Goal: Task Accomplishment & Management: Manage account settings

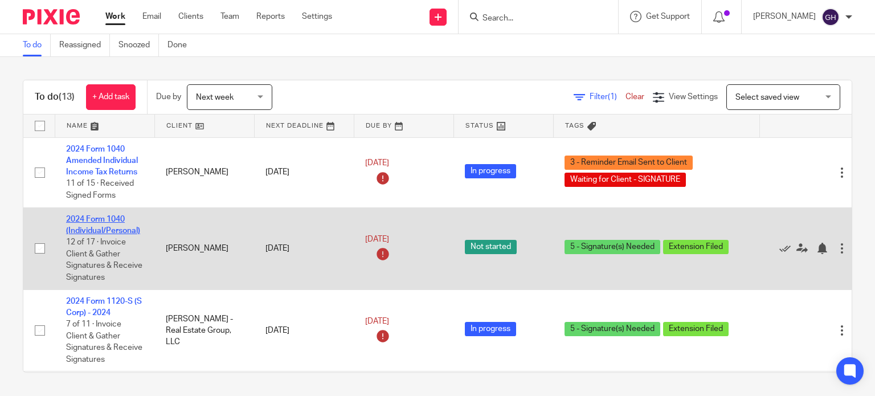
click at [97, 215] on link "2024 Form 1040 (Individual/Personal)" at bounding box center [103, 224] width 74 height 19
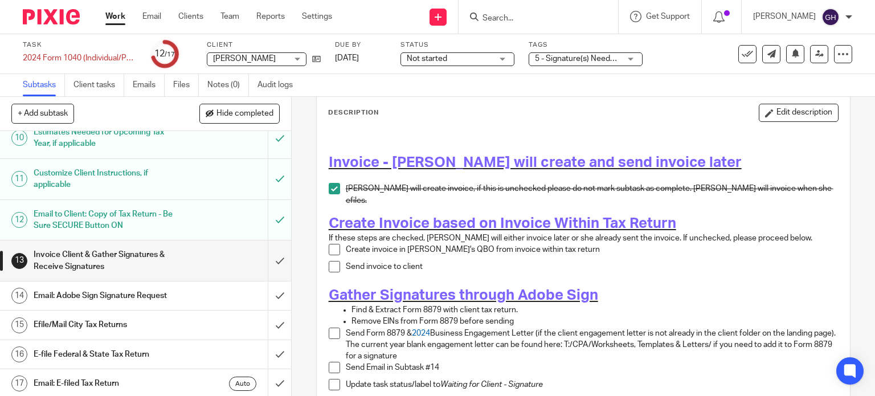
scroll to position [57, 0]
click at [434, 60] on span "Not started" at bounding box center [427, 59] width 40 height 8
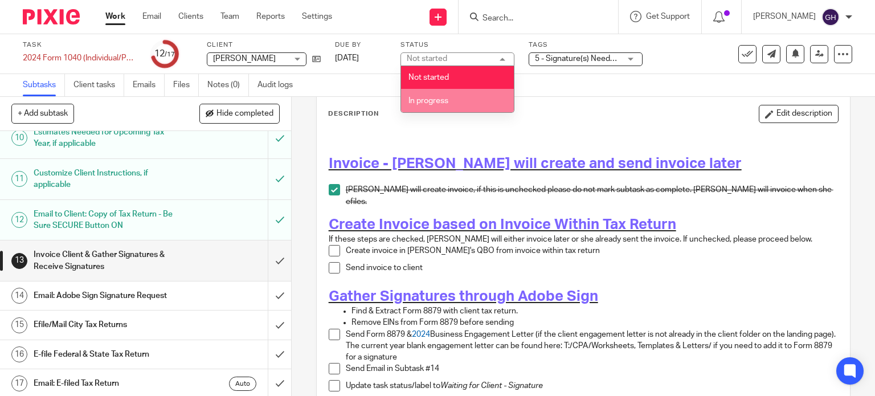
click at [444, 93] on li "In progress" at bounding box center [457, 100] width 113 height 23
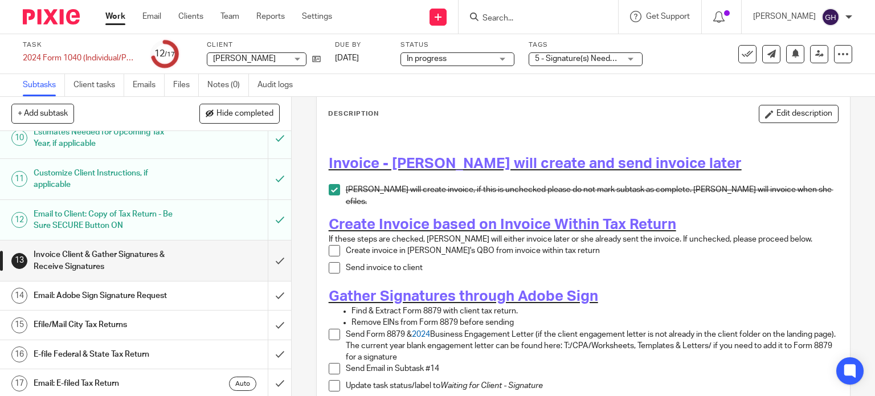
click at [574, 53] on span "5 - Signature(s) Needed + 1" at bounding box center [577, 59] width 85 height 12
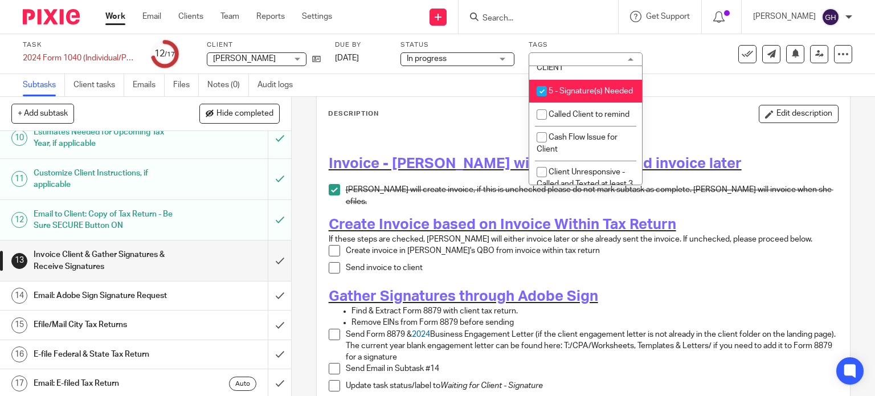
click at [568, 95] on span "5 - Signature(s) Needed" at bounding box center [591, 91] width 84 height 8
checkbox input "false"
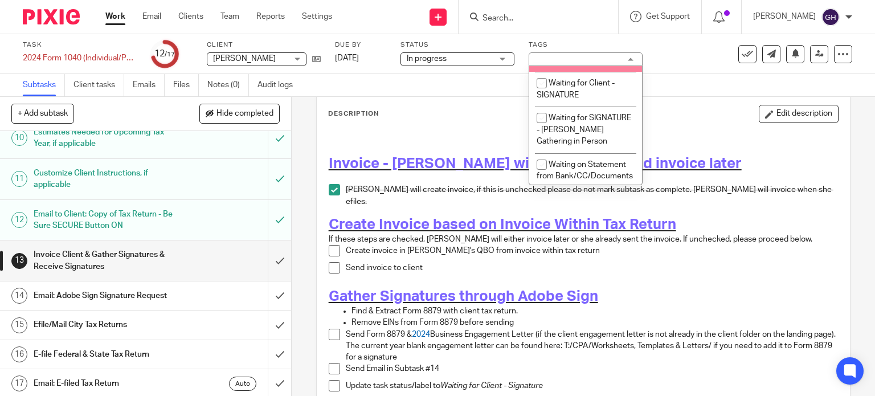
scroll to position [1026, 0]
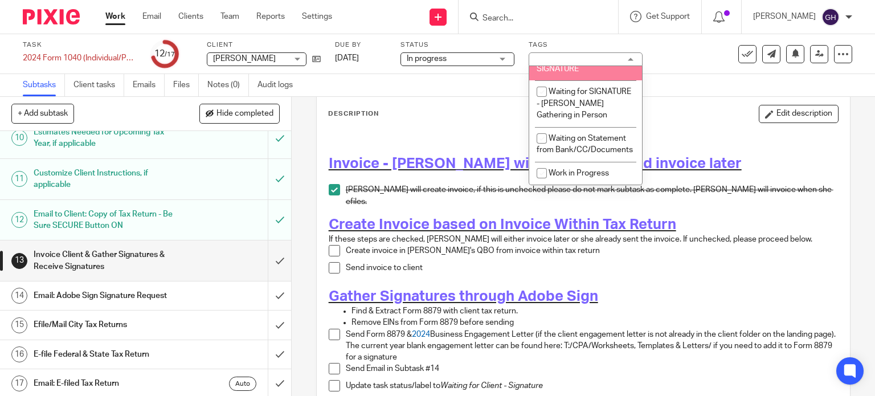
click at [578, 73] on span "Waiting for Client - SIGNATURE" at bounding box center [576, 63] width 78 height 20
checkbox input "true"
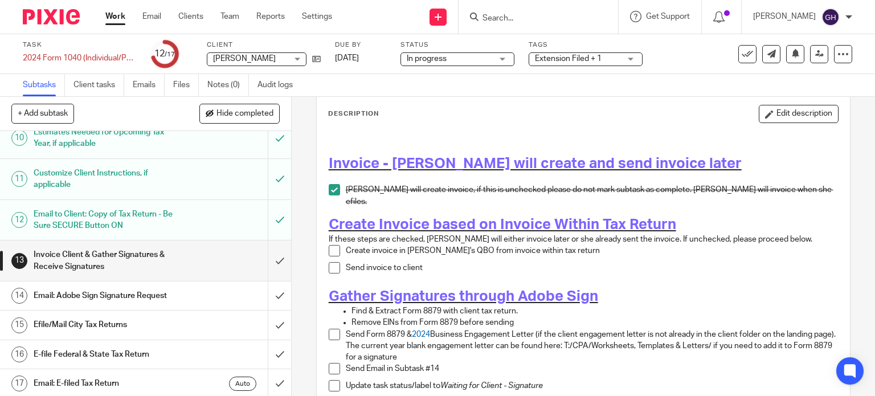
click at [666, 124] on div "Description Edit description Invoice - Amy will create and send invoice later A…" at bounding box center [583, 335] width 511 height 460
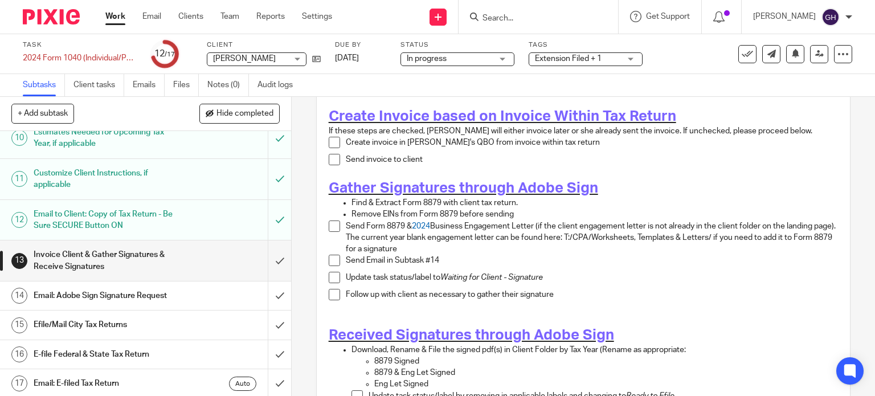
scroll to position [171, 0]
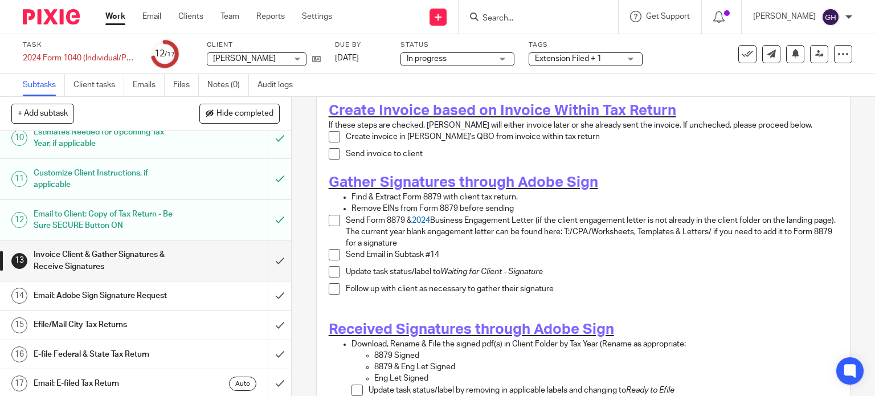
click at [334, 131] on span at bounding box center [334, 136] width 11 height 11
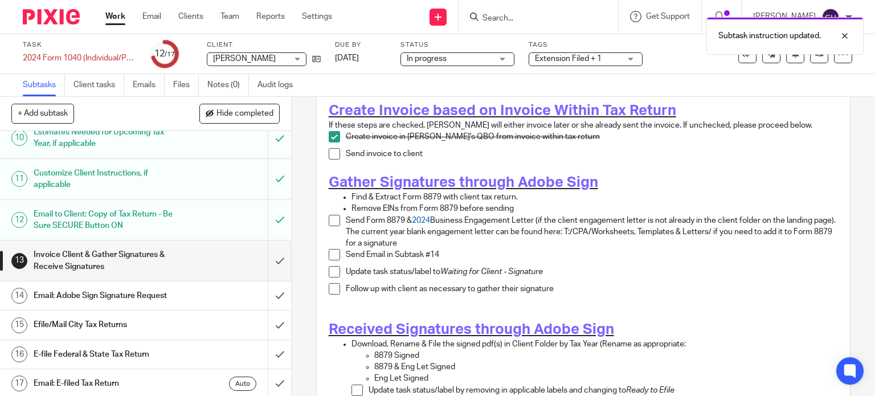
scroll to position [114, 0]
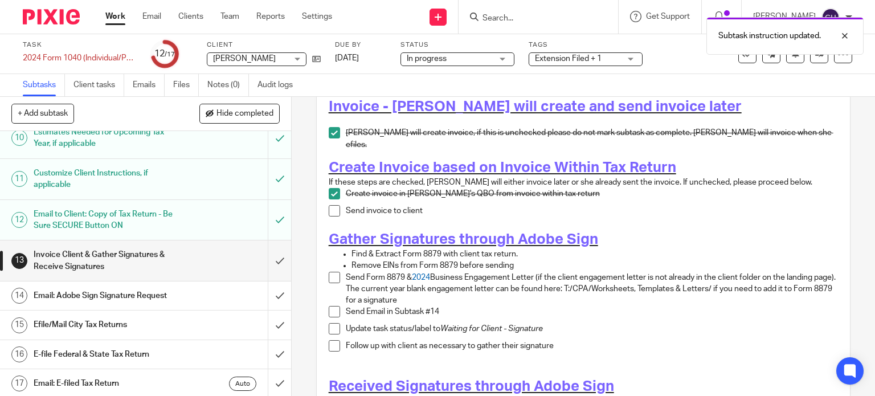
click at [332, 207] on span at bounding box center [334, 210] width 11 height 11
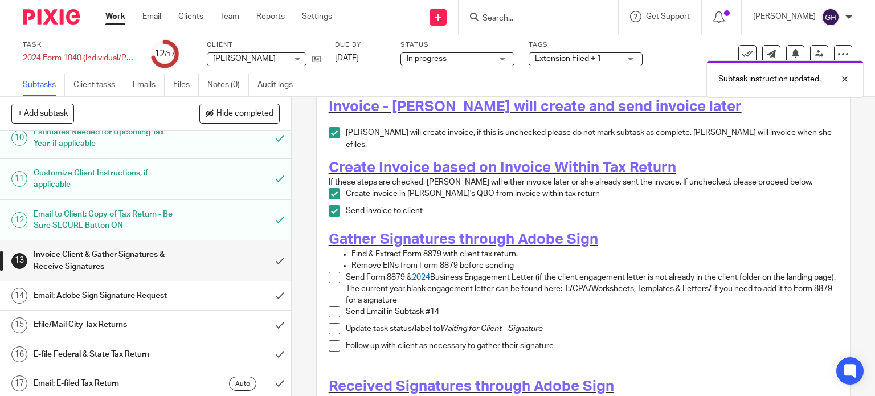
click at [332, 188] on span at bounding box center [334, 193] width 11 height 11
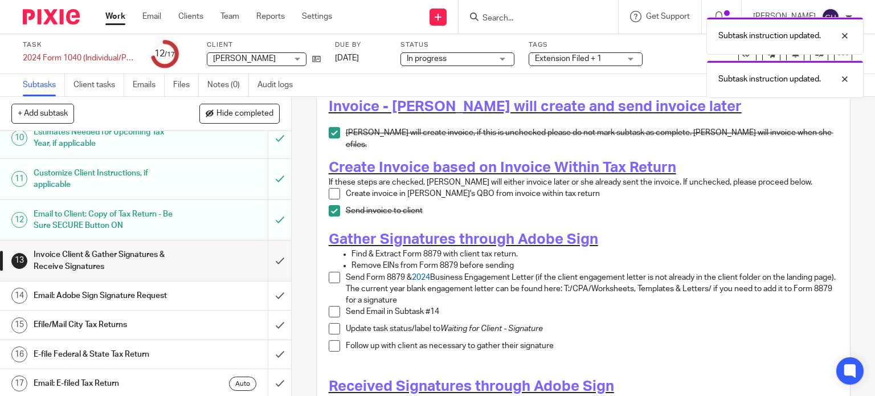
click at [329, 205] on span at bounding box center [334, 210] width 11 height 11
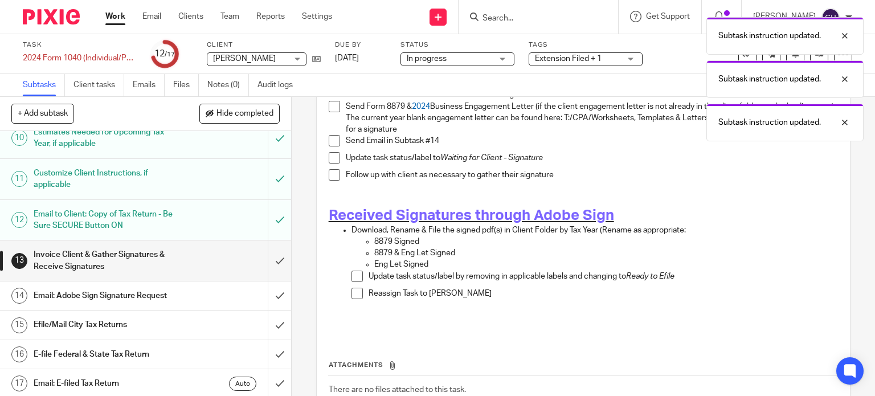
scroll to position [228, 0]
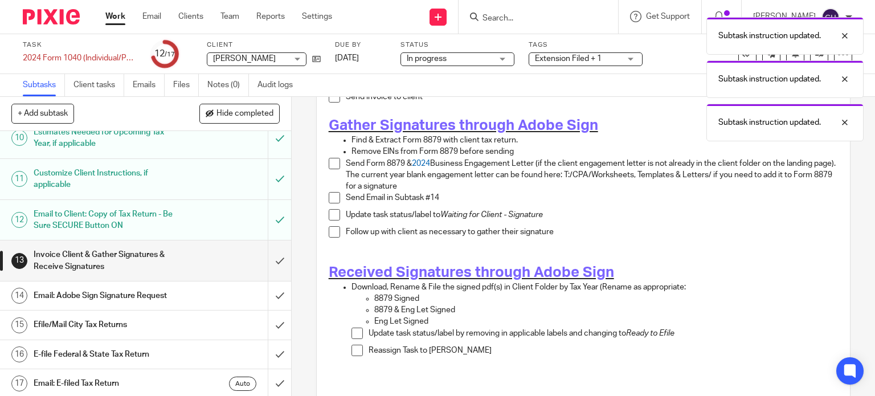
click at [331, 165] on li "Send Form 8879 & 2024 Business Engagement Letter (if the client engagement lett…" at bounding box center [584, 175] width 510 height 35
click at [331, 146] on ul "Remove EINs from Form 8879 before sending" at bounding box center [584, 151] width 510 height 11
click at [331, 158] on span at bounding box center [334, 163] width 11 height 11
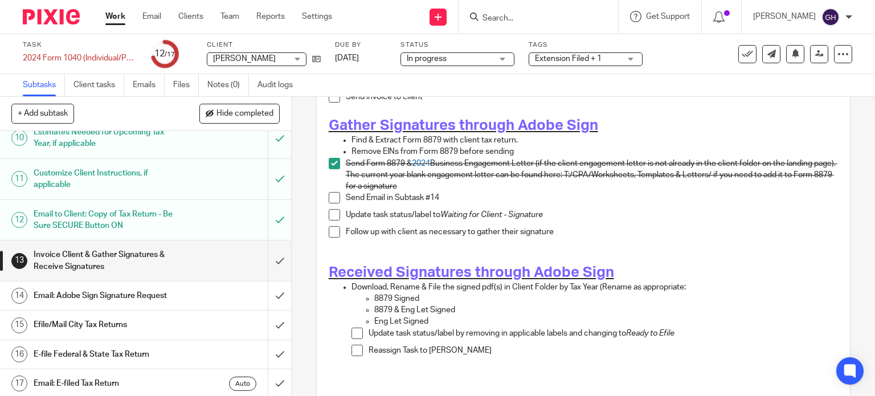
click at [331, 193] on span at bounding box center [334, 197] width 11 height 11
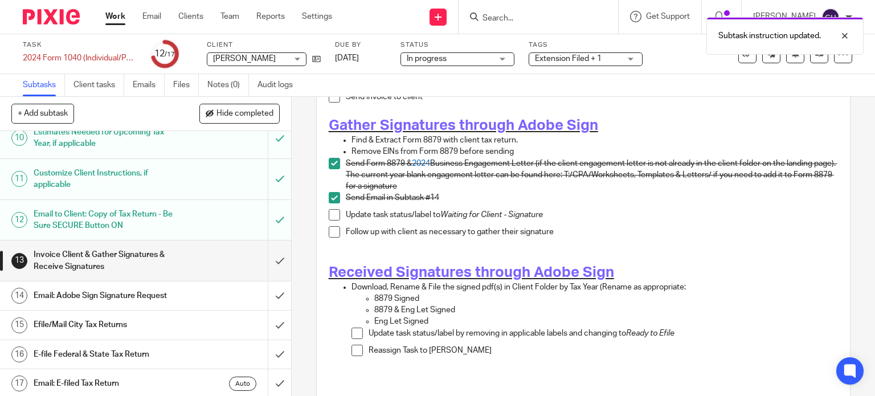
click at [329, 209] on span at bounding box center [334, 214] width 11 height 11
click at [331, 231] on span at bounding box center [334, 231] width 11 height 11
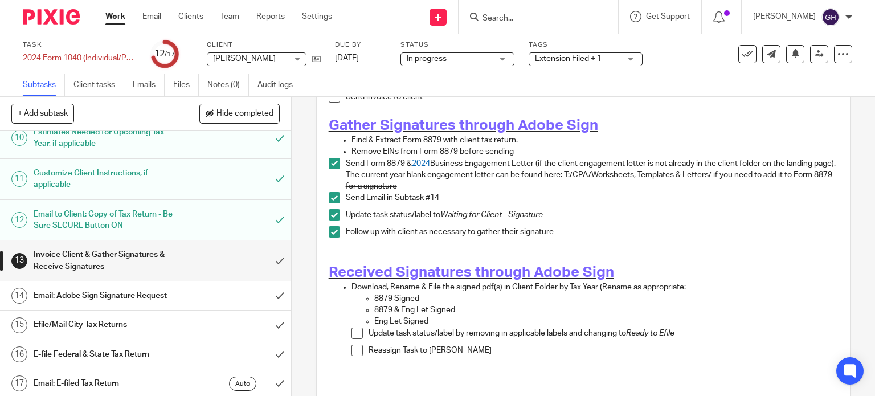
click at [584, 66] on div "Extension Filed + 1" at bounding box center [586, 59] width 114 height 14
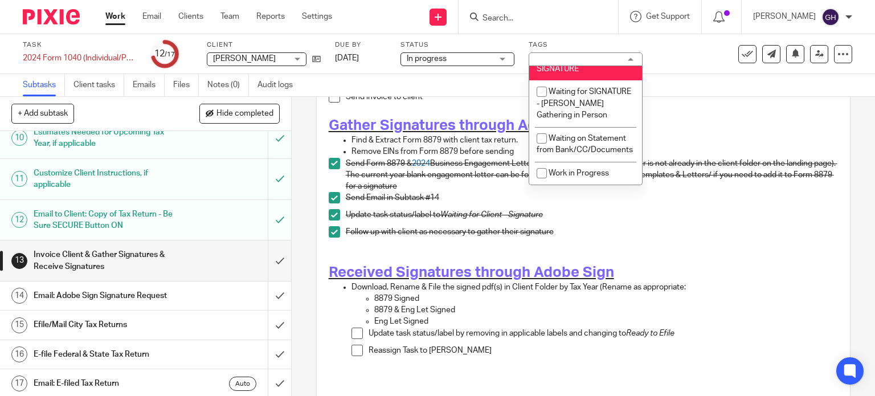
click at [593, 58] on div "Extension Filed + 1" at bounding box center [586, 59] width 114 height 14
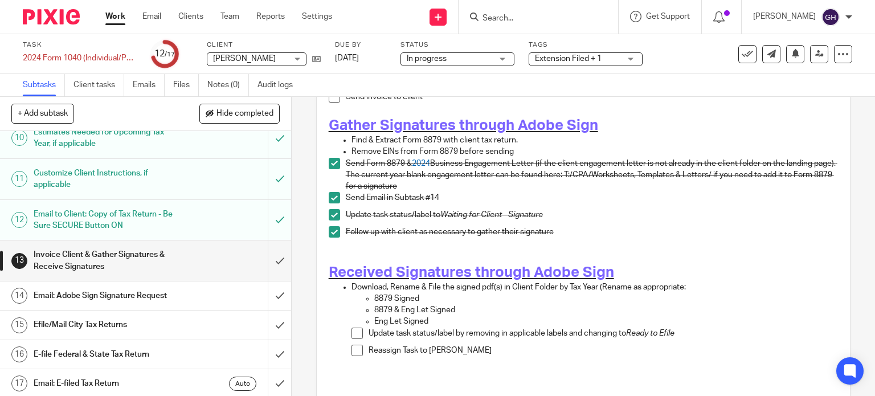
click at [115, 15] on link "Work" at bounding box center [115, 16] width 20 height 11
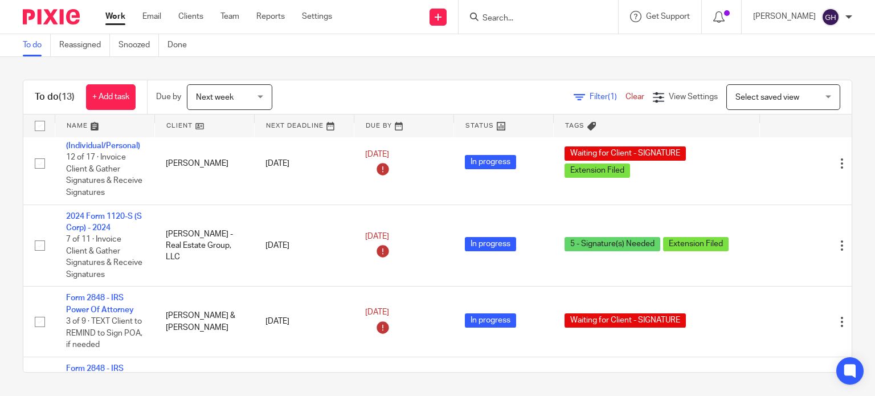
scroll to position [114, 0]
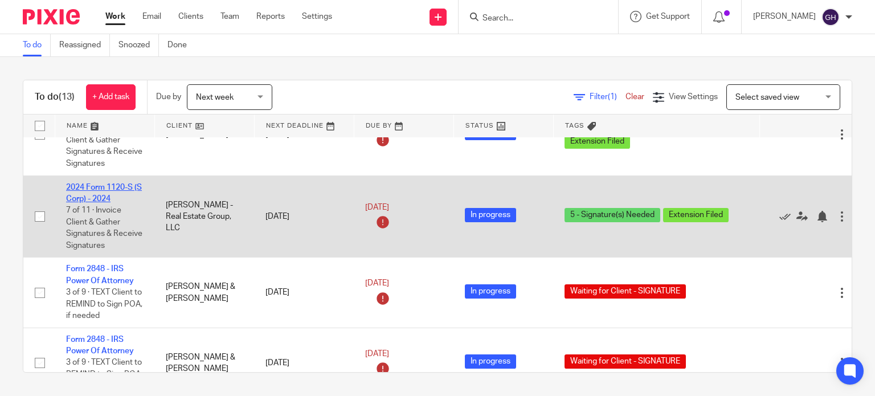
click at [100, 200] on link "2024 Form 1120-S (S Corp) - 2024" at bounding box center [104, 192] width 76 height 19
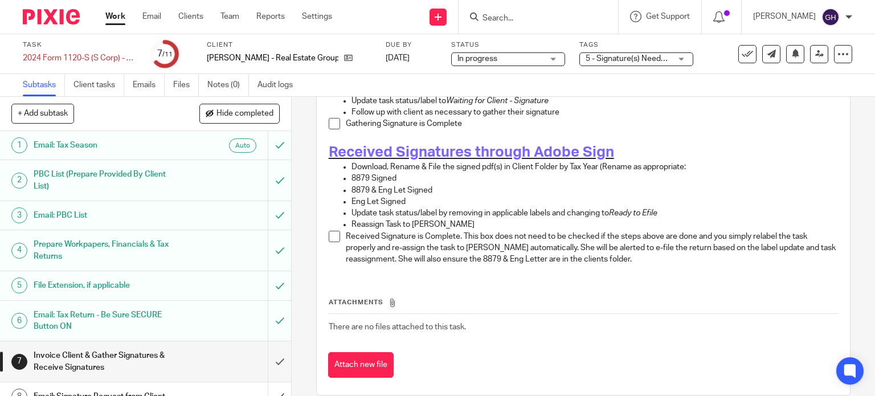
scroll to position [285, 0]
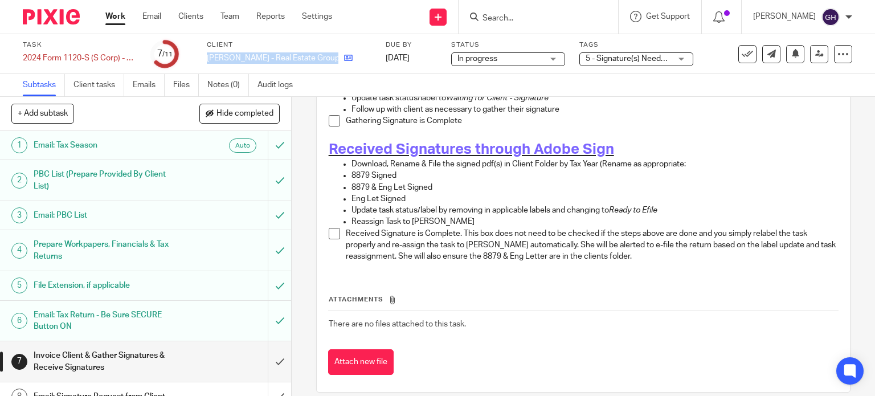
drag, startPoint x: 207, startPoint y: 52, endPoint x: 330, endPoint y: 63, distance: 123.6
click at [330, 63] on div "[PERSON_NAME] - Real Estate Group, LLC" at bounding box center [289, 57] width 165 height 11
copy div "[PERSON_NAME] - Real Estate Group, LLC"
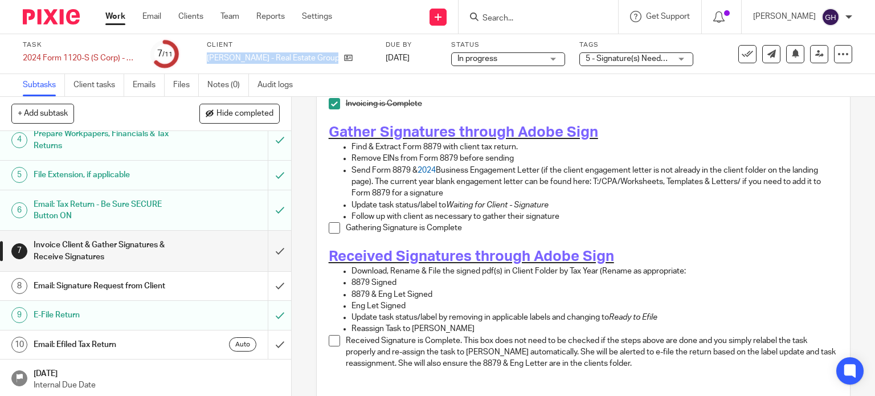
scroll to position [171, 0]
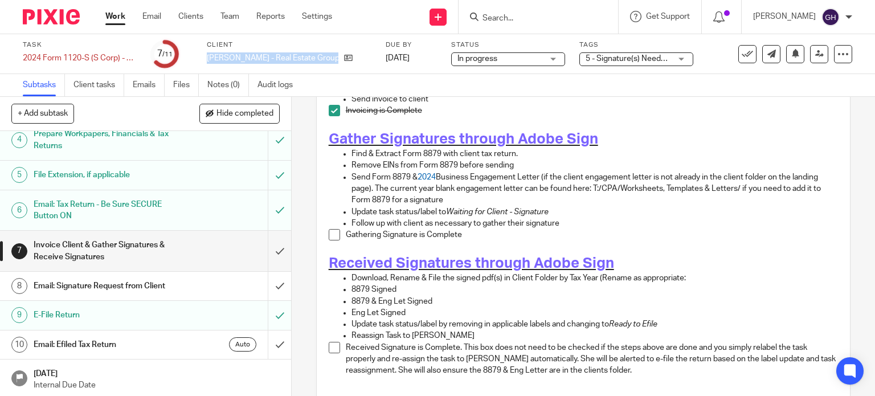
click at [600, 64] on span "5 - Signature(s) Needed + 1" at bounding box center [628, 59] width 85 height 12
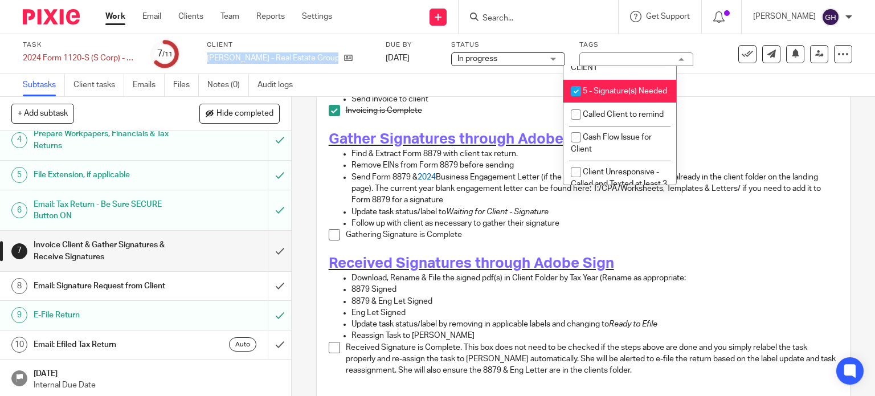
click at [605, 103] on li "5 - Signature(s) Needed" at bounding box center [620, 91] width 113 height 23
checkbox input "false"
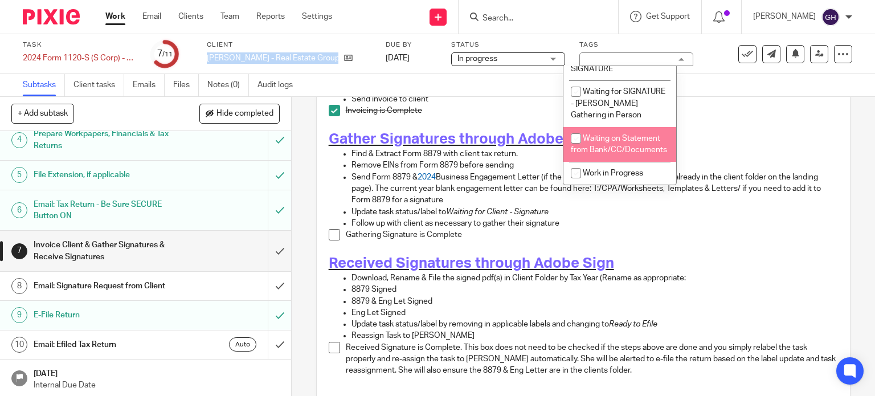
scroll to position [978, 0]
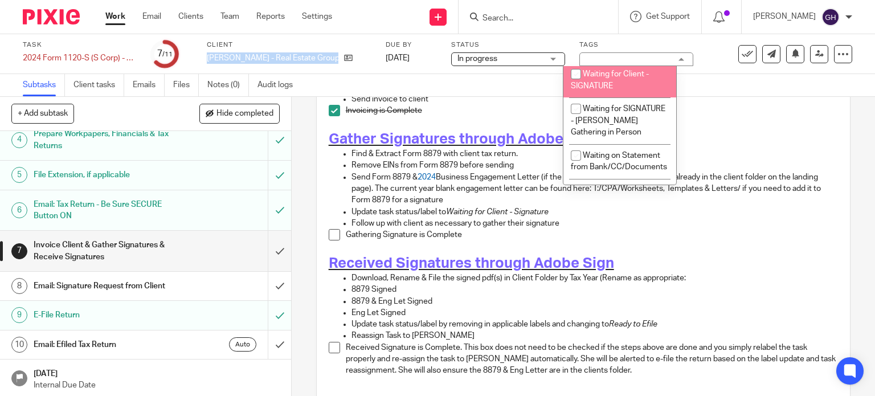
click at [627, 90] on span "Waiting for Client - SIGNATURE" at bounding box center [610, 80] width 78 height 20
checkbox input "true"
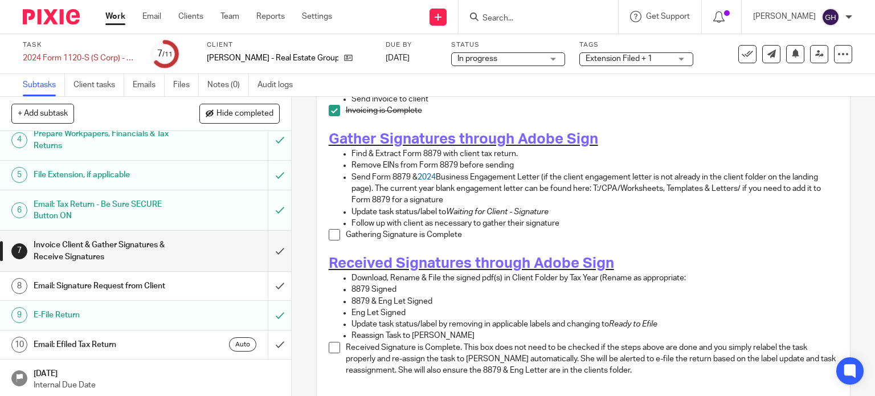
click at [745, 105] on p "Invoicing is Complete" at bounding box center [592, 110] width 493 height 11
click at [121, 13] on link "Work" at bounding box center [115, 16] width 20 height 11
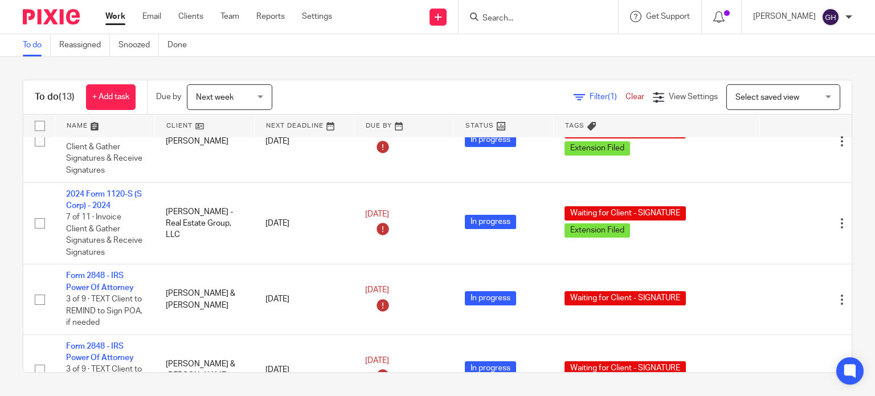
scroll to position [93, 0]
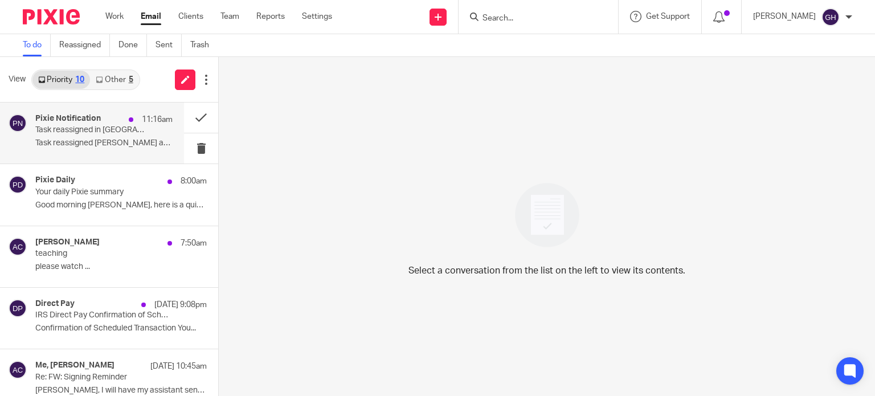
click at [129, 120] on div "11:16am" at bounding box center [148, 119] width 50 height 11
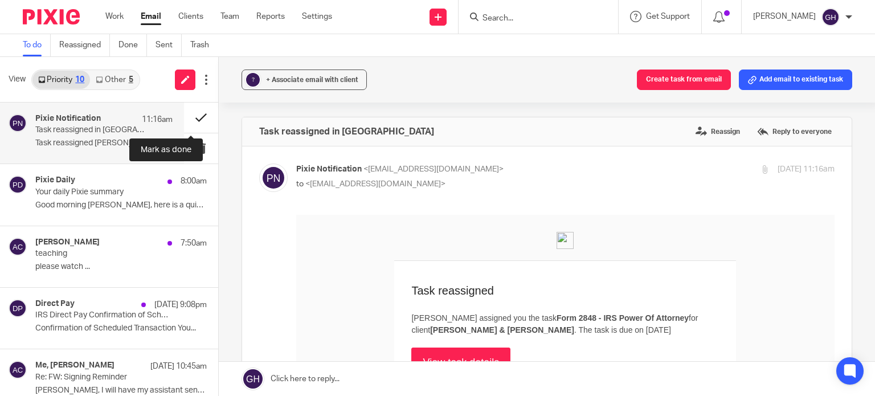
click at [198, 113] on button at bounding box center [201, 118] width 34 height 30
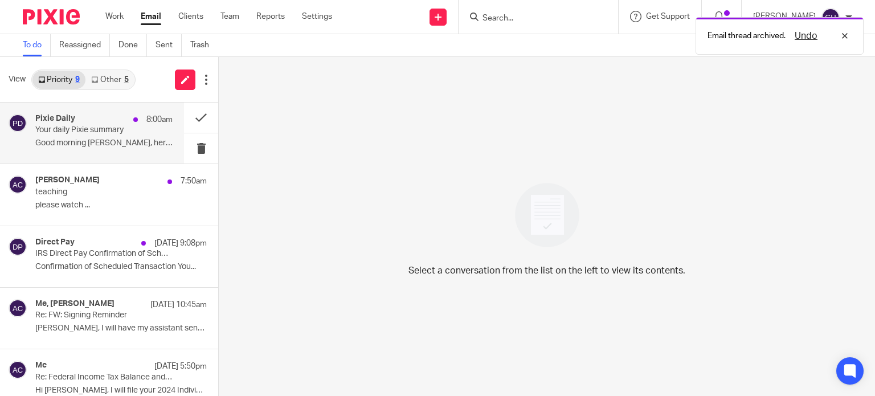
click at [110, 130] on p "Your daily Pixie summary" at bounding box center [90, 130] width 110 height 10
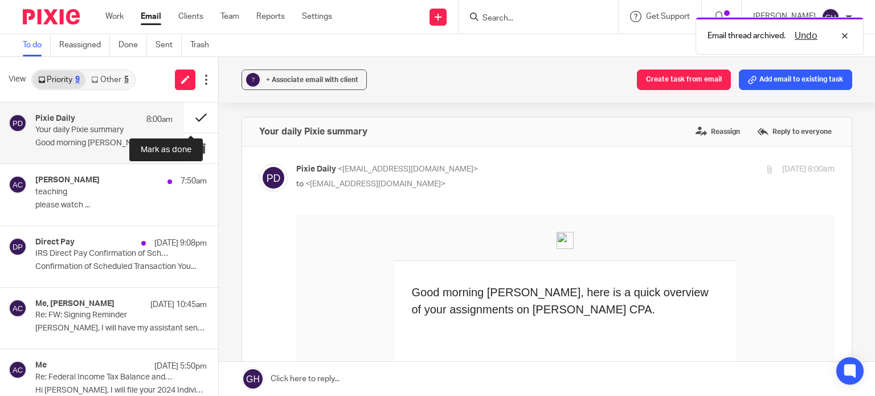
click at [192, 115] on button at bounding box center [201, 118] width 34 height 30
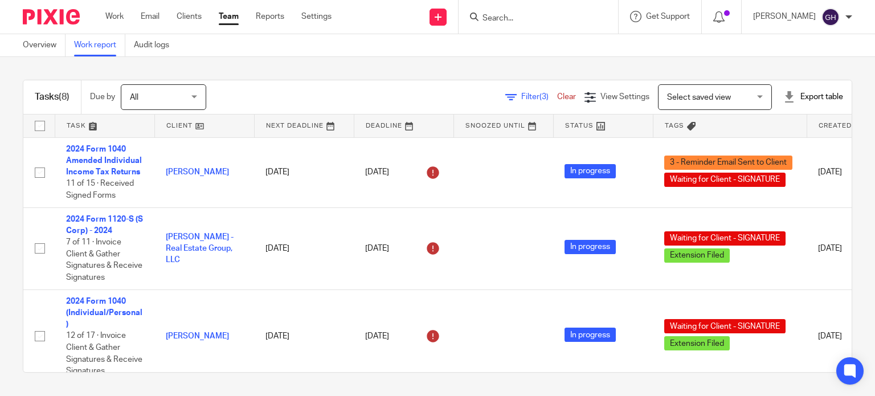
click at [494, 22] on input "Search" at bounding box center [533, 19] width 103 height 10
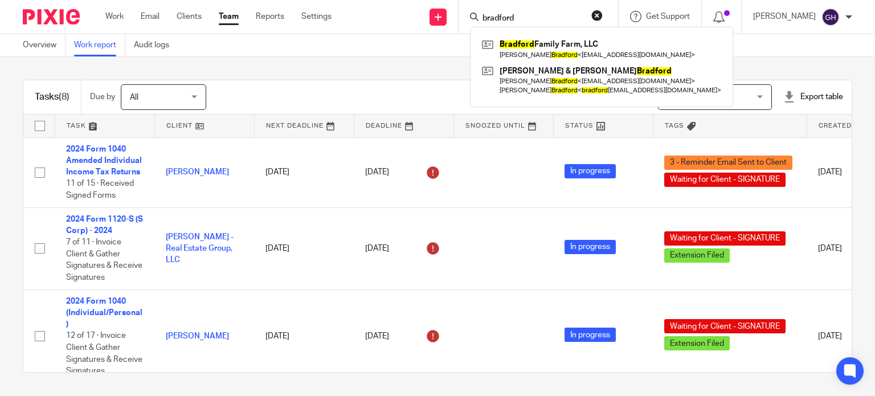
type input "bradford"
click button "submit" at bounding box center [0, 0] width 0 height 0
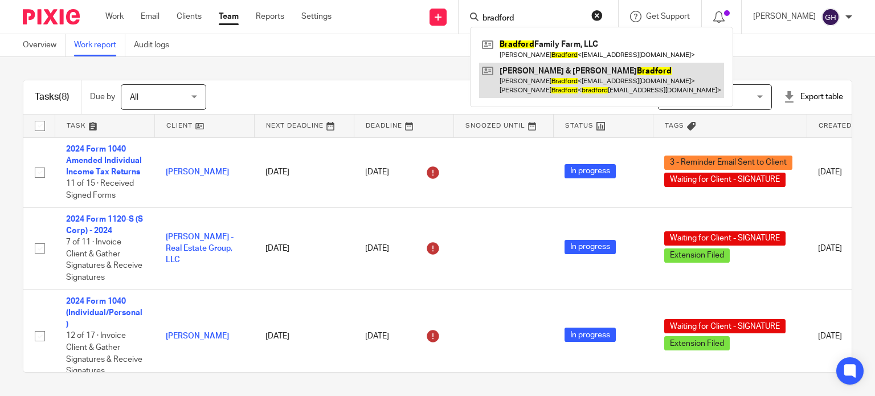
click at [522, 86] on link at bounding box center [601, 80] width 245 height 35
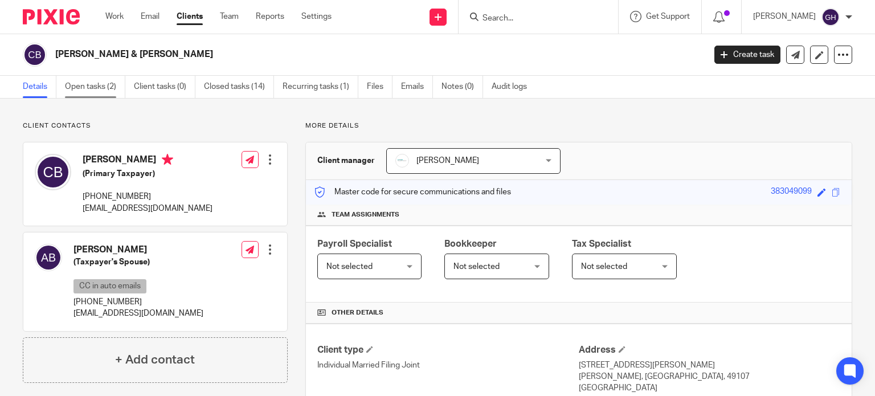
click at [102, 88] on link "Open tasks (2)" at bounding box center [95, 87] width 60 height 22
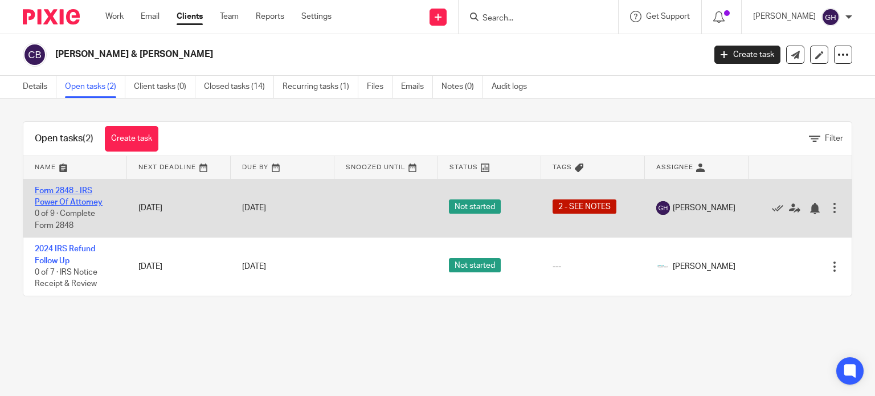
click at [78, 200] on link "Form 2848 - IRS Power Of Attorney" at bounding box center [69, 196] width 68 height 19
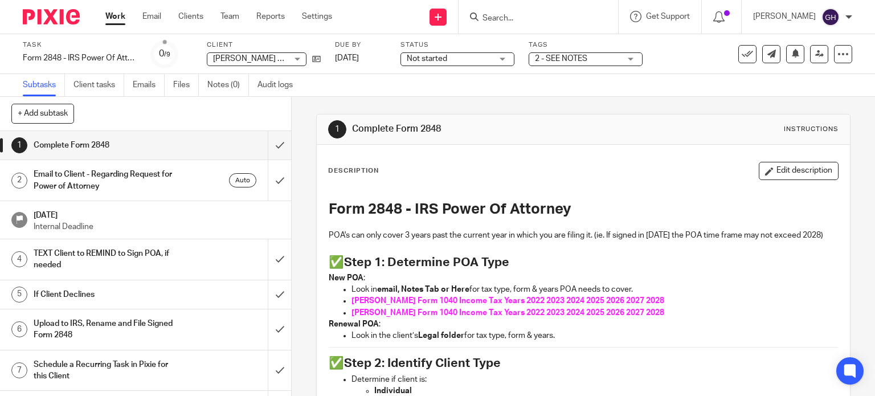
click at [632, 56] on div "2 - SEE NOTES" at bounding box center [586, 59] width 114 height 14
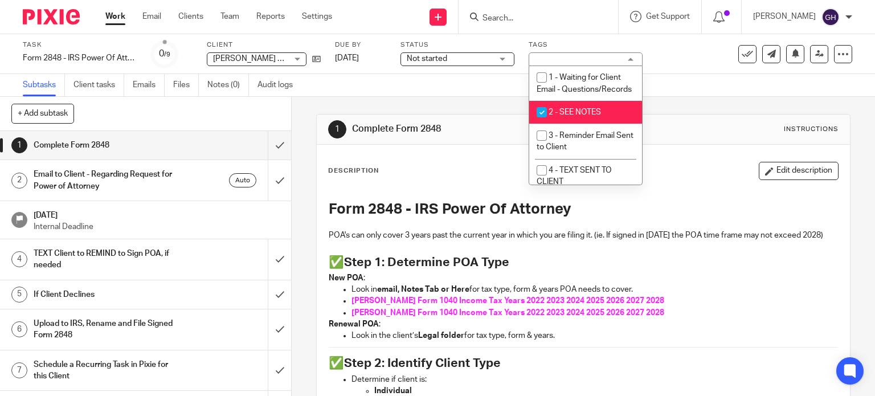
click at [590, 116] on span "2 - SEE NOTES" at bounding box center [575, 112] width 52 height 8
checkbox input "false"
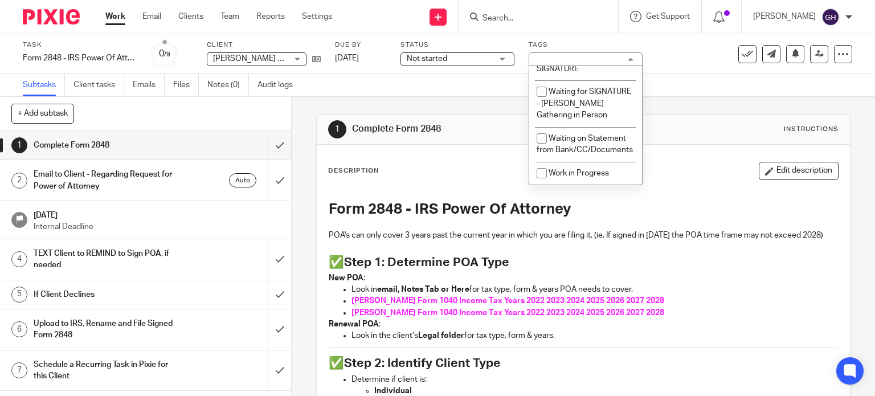
scroll to position [1035, 0]
click at [592, 80] on li "Waiting for Client - SIGNATURE" at bounding box center [585, 63] width 113 height 35
checkbox input "true"
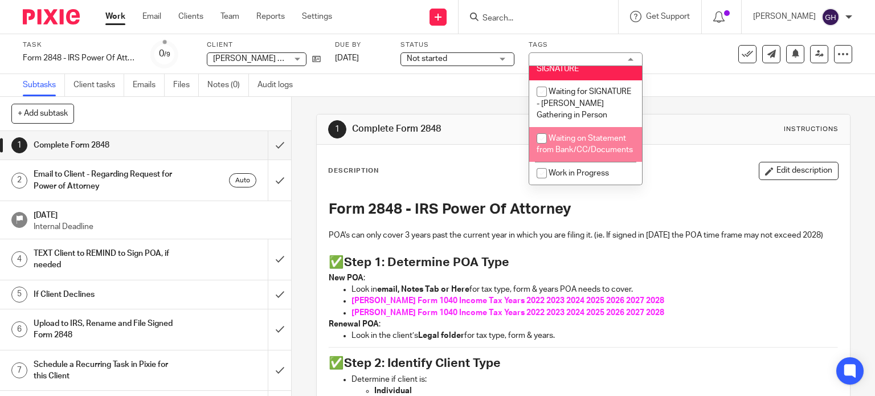
click at [421, 167] on div "Description Edit description" at bounding box center [583, 171] width 511 height 18
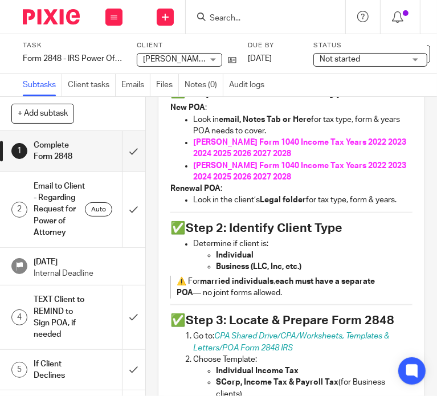
scroll to position [144, 0]
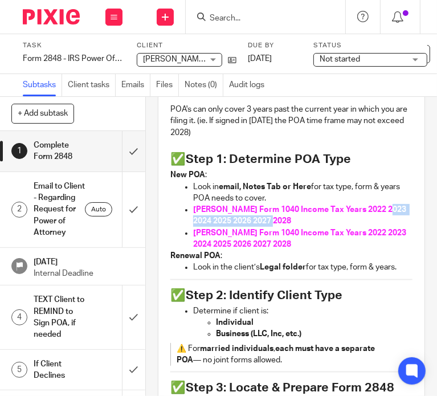
drag, startPoint x: 374, startPoint y: 210, endPoint x: 382, endPoint y: 221, distance: 13.4
click at [382, 221] on p "Christina Form 1040 Income Tax Years 2022 2023 2024 2025 2026 2027 2028" at bounding box center [302, 215] width 219 height 23
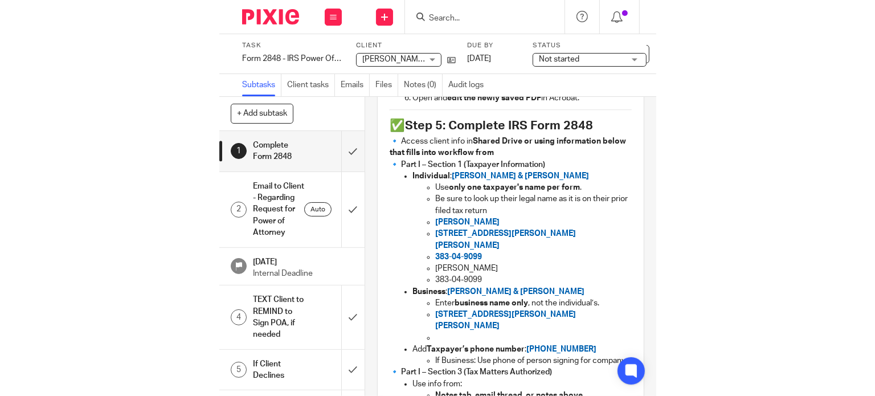
scroll to position [547, 0]
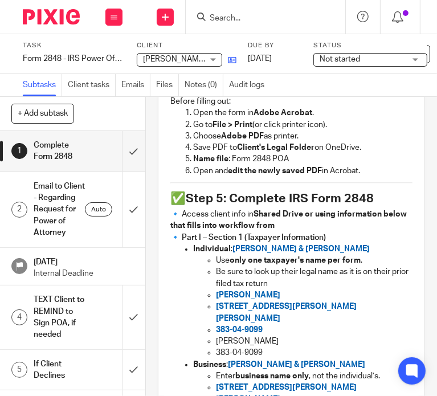
click at [228, 62] on icon at bounding box center [232, 60] width 9 height 9
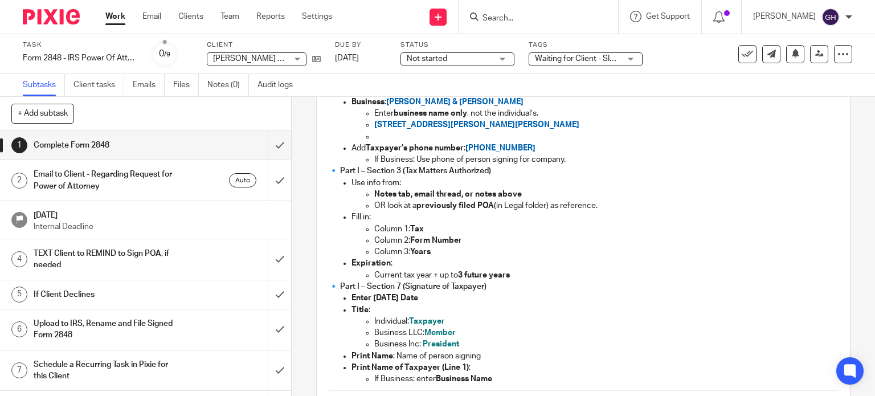
scroll to position [966, 0]
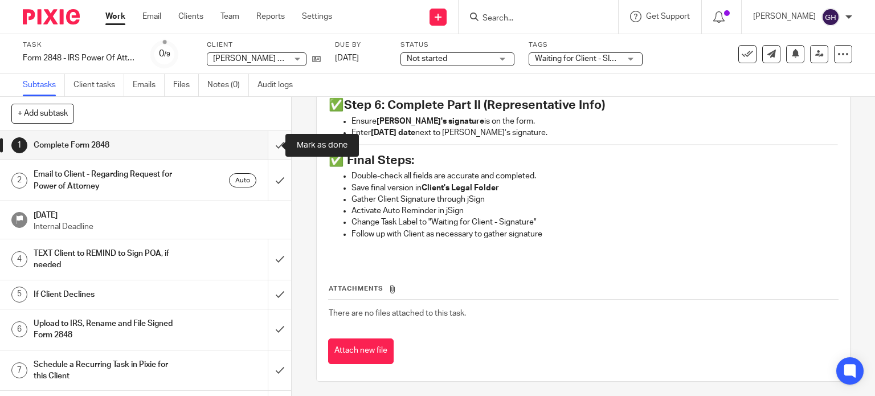
click at [264, 152] on input "submit" at bounding box center [145, 145] width 291 height 28
click at [172, 182] on h1 "Email to Client - Regarding Request for Power of Attorney" at bounding box center [108, 180] width 149 height 29
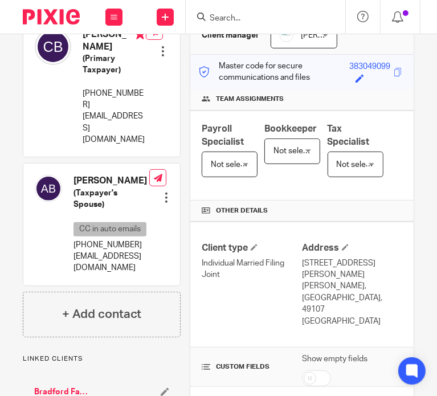
scroll to position [305, 0]
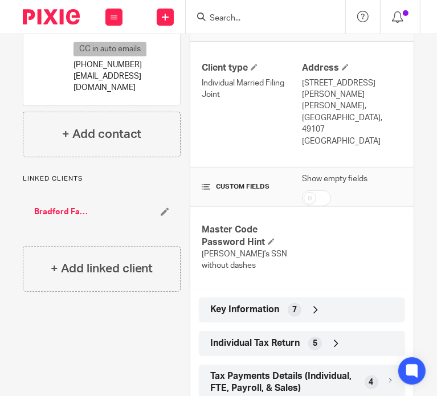
click at [265, 304] on span "Key Information" at bounding box center [244, 310] width 69 height 12
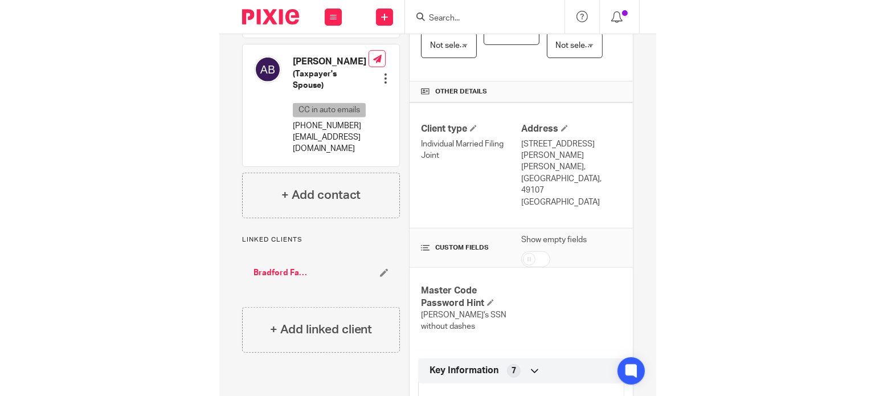
scroll to position [223, 0]
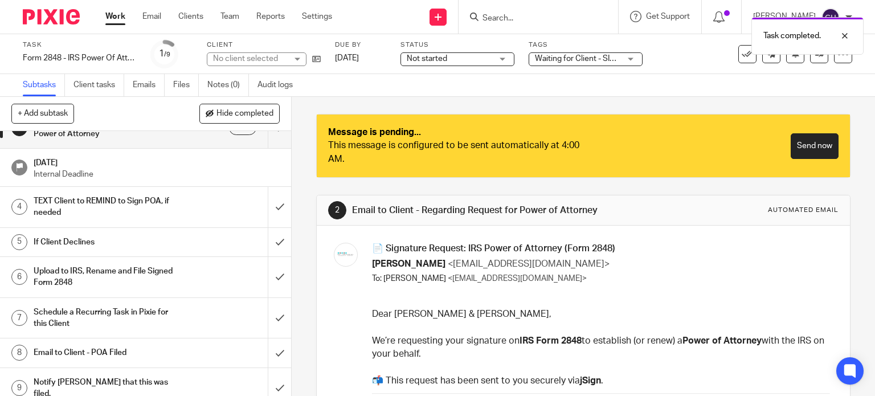
scroll to position [114, 0]
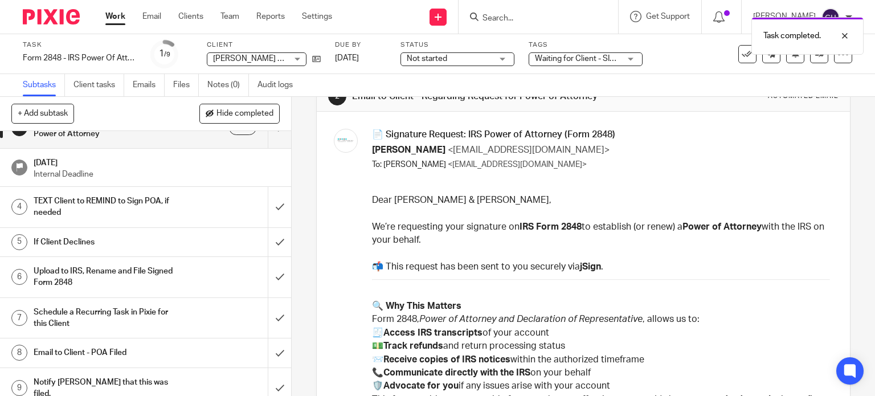
click at [128, 352] on h1 "Email to Client - POA Filed" at bounding box center [108, 352] width 149 height 17
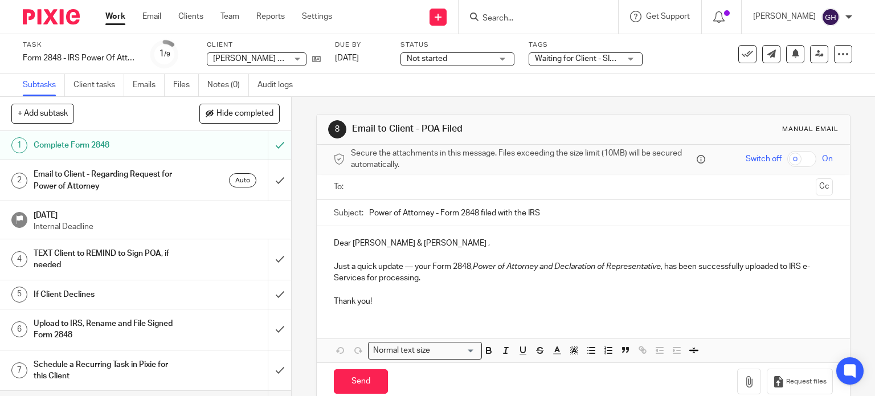
drag, startPoint x: 248, startPoint y: 1, endPoint x: 496, endPoint y: 17, distance: 248.4
click at [496, 17] on input "Search" at bounding box center [533, 19] width 103 height 10
click at [116, 18] on link "Work" at bounding box center [115, 16] width 20 height 11
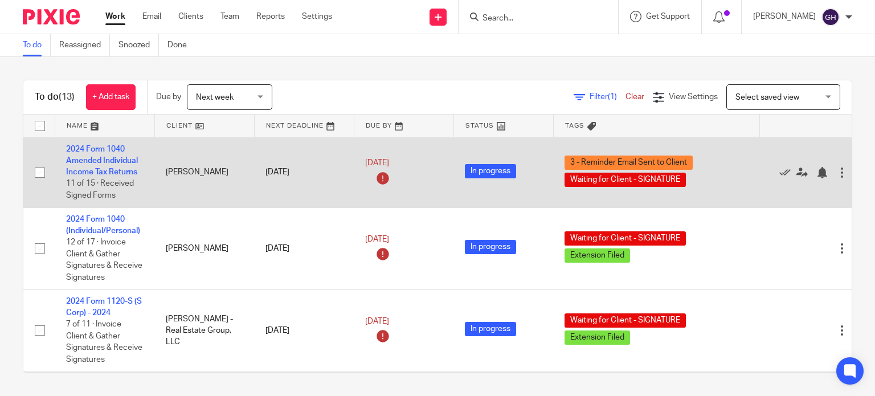
scroll to position [57, 0]
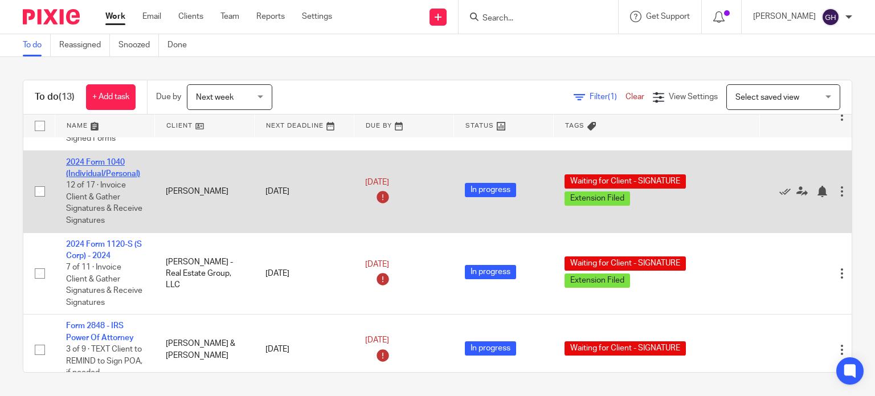
click at [118, 176] on link "2024 Form 1040 (Individual/Personal)" at bounding box center [103, 167] width 74 height 19
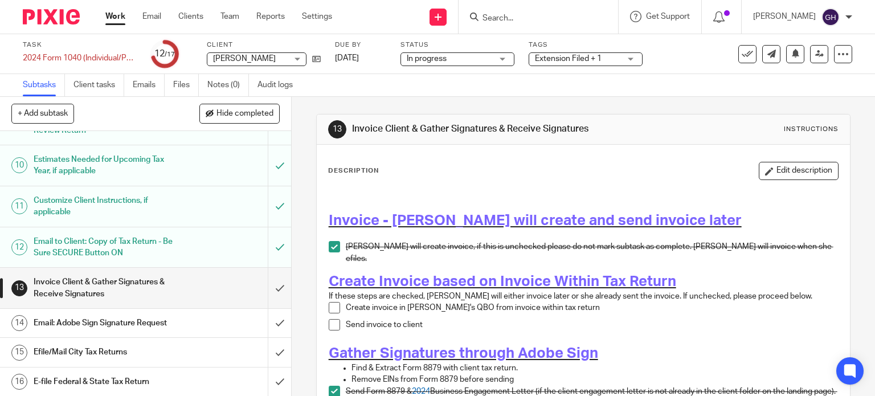
scroll to position [369, 0]
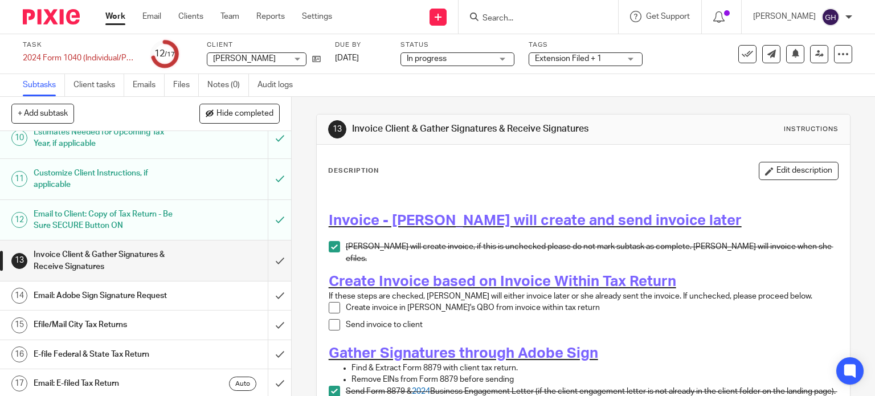
click at [109, 296] on h1 "Email: Adobe Sign Signature Request" at bounding box center [108, 295] width 149 height 17
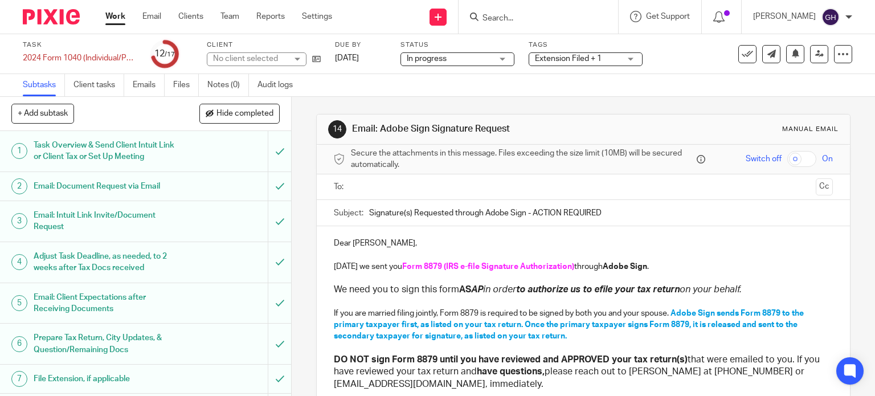
click at [369, 190] on input "text" at bounding box center [583, 187] width 456 height 13
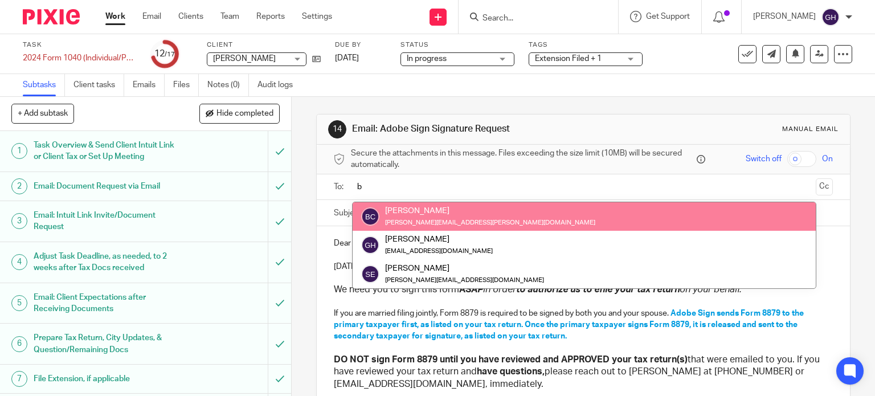
type input "b"
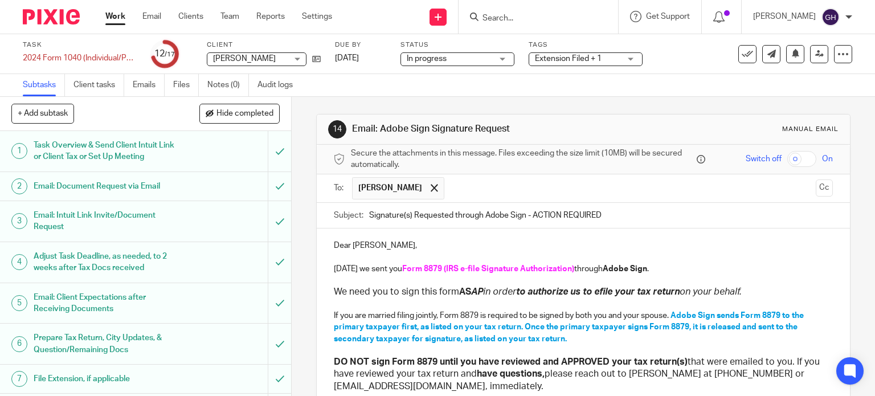
click at [483, 216] on input "Signature(s) Requested through Adobe Sign - ACTION REQUIRED" at bounding box center [601, 216] width 464 height 26
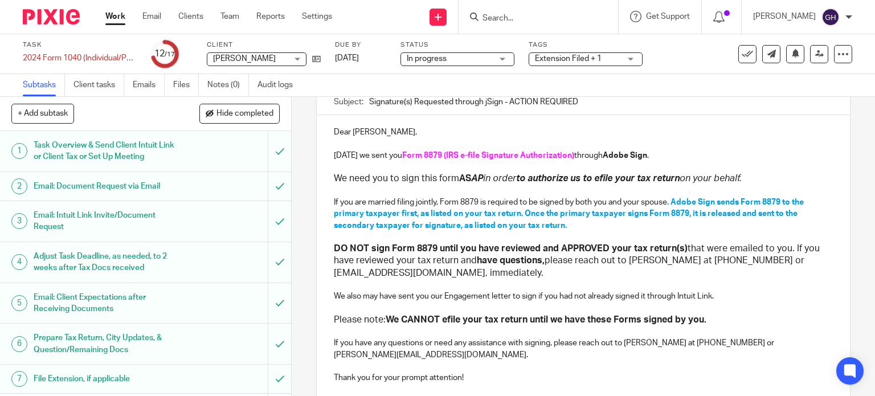
scroll to position [114, 0]
type input "Signature(s) Requested through jSign - ACTION REQUIRED"
click at [609, 152] on strong "Adobe Sign" at bounding box center [625, 155] width 44 height 8
click at [674, 198] on span "Adobe Sign sends Form 8879 to the primary taxpayer first, as listed on your tax…" at bounding box center [570, 213] width 472 height 31
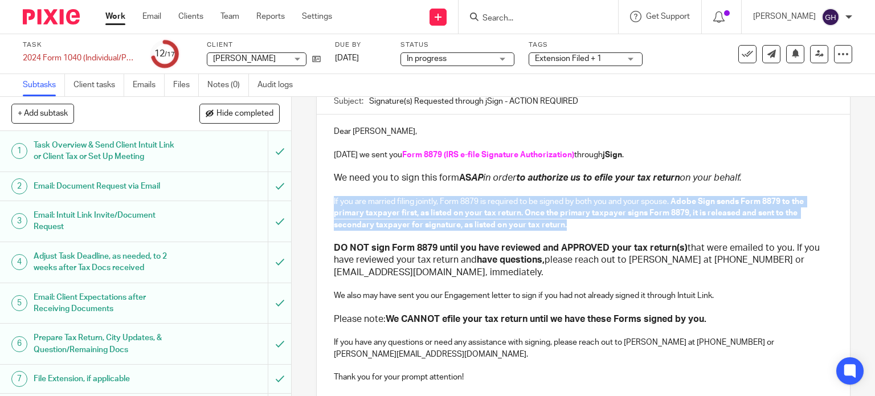
drag, startPoint x: 575, startPoint y: 222, endPoint x: 327, endPoint y: 199, distance: 249.5
click at [327, 199] on div "Dear Brian Clinger, Today we sent you Form 8879 (IRS e-file Signature Authoriza…" at bounding box center [584, 253] width 534 height 277
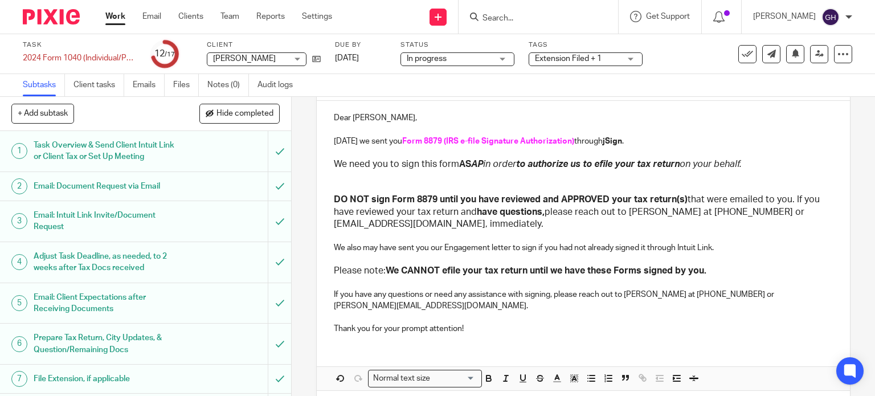
scroll to position [128, 0]
click at [637, 294] on p "If you have any questions or need any assistance with signing, please reach out…" at bounding box center [584, 300] width 500 height 23
click at [680, 293] on p "If you have any questions or need any assistance with signing, please reach out…" at bounding box center [584, 300] width 500 height 23
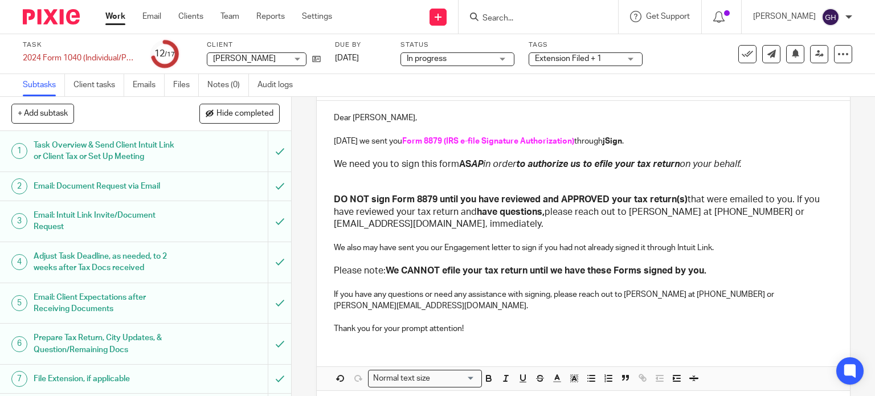
click at [697, 293] on p "If you have any questions or need any assistance with signing, please reach out…" at bounding box center [584, 300] width 500 height 23
click at [732, 291] on p "If you have any questions or need any assistance with signing, please reach out…" at bounding box center [584, 300] width 500 height 23
click at [839, 51] on icon at bounding box center [843, 53] width 11 height 11
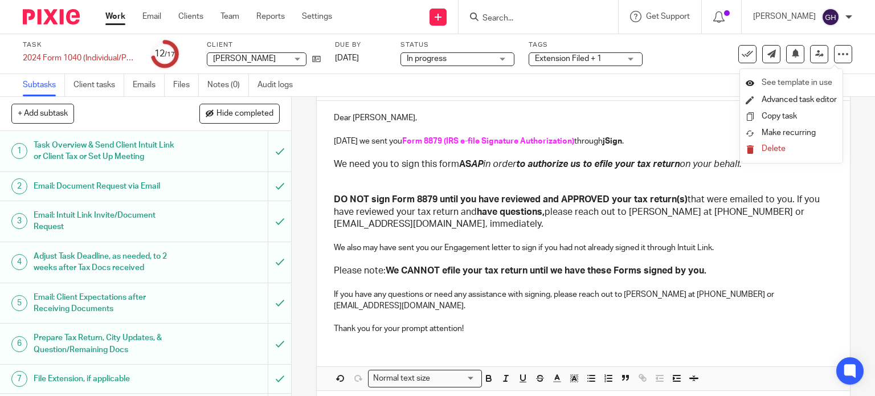
click at [802, 81] on span "See template in use" at bounding box center [797, 83] width 71 height 8
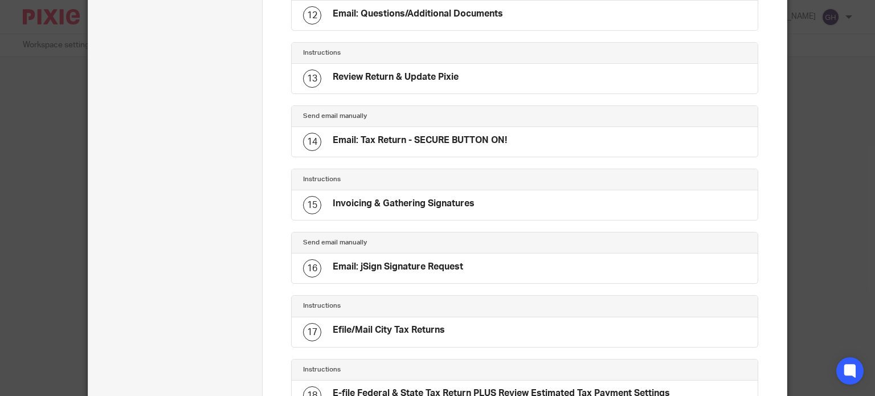
scroll to position [912, 0]
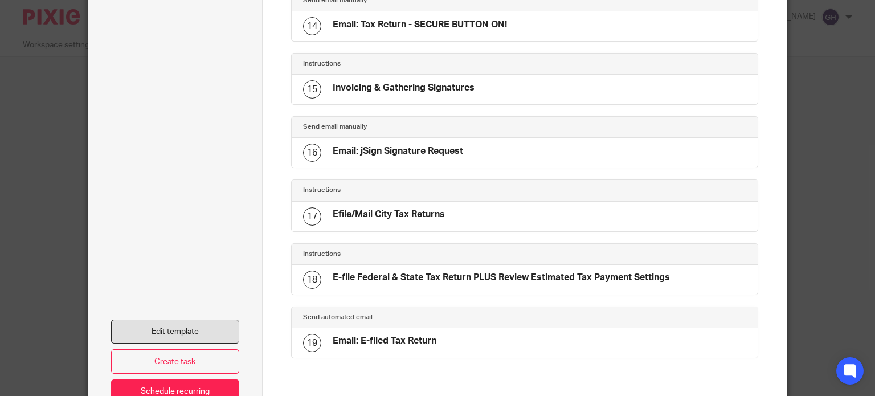
click at [185, 325] on link "Edit template" at bounding box center [175, 332] width 129 height 25
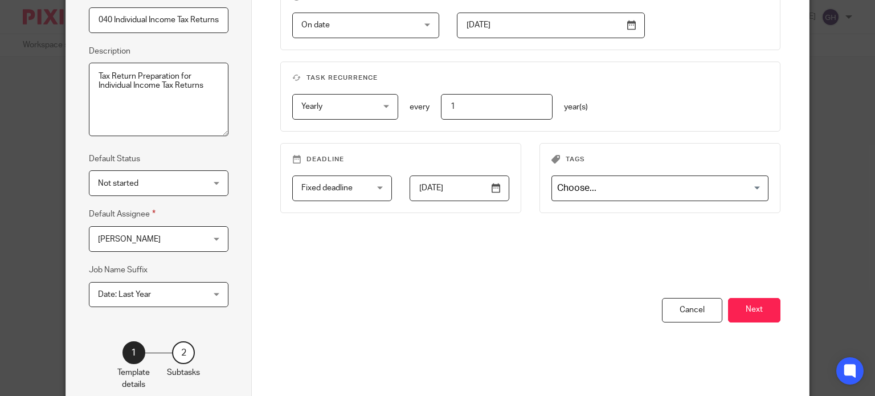
scroll to position [185, 0]
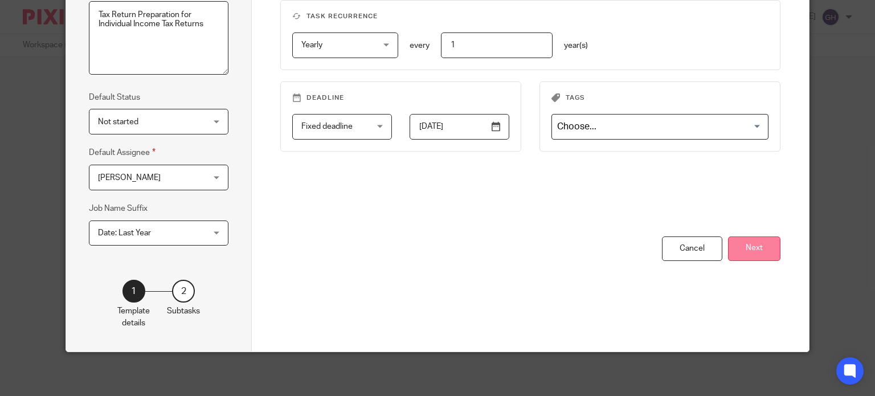
click at [749, 242] on button "Next" at bounding box center [754, 248] width 52 height 25
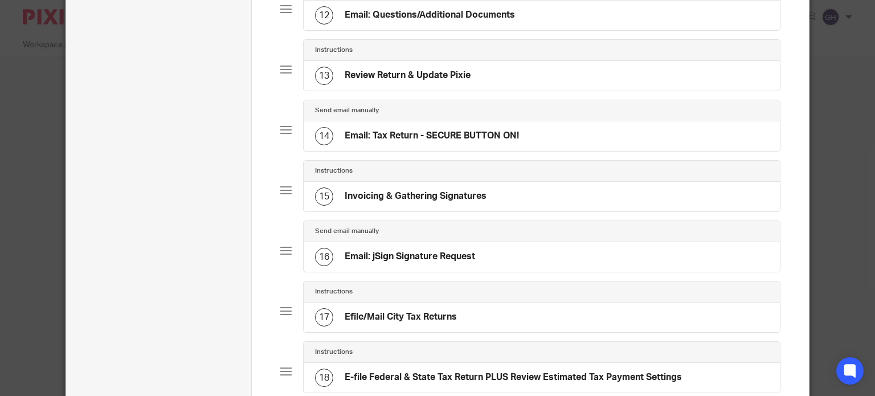
scroll to position [811, 0]
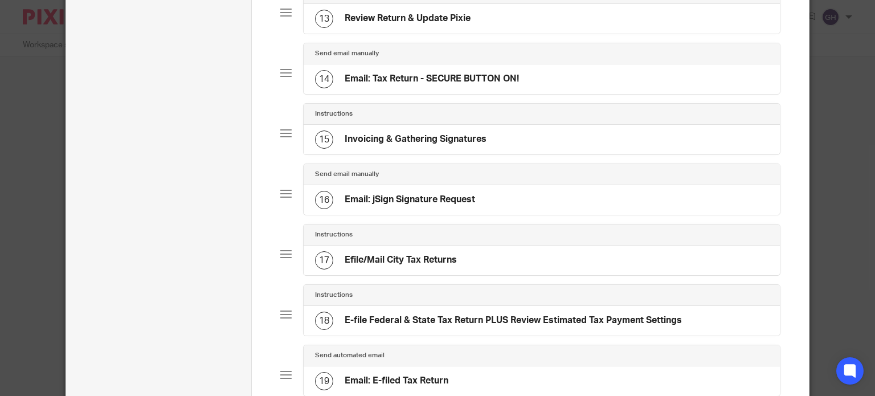
click at [410, 206] on h4 "Email: jSign Signature Request" at bounding box center [410, 200] width 130 height 12
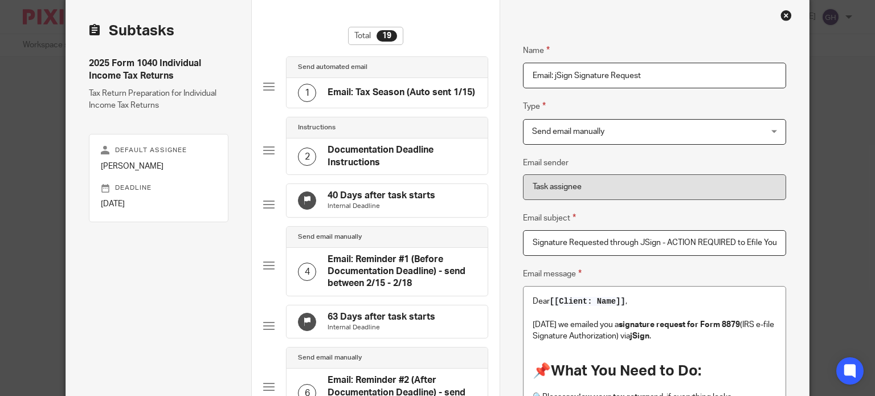
scroll to position [0, 0]
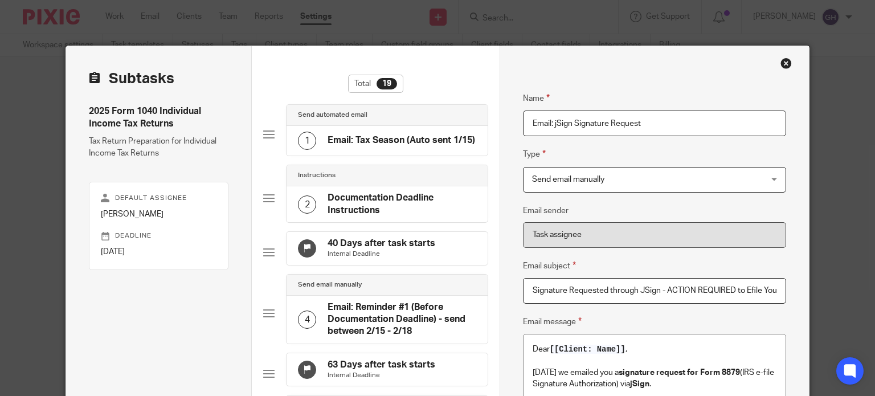
click at [782, 62] on div "Close this dialog window" at bounding box center [786, 63] width 11 height 11
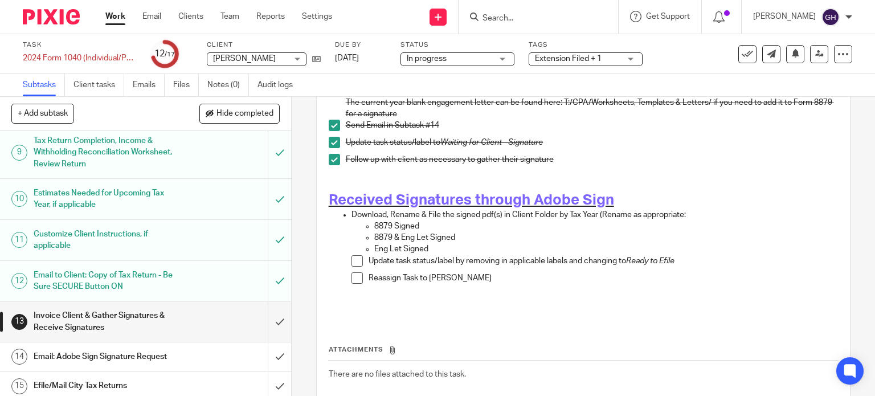
scroll to position [369, 0]
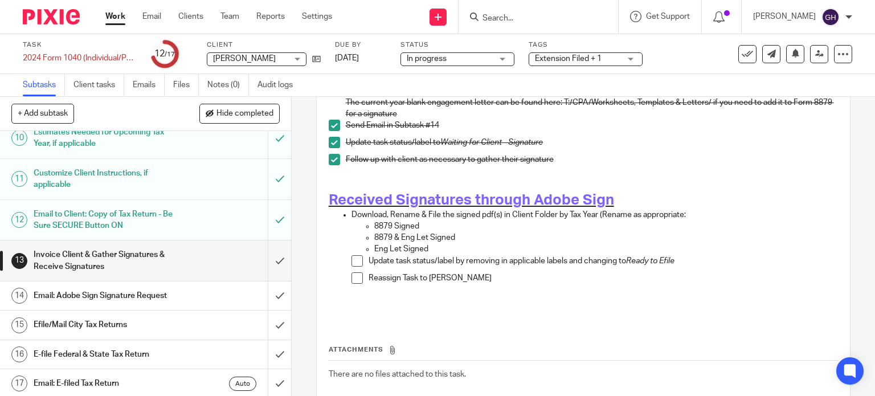
click at [184, 291] on div "Email: Adobe Sign Signature Request" at bounding box center [145, 295] width 223 height 17
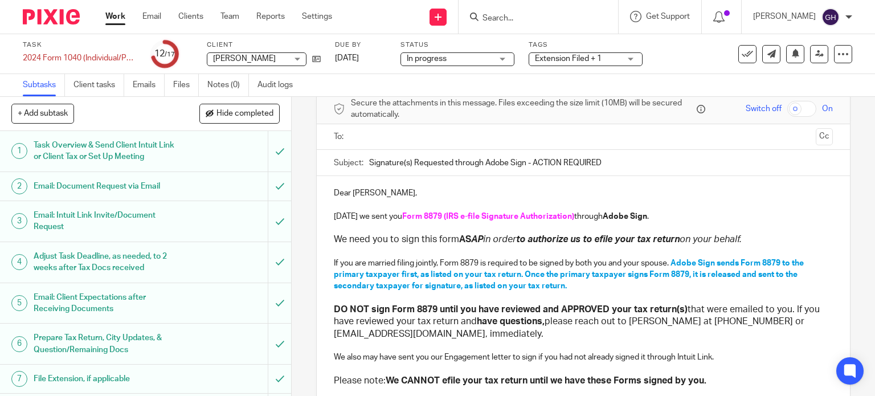
scroll to position [25, 0]
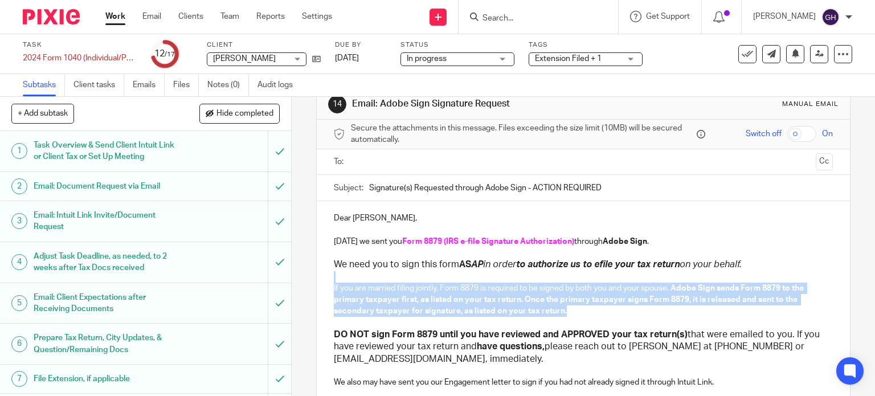
drag, startPoint x: 561, startPoint y: 309, endPoint x: 317, endPoint y: 279, distance: 246.3
click at [317, 279] on div "Dear Brian Clinger, Today we sent you Form 8879 (IRS e-file Signature Authoriza…" at bounding box center [584, 339] width 534 height 277
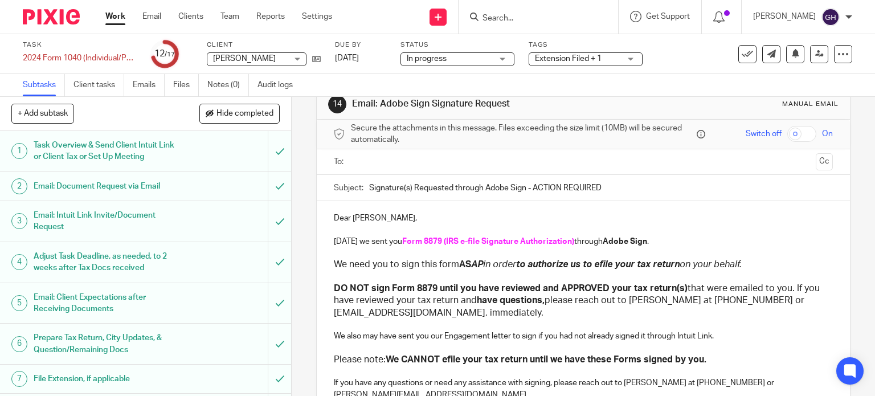
click at [360, 157] on input "text" at bounding box center [583, 162] width 456 height 13
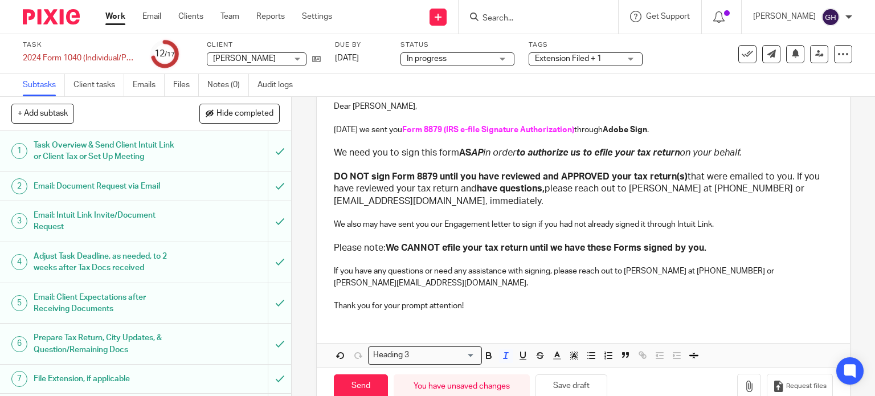
scroll to position [82, 0]
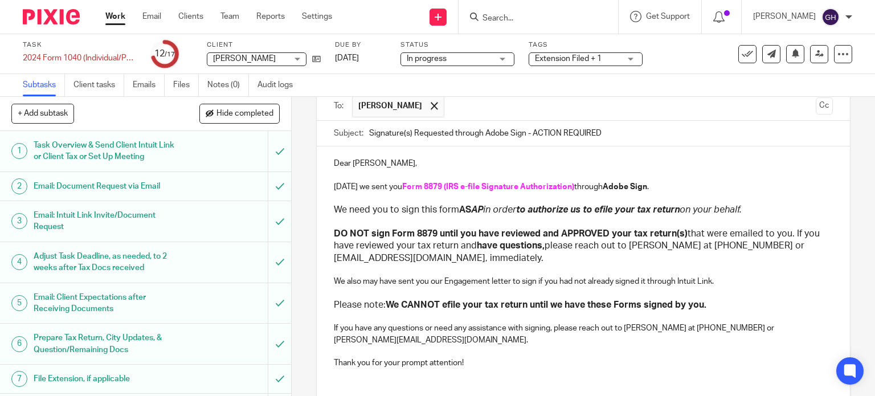
click at [603, 186] on strong "Adobe Sign" at bounding box center [625, 187] width 44 height 8
click at [488, 135] on input "Signature(s) Requested through Adobe Sign - ACTION REQUIRED" at bounding box center [601, 134] width 464 height 26
type input "Signature(s) Requested through jSign - ACTION REQUIRED"
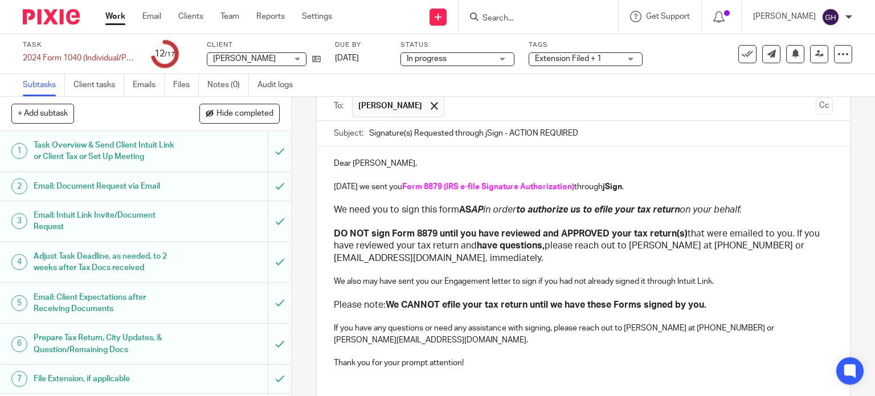
click at [630, 325] on p "If you have any questions or need any assistance with signing, please reach out…" at bounding box center [584, 334] width 500 height 23
click at [682, 328] on p "If you have any questions or need any assistance with signing, please reach out…" at bounding box center [584, 334] width 500 height 23
click at [701, 329] on p "If you have any questions or need any assistance with signing, please reach out…" at bounding box center [584, 334] width 500 height 23
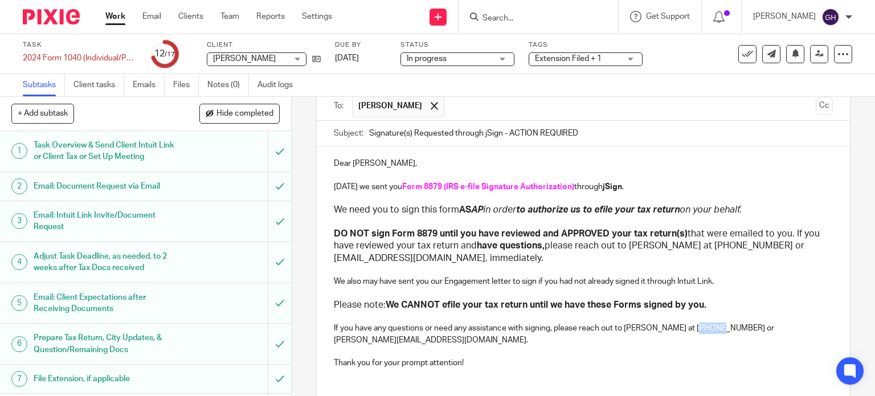
click at [701, 329] on p "If you have any questions or need any assistance with signing, please reach out…" at bounding box center [584, 334] width 500 height 23
click at [736, 324] on p "If you have any questions or need any assistance with signing, please reach out…" at bounding box center [584, 334] width 500 height 23
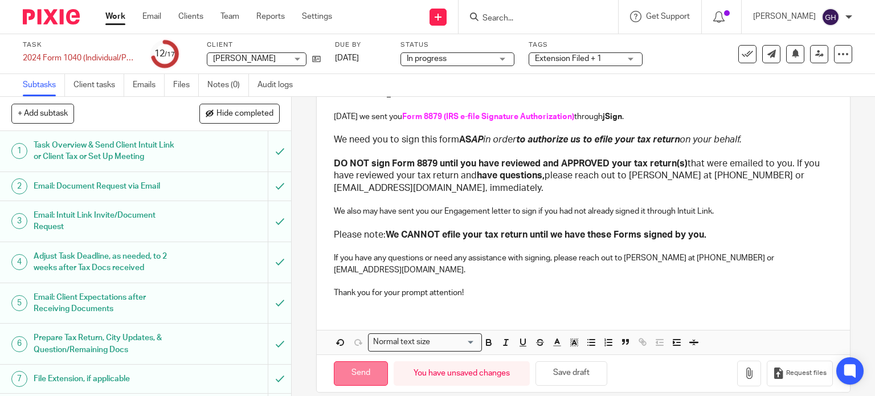
click at [361, 361] on input "Send" at bounding box center [361, 373] width 54 height 25
type input "Sent"
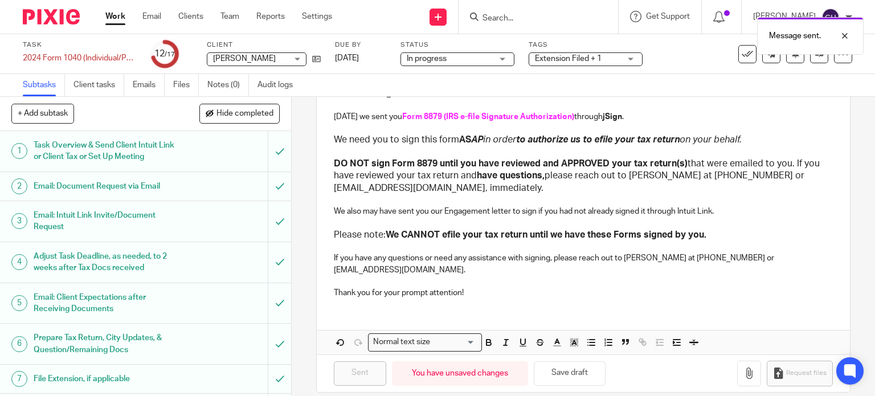
click at [631, 63] on div "Extension Filed + 1" at bounding box center [586, 59] width 114 height 14
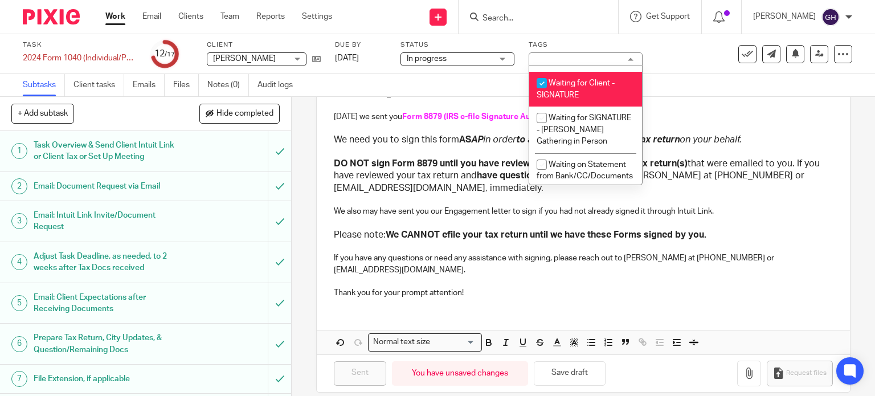
scroll to position [1083, 0]
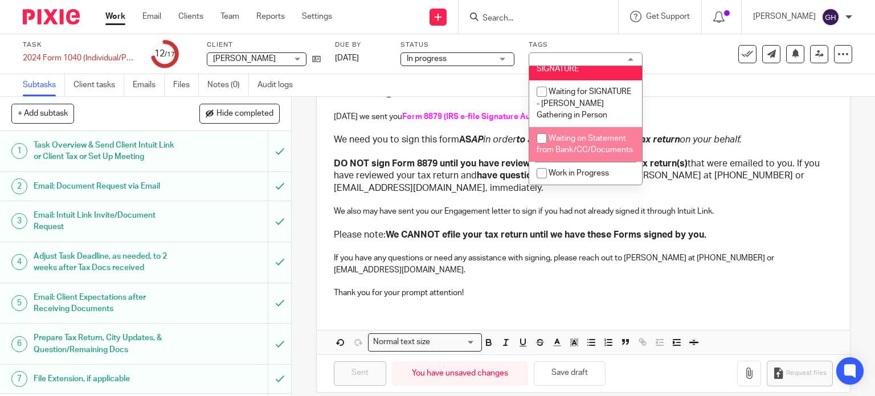
click at [351, 210] on p "We also may have sent you our Engagement letter to sign if you had not already …" at bounding box center [584, 211] width 500 height 11
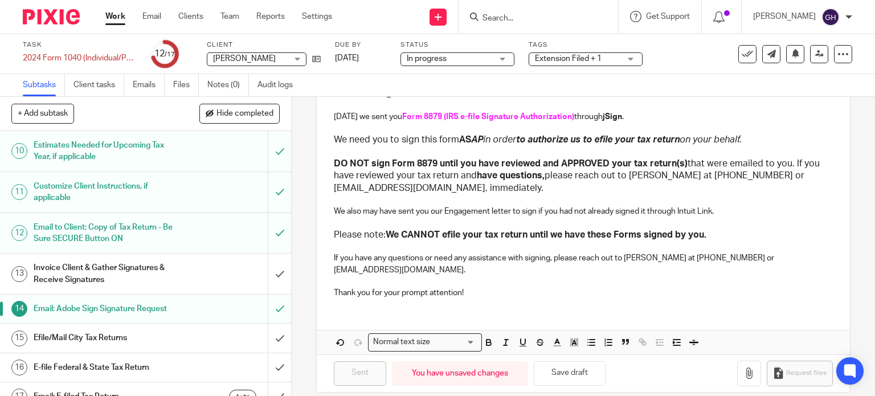
scroll to position [369, 0]
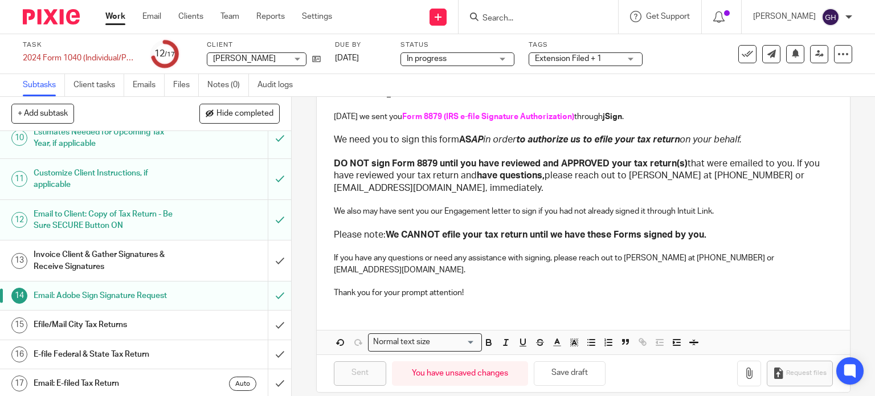
click at [118, 11] on link "Work" at bounding box center [115, 16] width 20 height 11
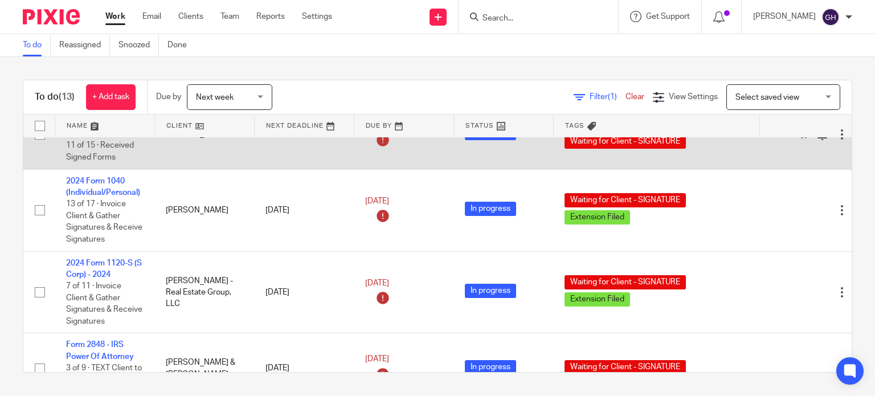
scroll to position [57, 0]
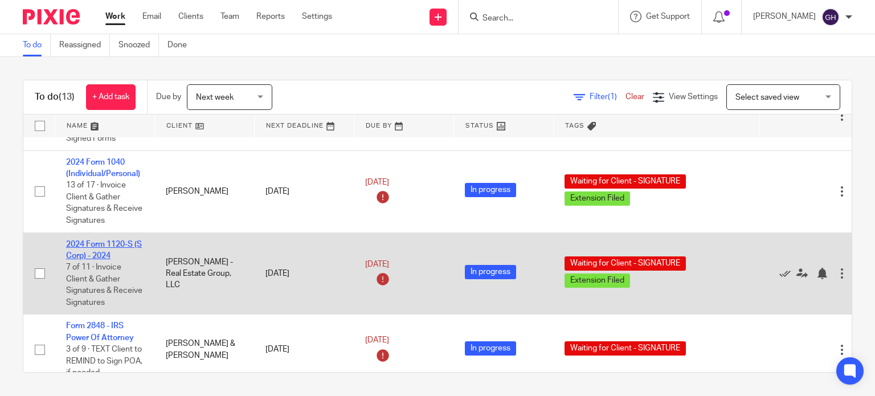
click at [97, 254] on link "2024 Form 1120-S (S Corp) - 2024" at bounding box center [104, 249] width 76 height 19
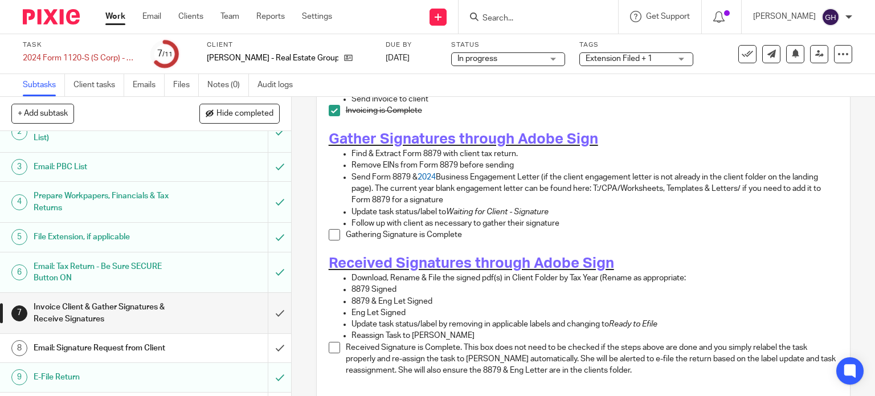
scroll to position [111, 0]
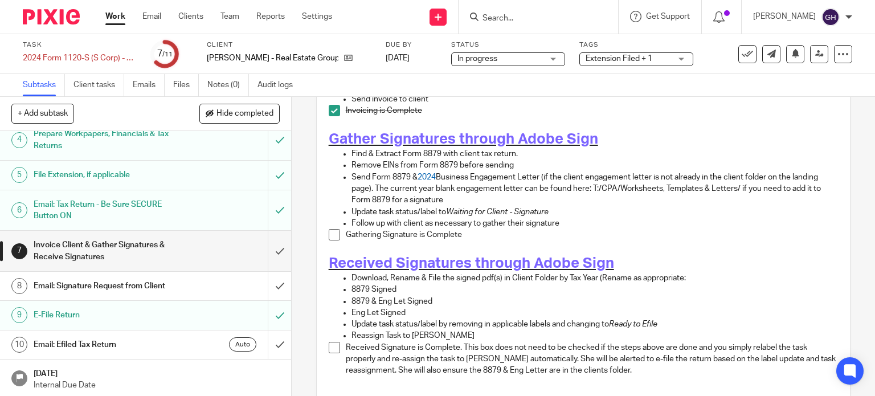
click at [80, 293] on h1 "Email: Signature Request from Client" at bounding box center [108, 286] width 149 height 17
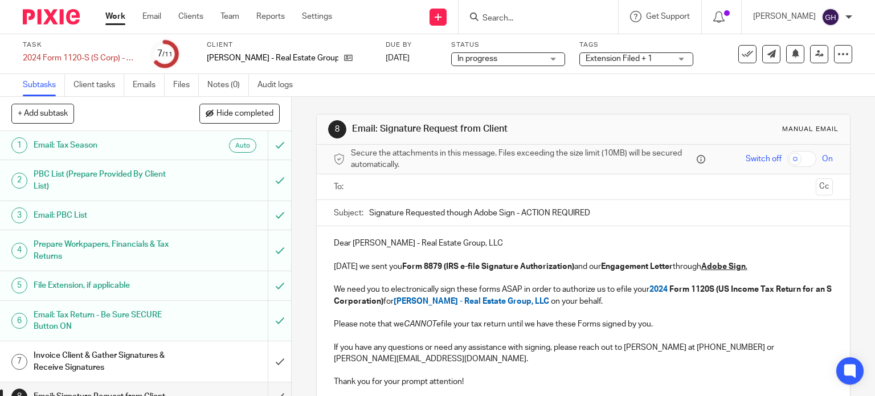
click at [381, 191] on input "text" at bounding box center [583, 187] width 456 height 13
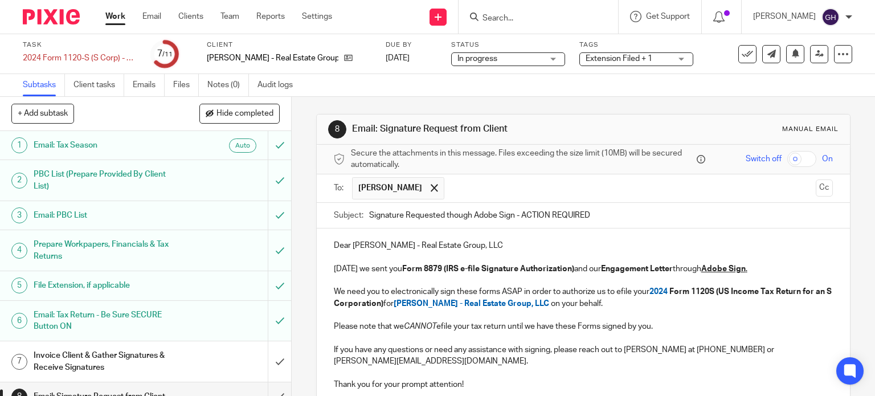
click at [483, 215] on input "Signature Requested though Adobe Sign - ACTION REQUIRED" at bounding box center [601, 216] width 464 height 26
type input "Signature Requested though jSign - ACTION REQUIRED"
click at [717, 266] on u "Adobe Sign" at bounding box center [723, 269] width 44 height 8
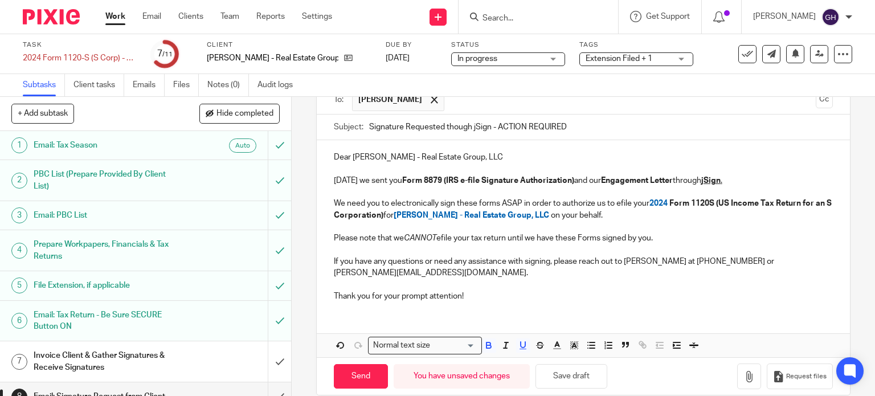
scroll to position [91, 0]
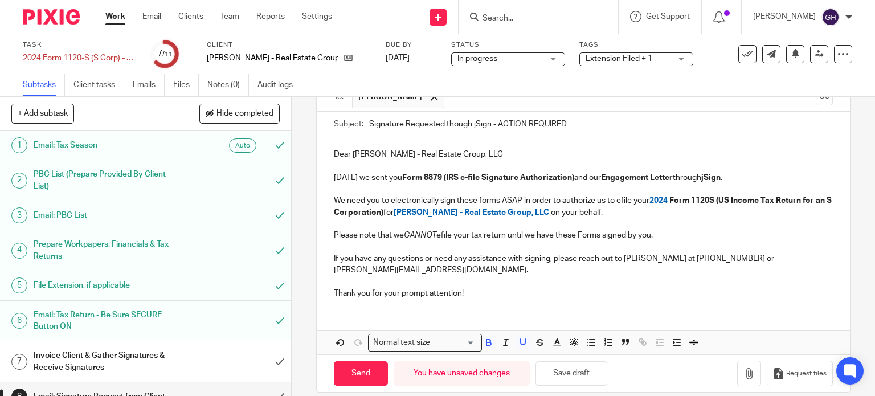
click at [641, 255] on p "If you have any questions or need any assistance with signing, please reach out…" at bounding box center [584, 264] width 500 height 23
click at [638, 255] on p "If you have any questions or need any assistance with signing, please reach out…" at bounding box center [584, 264] width 500 height 23
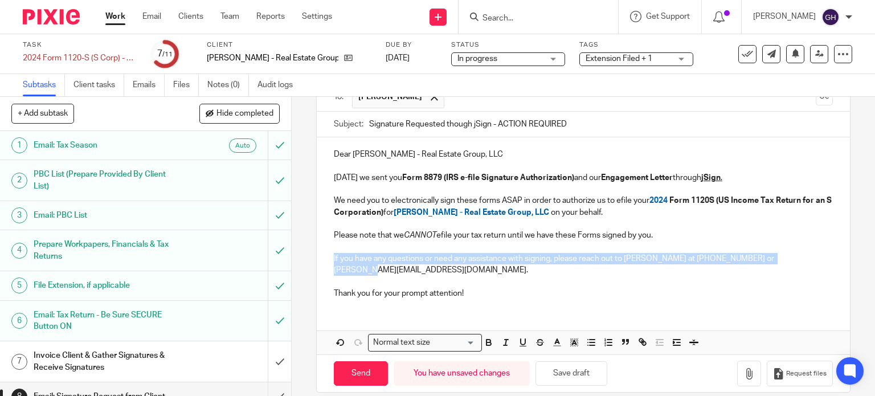
click at [638, 255] on p "If you have any questions or need any assistance with signing, please reach out…" at bounding box center [584, 264] width 500 height 23
click at [633, 259] on p "If you have any questions or need any assistance with signing, please reach out…" at bounding box center [584, 264] width 500 height 23
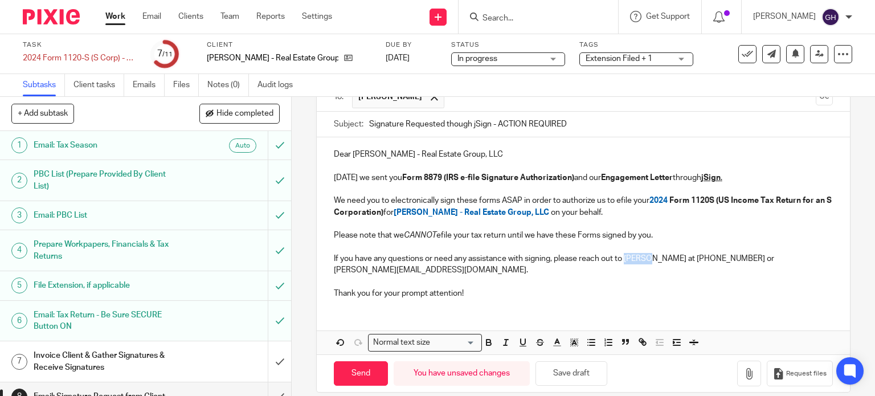
click at [633, 259] on p "If you have any questions or need any assistance with signing, please reach out…" at bounding box center [584, 264] width 500 height 23
click at [686, 255] on p "If you have any questions or need any assistance with signing, please reach out…" at bounding box center [584, 264] width 500 height 23
click at [705, 255] on p "If you have any questions or need any assistance with signing, please reach out…" at bounding box center [584, 264] width 500 height 23
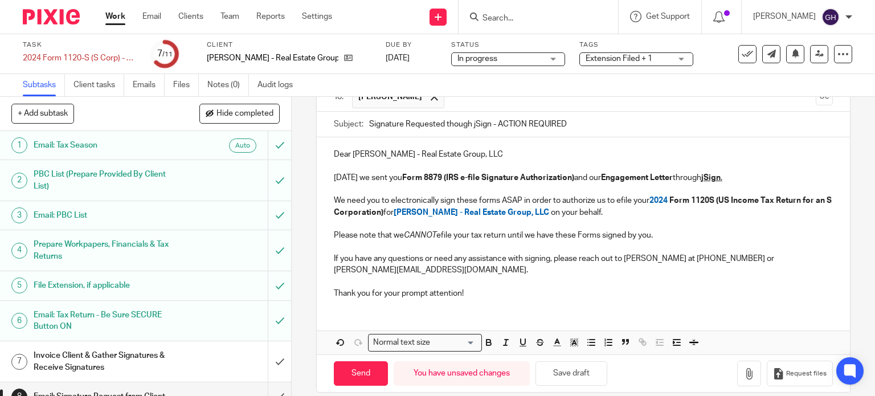
click at [730, 258] on p "If you have any questions or need any assistance with signing, please reach out…" at bounding box center [584, 264] width 500 height 23
click at [367, 362] on input "Send" at bounding box center [361, 373] width 54 height 25
type input "Sent"
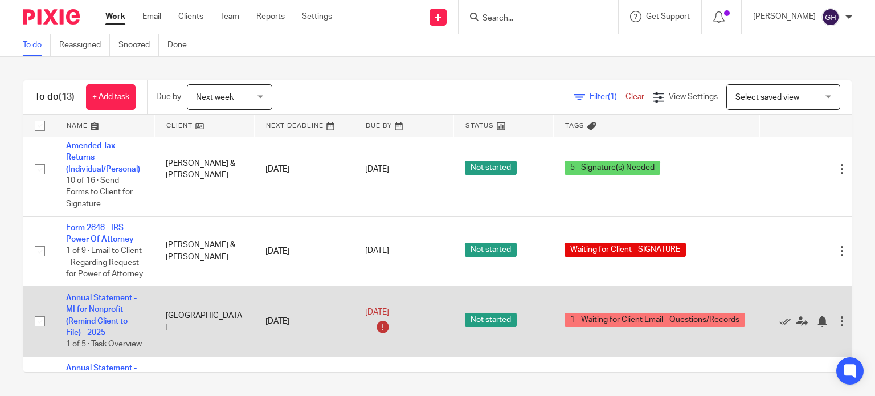
scroll to position [732, 0]
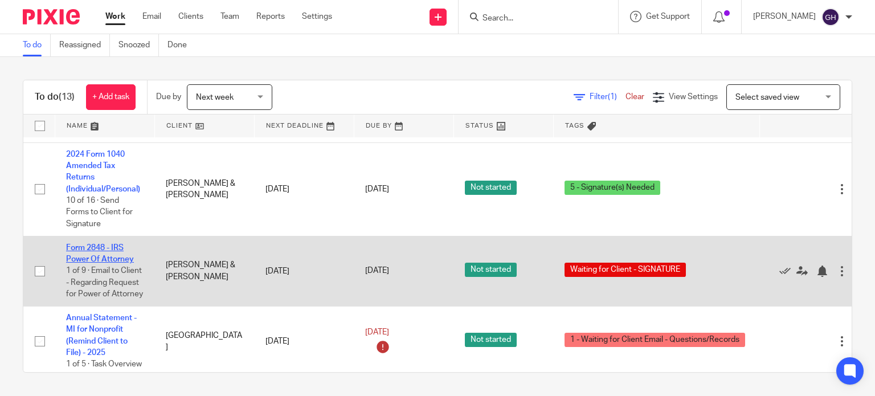
click at [105, 263] on link "Form 2848 - IRS Power Of Attorney" at bounding box center [100, 253] width 68 height 19
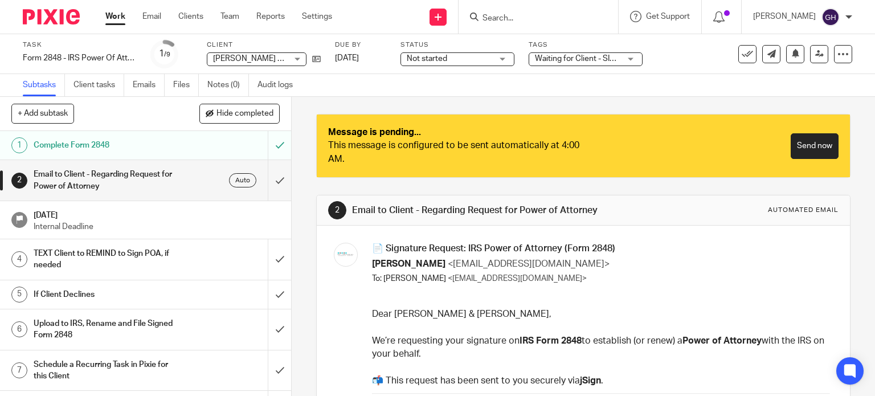
click at [521, 147] on div "This message is configured to be sent automatically at 4:00 AM." at bounding box center [455, 152] width 255 height 27
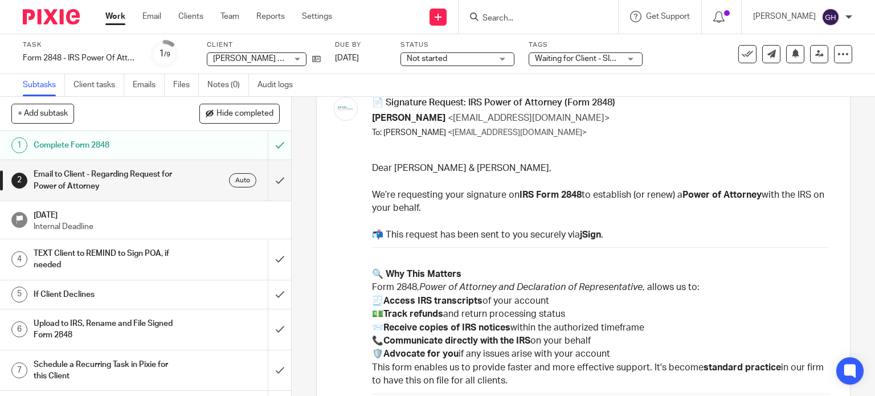
scroll to position [171, 0]
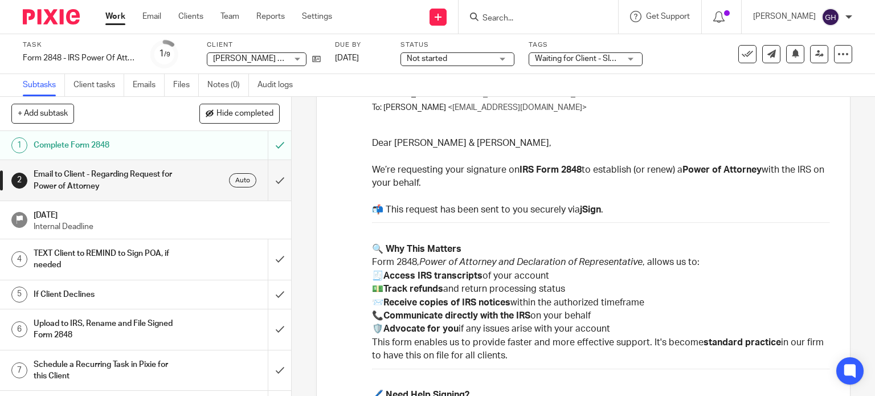
click at [575, 280] on p "🧾 Access IRS transcripts of your account 💵 Track refunds and return processing …" at bounding box center [601, 303] width 459 height 67
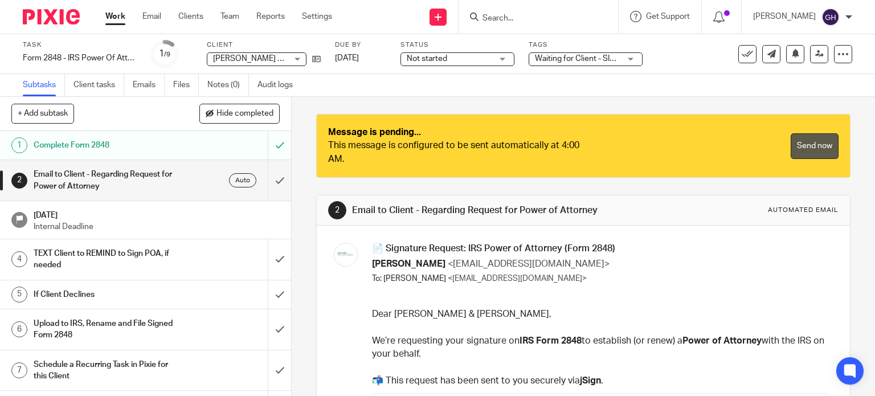
click at [792, 148] on link "Send now" at bounding box center [815, 146] width 48 height 26
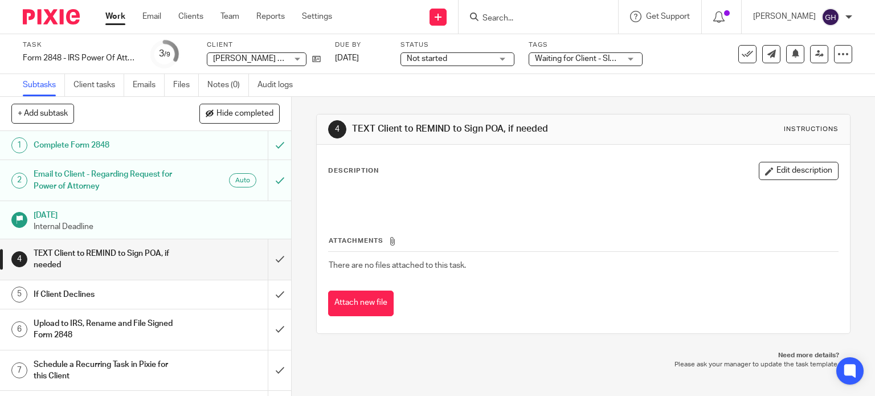
click at [114, 19] on link "Work" at bounding box center [115, 16] width 20 height 11
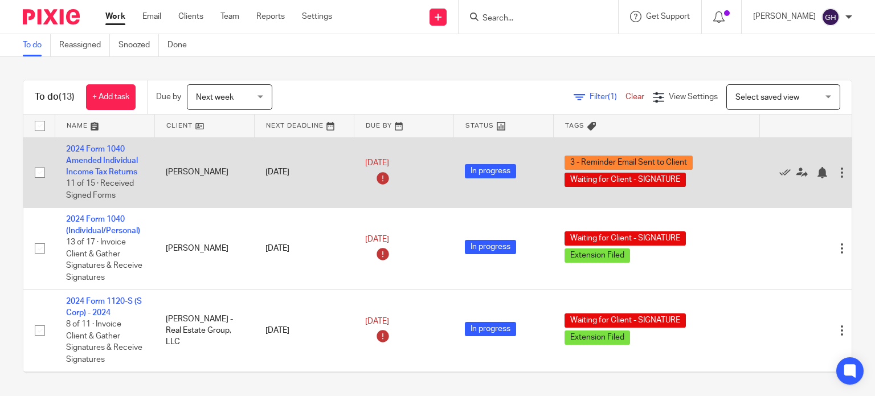
click at [100, 156] on td "2024 Form 1040 Amended Individual Income Tax Returns 11 of 15 · Received Signed…" at bounding box center [105, 172] width 100 height 70
click at [103, 164] on td "2024 Form 1040 Amended Individual Income Tax Returns 11 of 15 · Received Signed…" at bounding box center [105, 172] width 100 height 70
click at [103, 163] on link "2024 Form 1040 Amended Individual Income Tax Returns" at bounding box center [102, 160] width 72 height 31
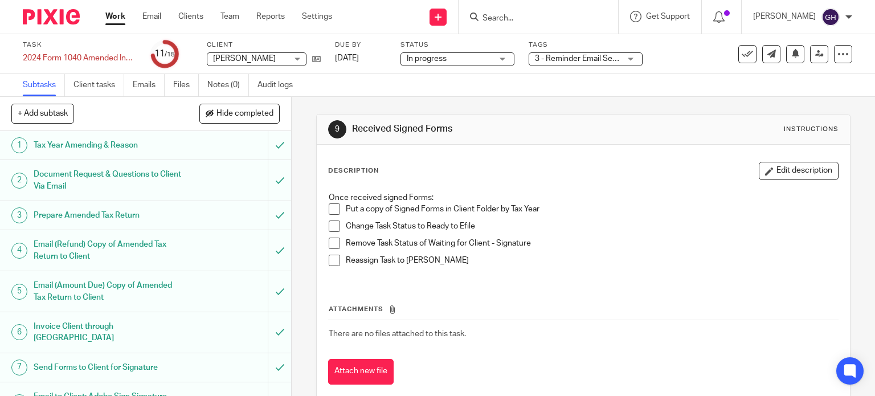
scroll to position [22, 0]
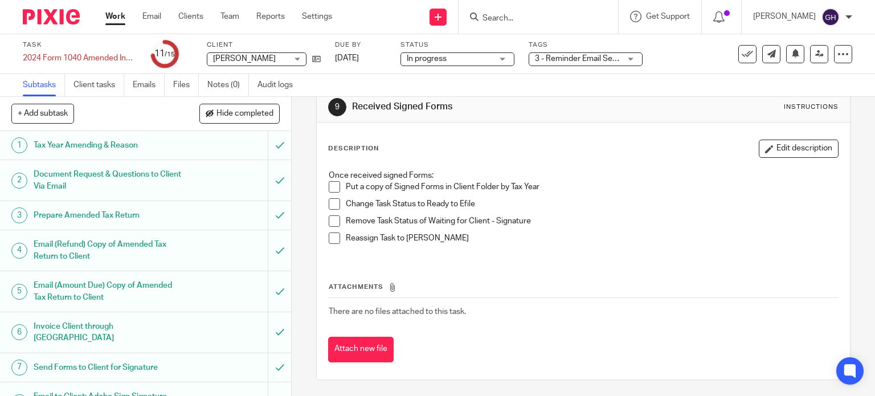
click at [396, 198] on p "Change Task Status to Ready to Efile" at bounding box center [592, 203] width 493 height 11
click at [332, 188] on span at bounding box center [334, 186] width 11 height 11
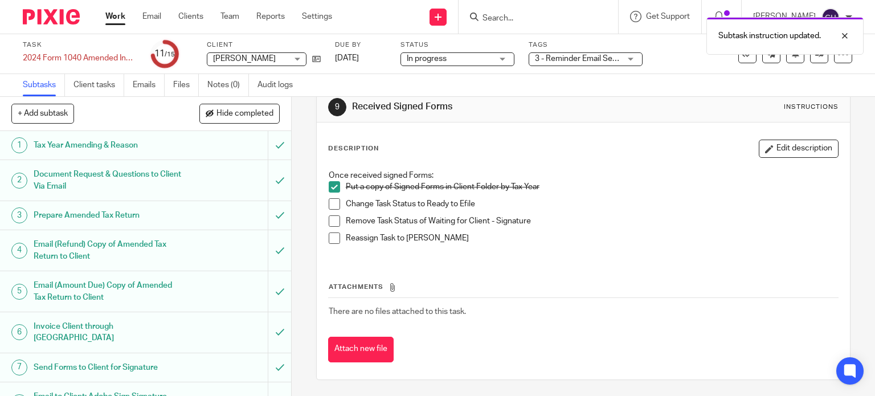
click at [329, 206] on span at bounding box center [334, 203] width 11 height 11
click at [625, 59] on div "Subtask instruction updated. Subtask instruction updated." at bounding box center [651, 54] width 426 height 87
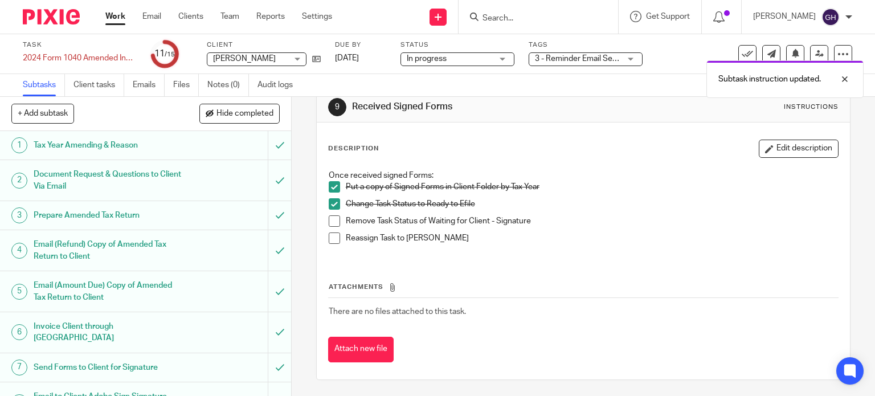
click at [584, 59] on body "Work Email Clients Team Reports Settings Work Email Clients Team Reports Settin…" at bounding box center [437, 198] width 875 height 396
click at [584, 59] on span "3 - Reminder Email Sent to Client + 1" at bounding box center [599, 59] width 129 height 8
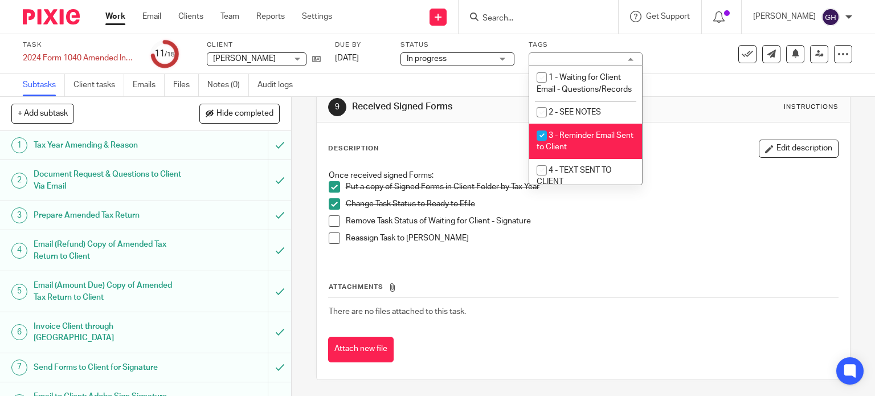
click at [552, 143] on li "3 - Reminder Email Sent to Client" at bounding box center [585, 141] width 113 height 35
checkbox input "false"
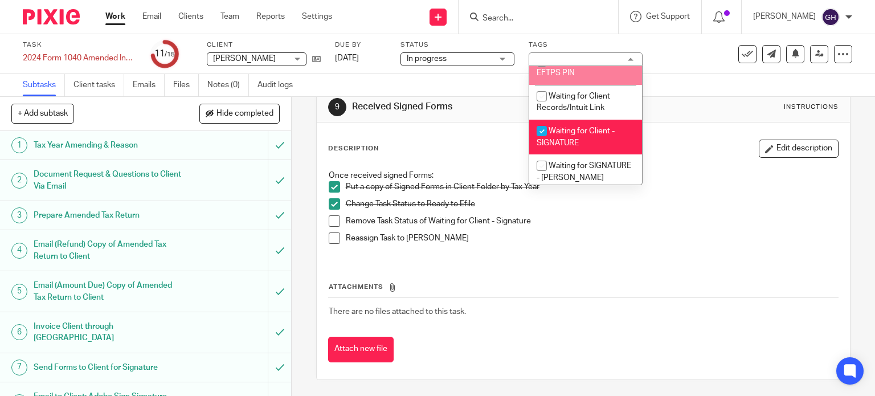
scroll to position [978, 0]
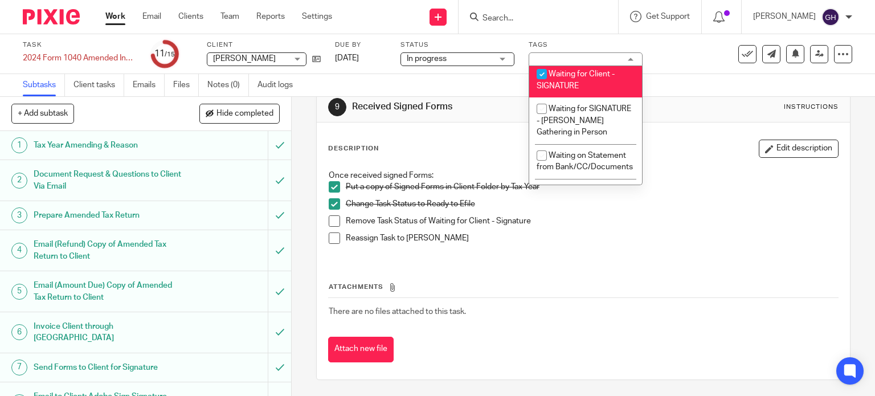
click at [569, 90] on span "Waiting for Client - SIGNATURE" at bounding box center [576, 80] width 78 height 20
checkbox input "false"
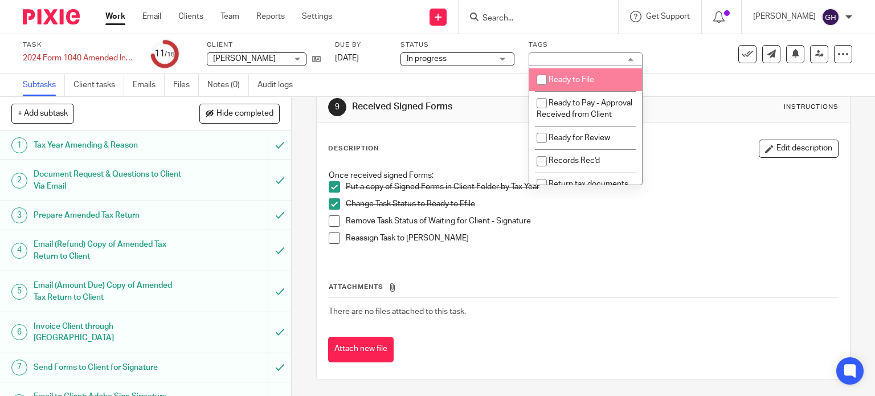
scroll to position [579, 0]
click at [599, 83] on span "Ready to Efile - Federal & State Returns" at bounding box center [583, 73] width 93 height 20
checkbox input "true"
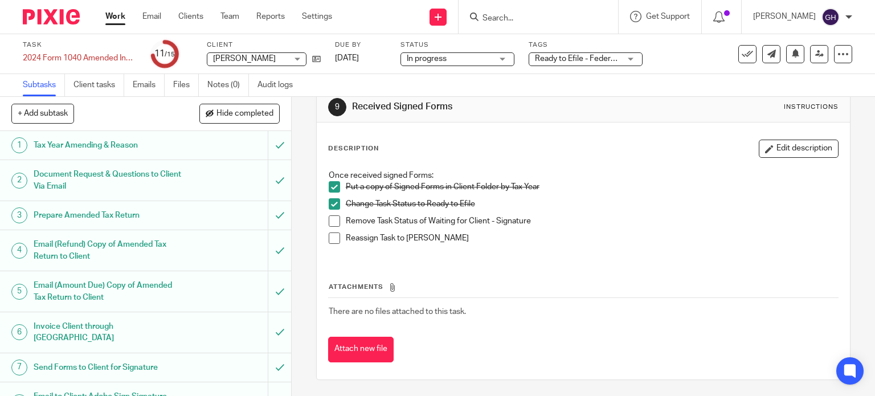
click at [329, 218] on span at bounding box center [334, 220] width 11 height 11
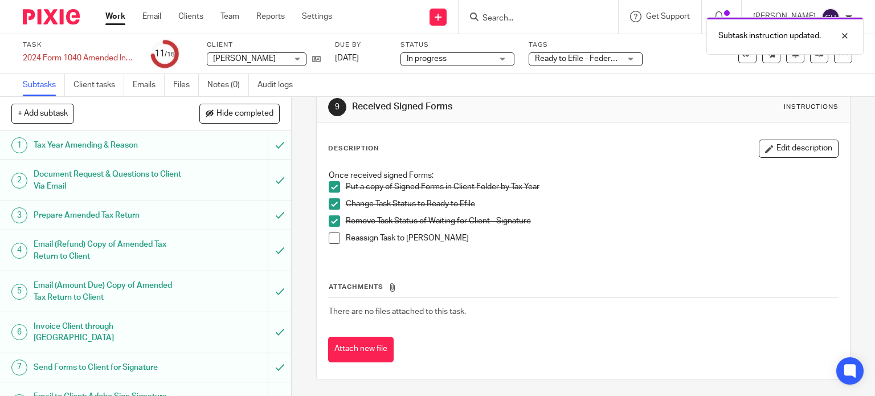
click at [329, 233] on span at bounding box center [334, 238] width 11 height 11
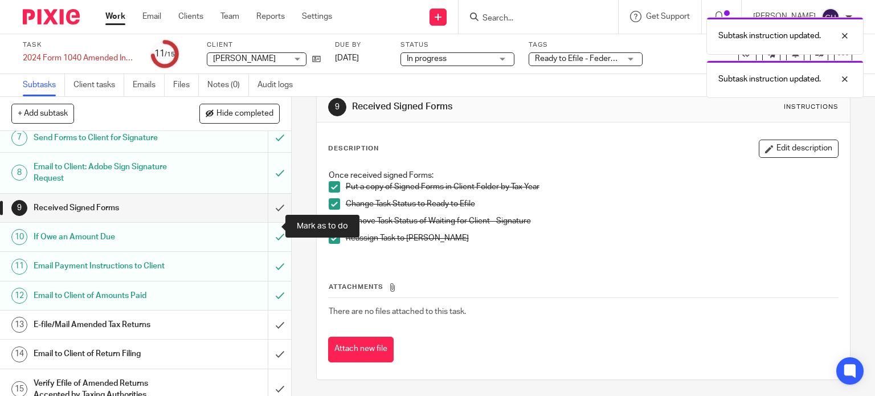
scroll to position [230, 0]
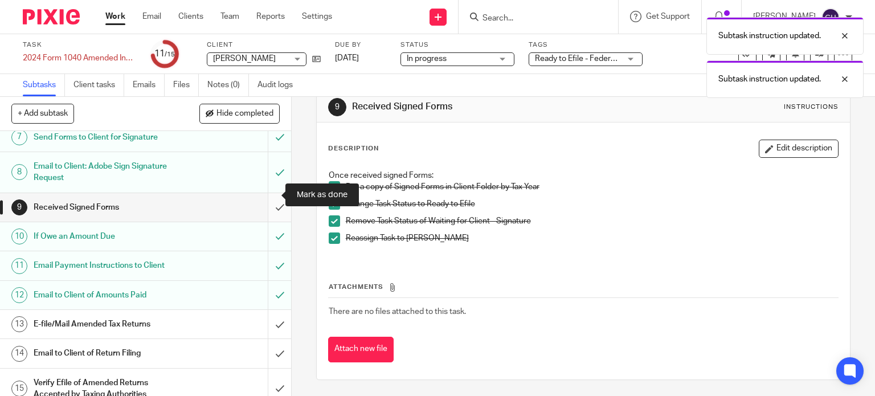
click at [268, 198] on input "submit" at bounding box center [145, 207] width 291 height 28
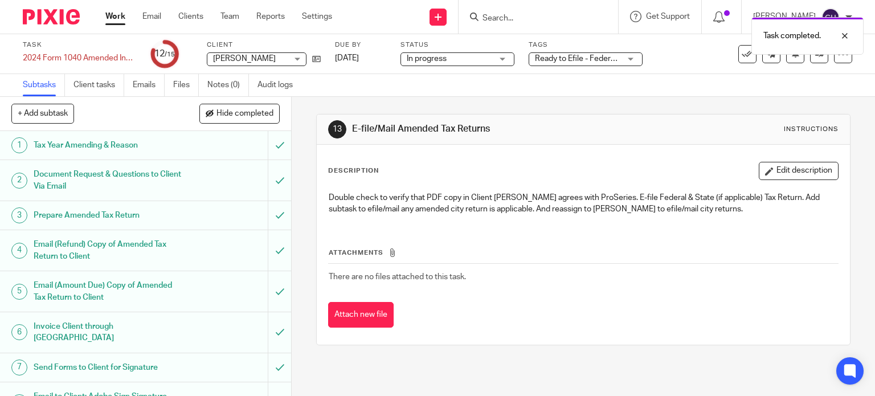
scroll to position [230, 0]
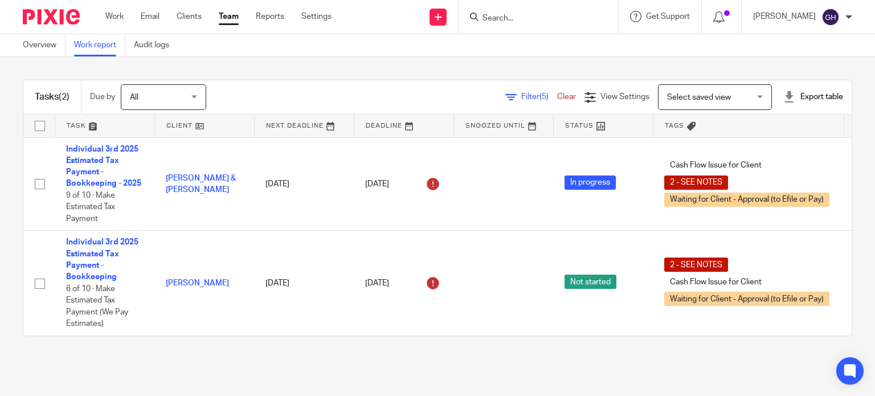
click at [538, 19] on input "Search" at bounding box center [533, 19] width 103 height 10
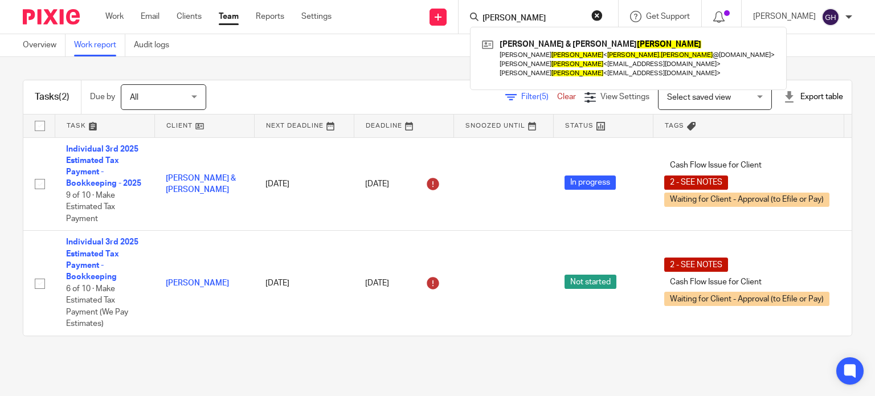
type input "[PERSON_NAME]"
click at [546, 34] on div "[PERSON_NAME] & [PERSON_NAME] [PERSON_NAME] < [PERSON_NAME].[PERSON_NAME] @[DOM…" at bounding box center [628, 58] width 317 height 63
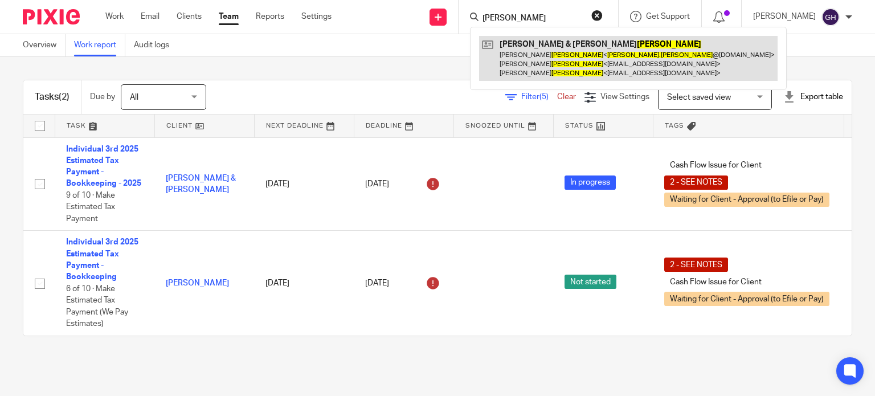
click at [541, 66] on link at bounding box center [628, 58] width 299 height 45
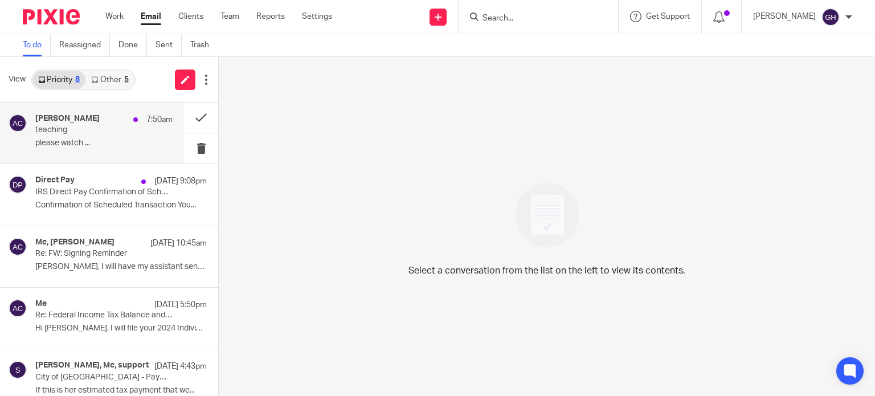
click at [72, 135] on div "Amy Corfixsen 7:50am teaching please watch ..." at bounding box center [103, 133] width 137 height 38
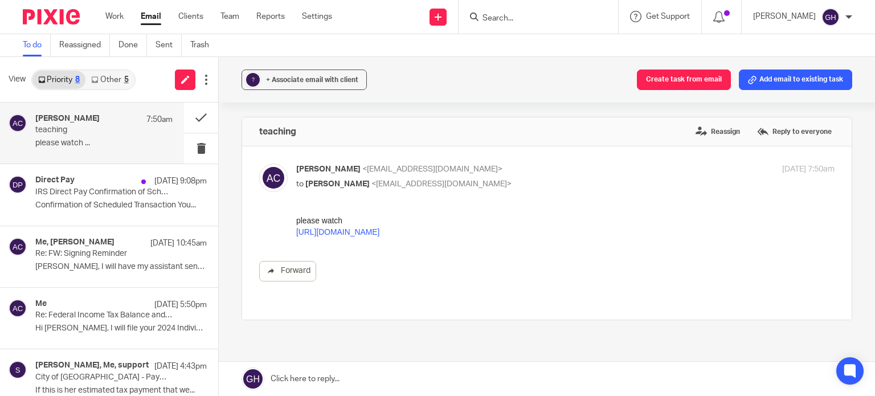
click at [380, 229] on link "https://www.loom.com/share/4b43aafd44df4ce5bf56bf3b3659b27e?sid=2fa2380a-9959-4…" at bounding box center [337, 231] width 83 height 9
click at [119, 73] on link "Other 5" at bounding box center [109, 80] width 48 height 18
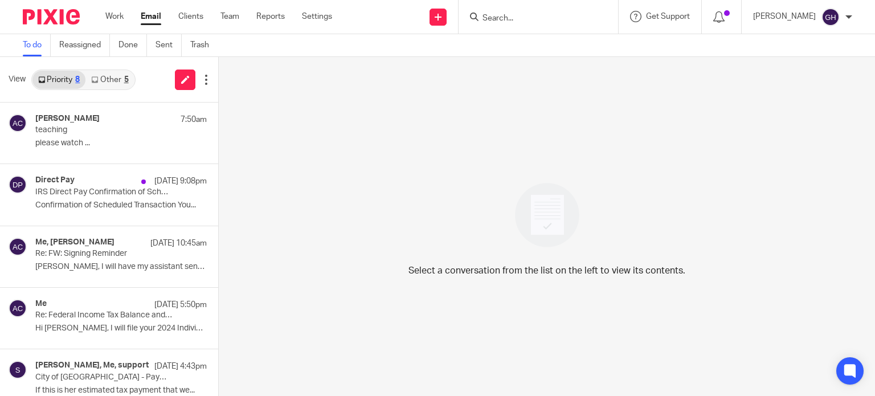
click at [106, 76] on link "Other 5" at bounding box center [109, 80] width 48 height 18
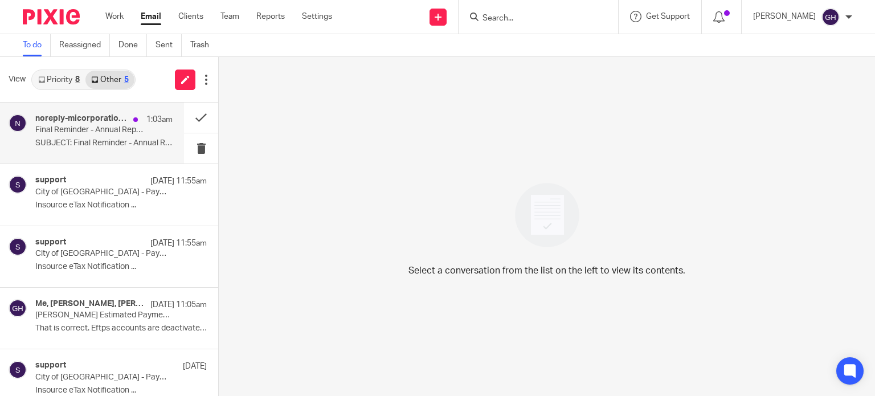
click at [91, 134] on p "Final Reminder - Annual Report(s) due on or before [DATE]" at bounding box center [90, 130] width 110 height 10
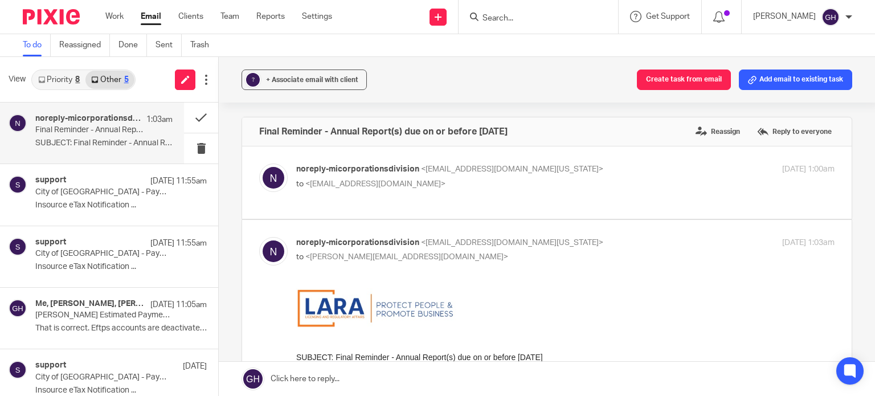
click at [487, 207] on label at bounding box center [547, 182] width 610 height 72
click at [259, 164] on input "checkbox" at bounding box center [259, 163] width 1 height 1
checkbox input "true"
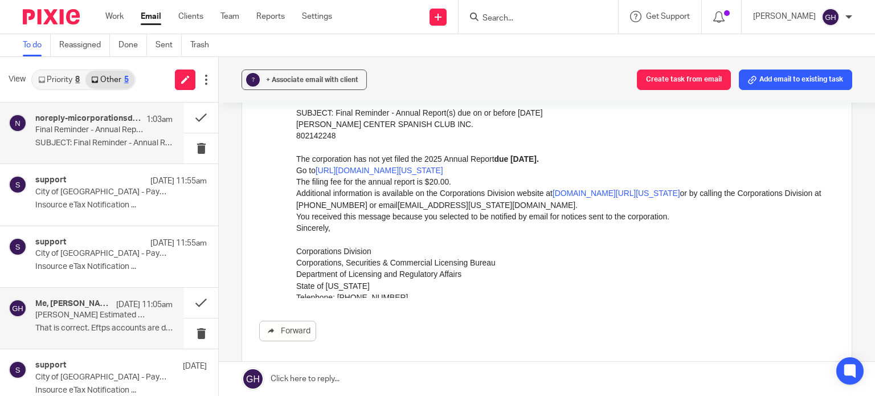
scroll to position [14, 0]
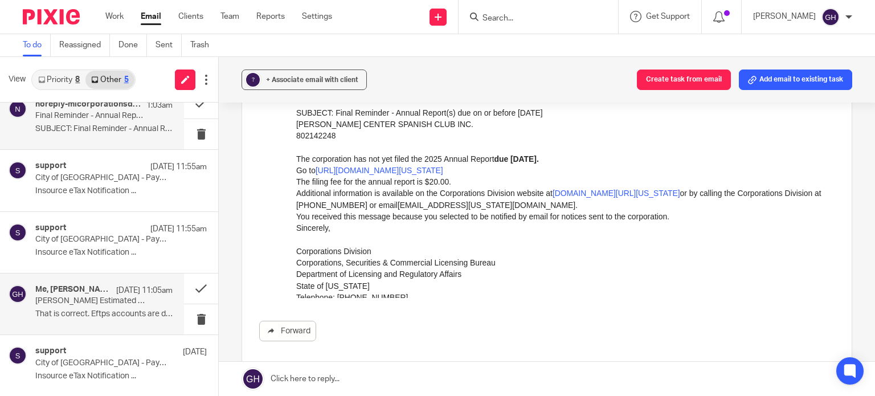
click at [96, 312] on p "That is correct. Eftps accounts are deactivated..." at bounding box center [103, 314] width 137 height 10
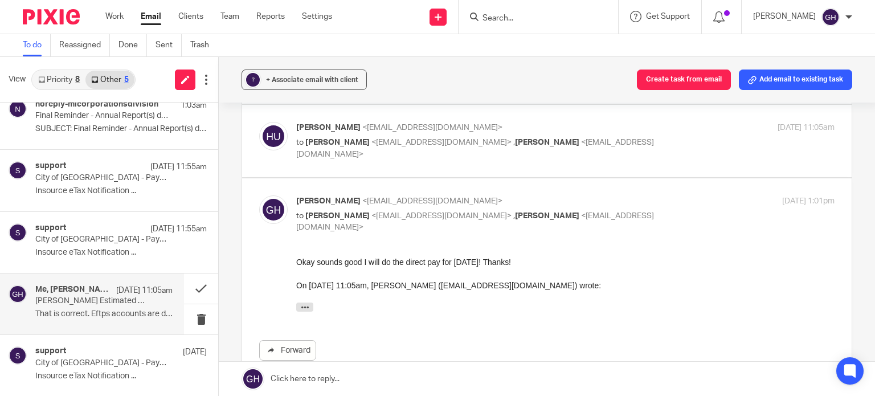
scroll to position [228, 0]
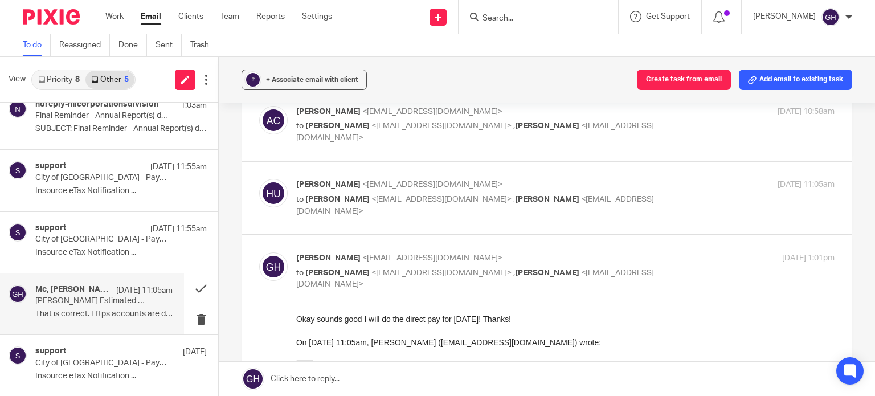
click at [447, 179] on div "Holly Utting <hollyutting@gmail.com> to Amy Corfixsen <amylcpa@gmail.com> , Gab…" at bounding box center [547, 198] width 576 height 38
click at [448, 179] on p "Holly Utting <hollyutting@gmail.com>" at bounding box center [475, 185] width 359 height 12
checkbox input "true"
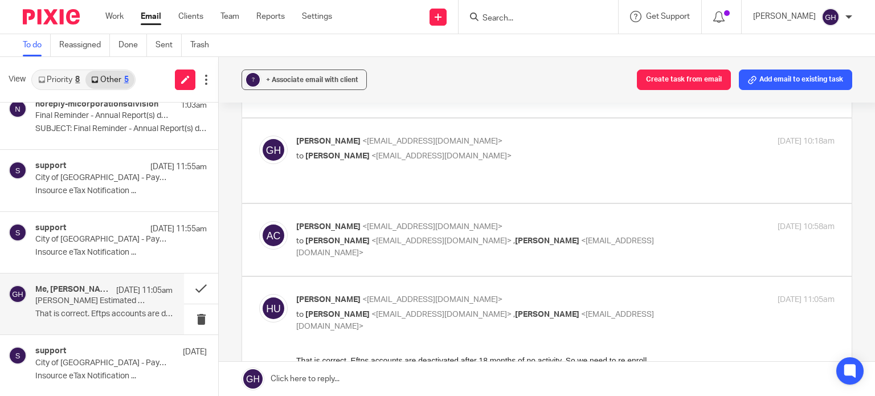
scroll to position [57, 0]
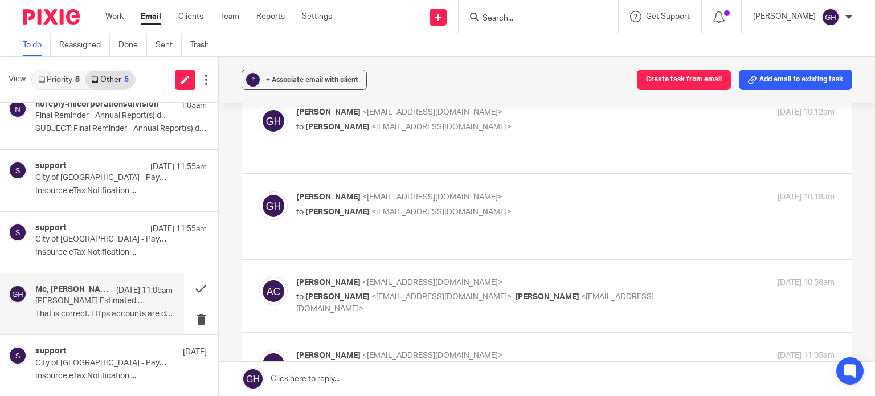
click at [539, 260] on label at bounding box center [547, 296] width 610 height 72
click at [259, 276] on input "checkbox" at bounding box center [259, 276] width 1 height 1
checkbox input "true"
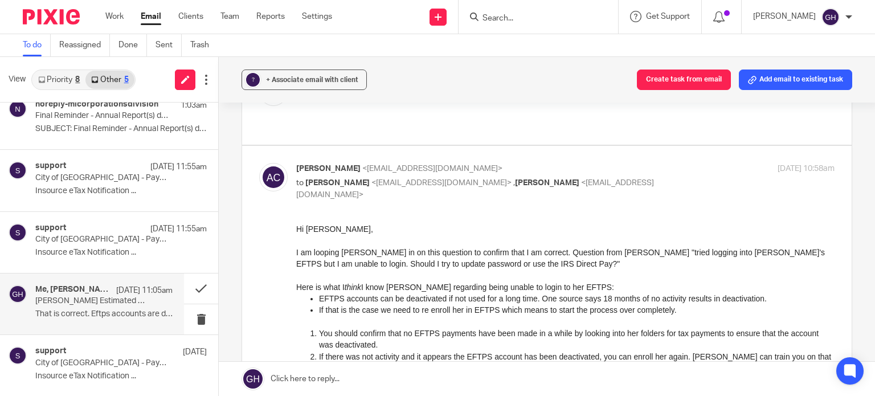
scroll to position [342, 0]
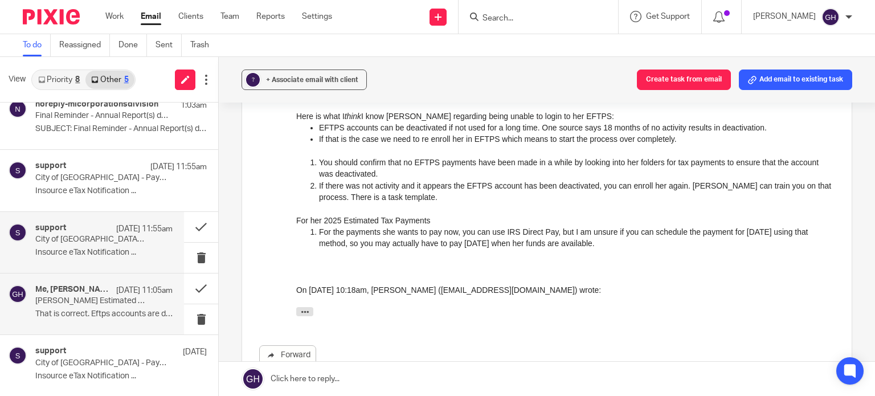
click at [62, 232] on div "support Sep 15 11:55am" at bounding box center [103, 228] width 137 height 11
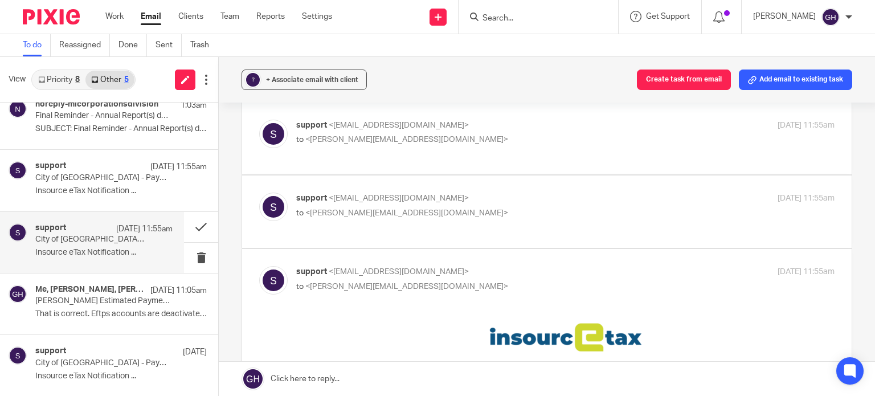
scroll to position [399, 0]
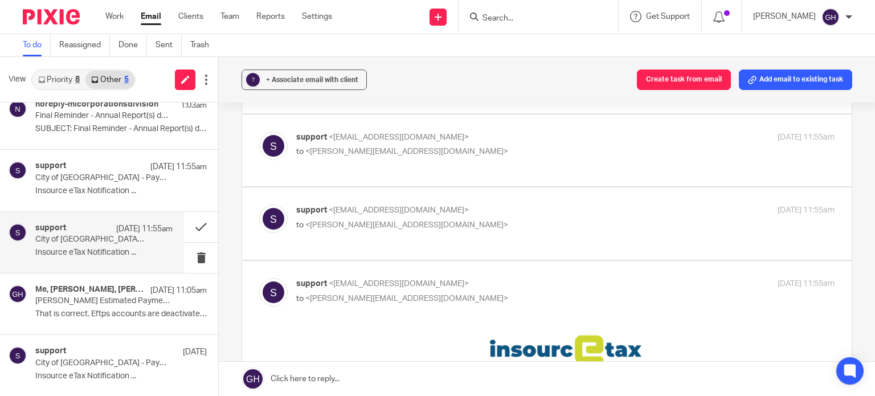
click at [478, 219] on p "to <laura@amylcpa.com>" at bounding box center [475, 225] width 359 height 12
checkbox input "true"
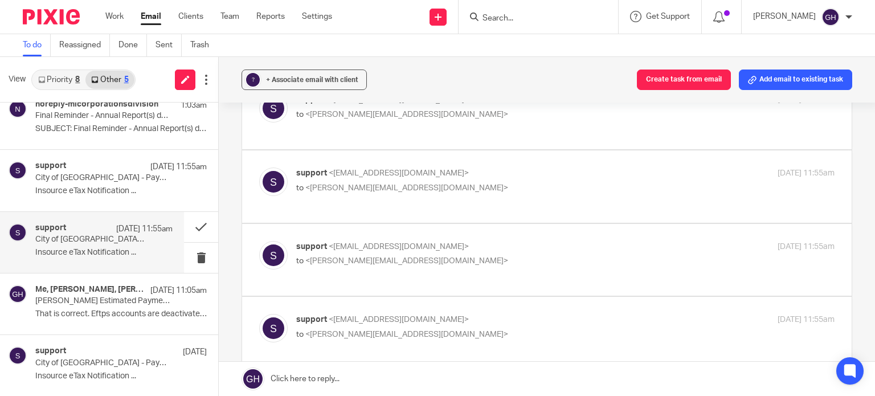
scroll to position [285, 0]
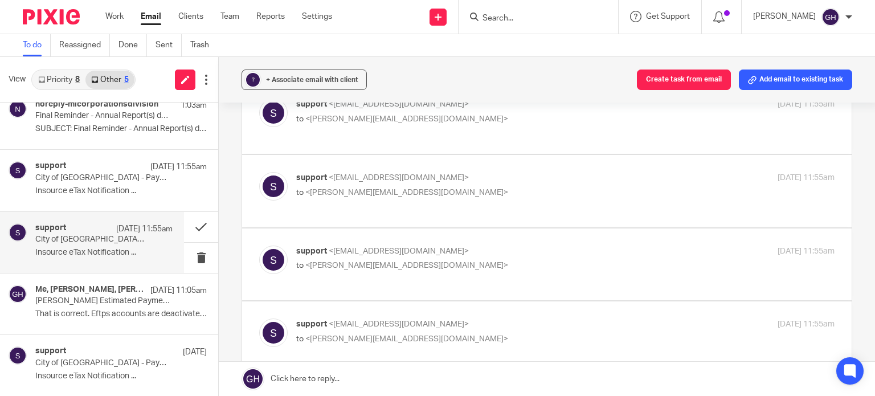
click at [504, 260] on p "to <laura@amylcpa.com>" at bounding box center [475, 266] width 359 height 12
checkbox input "true"
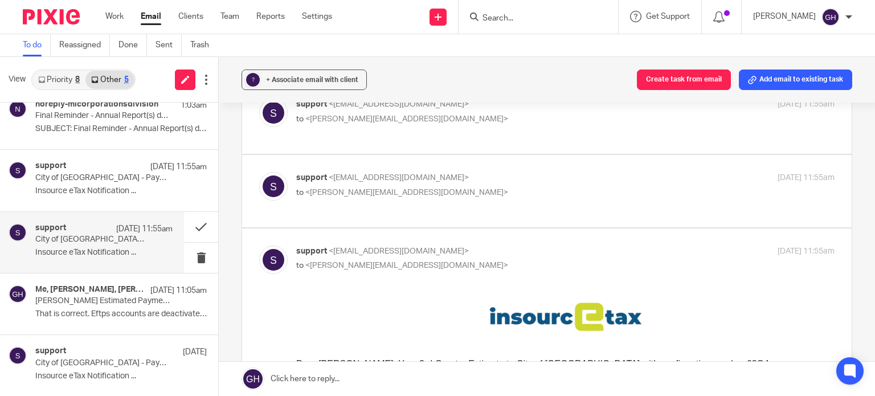
scroll to position [0, 0]
click at [512, 172] on div "support <support@insourcetax.com> to <laura@amylcpa.com>" at bounding box center [475, 185] width 359 height 26
checkbox input "true"
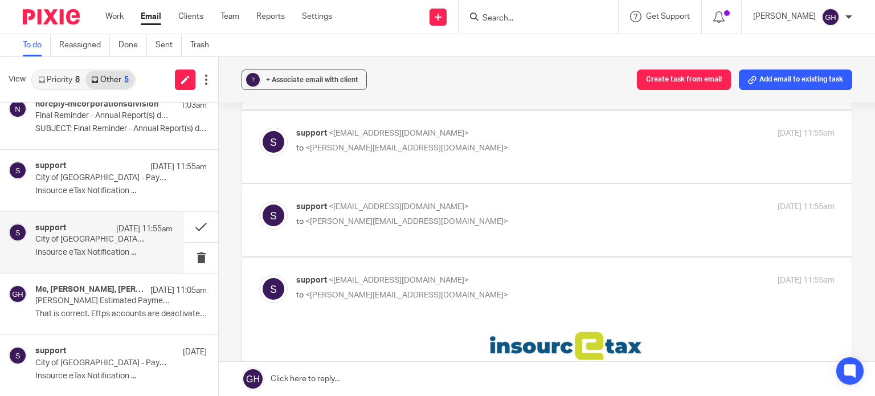
scroll to position [171, 0]
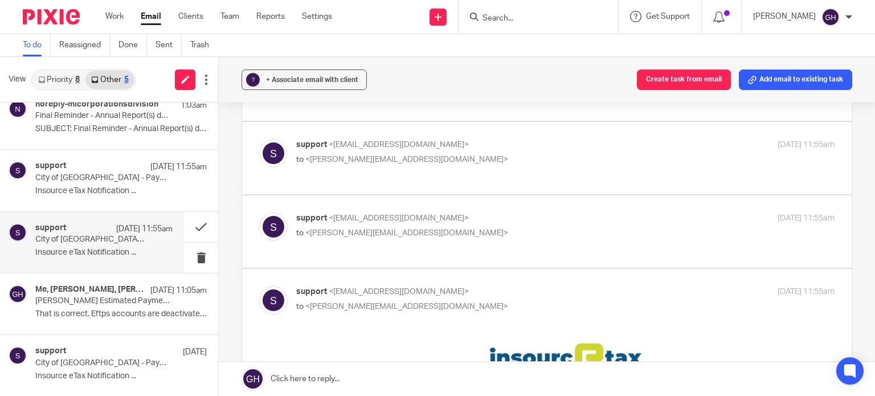
click at [512, 213] on p "support <support@insourcetax.com>" at bounding box center [475, 219] width 359 height 12
checkbox input "true"
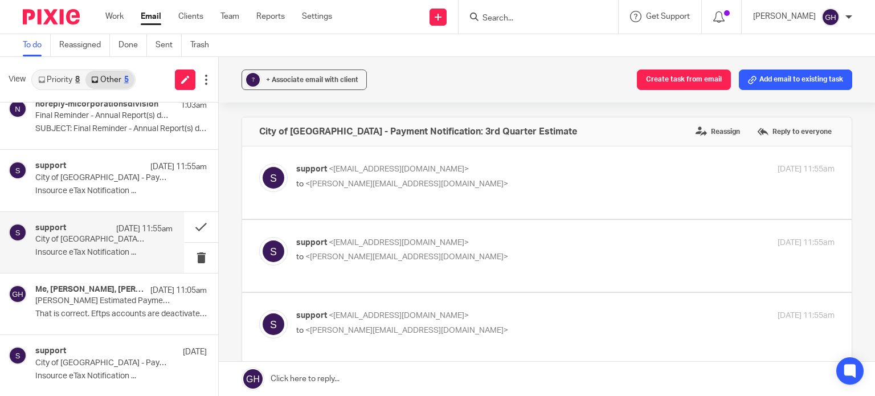
scroll to position [0, 0]
click at [512, 186] on p "to <laura@amylcpa.com>" at bounding box center [475, 184] width 359 height 12
checkbox input "true"
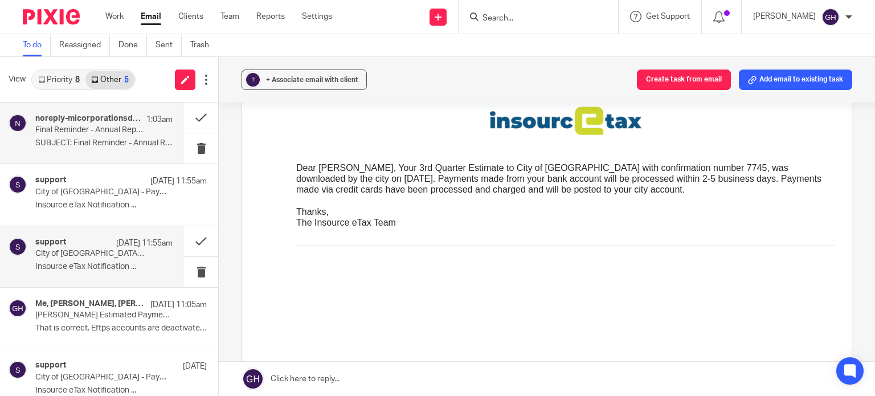
click at [114, 136] on div "noreply-micorporationsdivision 1:03am Final Reminder - Annual Report(s) due on …" at bounding box center [103, 133] width 137 height 38
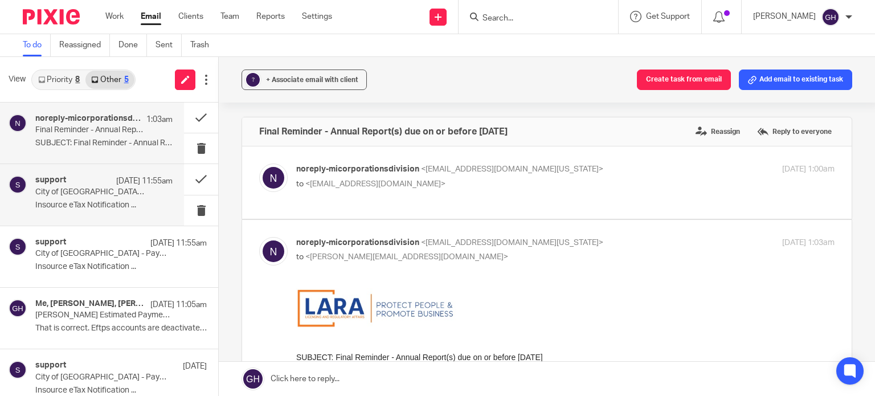
click at [116, 185] on p "Sep 15 11:55am" at bounding box center [144, 181] width 56 height 11
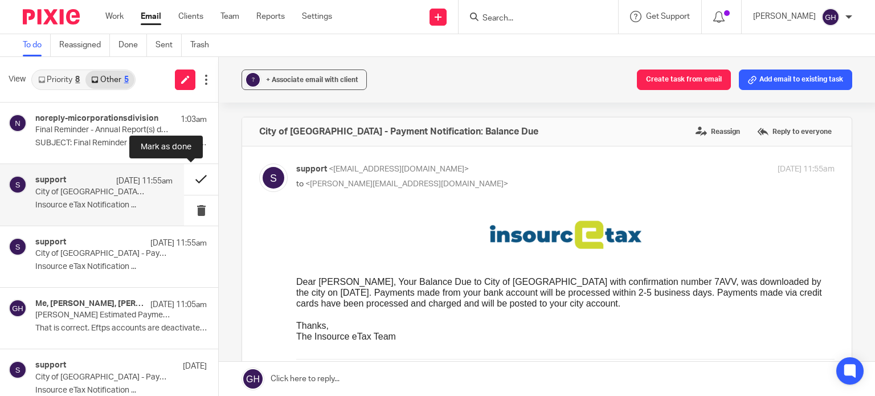
click at [193, 179] on button at bounding box center [201, 179] width 34 height 30
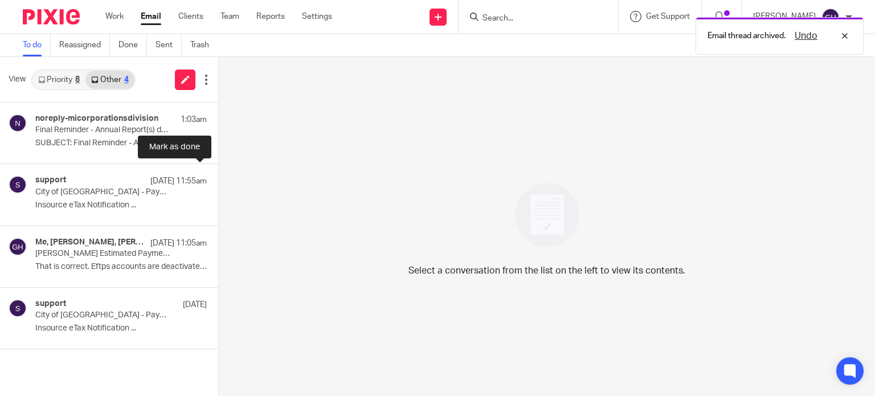
click at [218, 179] on button at bounding box center [222, 179] width 9 height 30
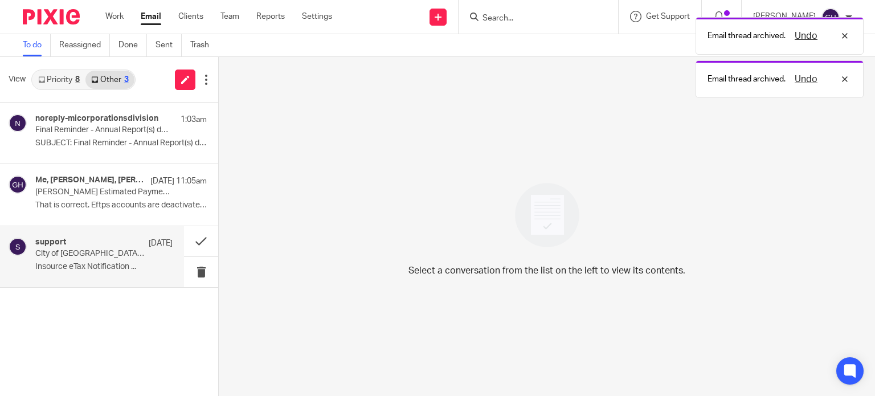
click at [74, 255] on p "City of Grand Rapids - Payment Notification: Payment Plan" at bounding box center [90, 254] width 110 height 10
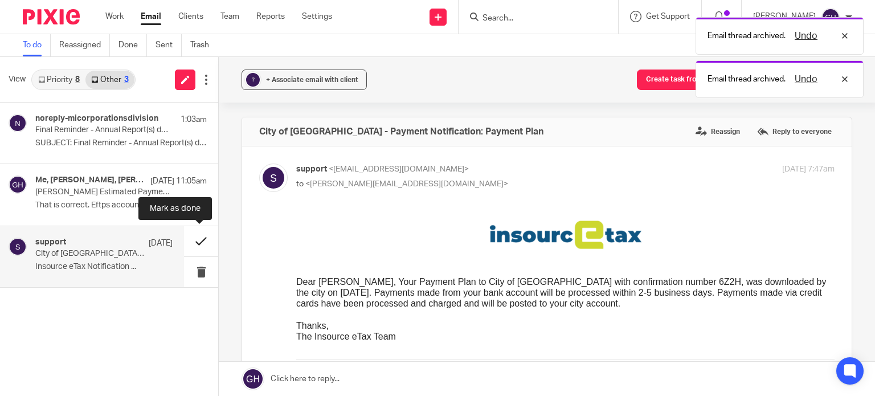
click at [199, 240] on button at bounding box center [201, 241] width 34 height 30
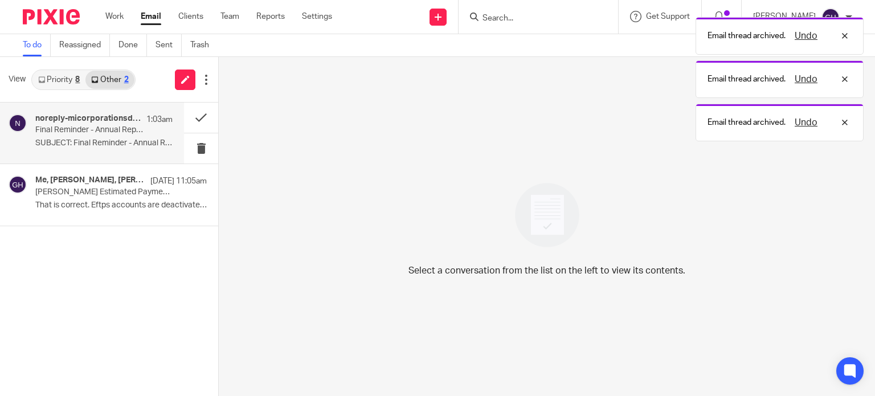
click at [98, 136] on div "noreply-micorporationsdivision 1:03am Final Reminder - Annual Report(s) due on …" at bounding box center [103, 133] width 137 height 38
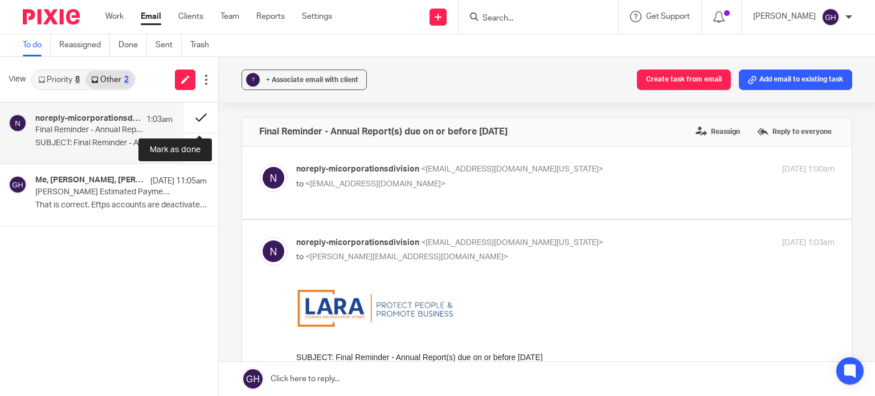
click at [193, 121] on button at bounding box center [201, 118] width 34 height 30
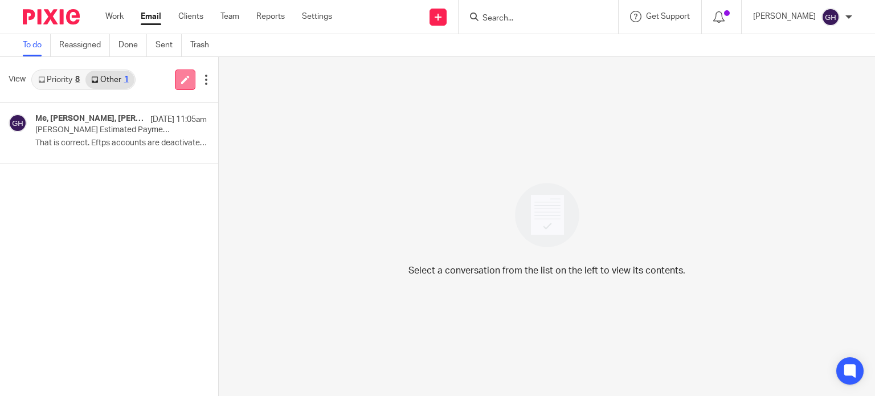
click at [175, 85] on link at bounding box center [185, 80] width 21 height 21
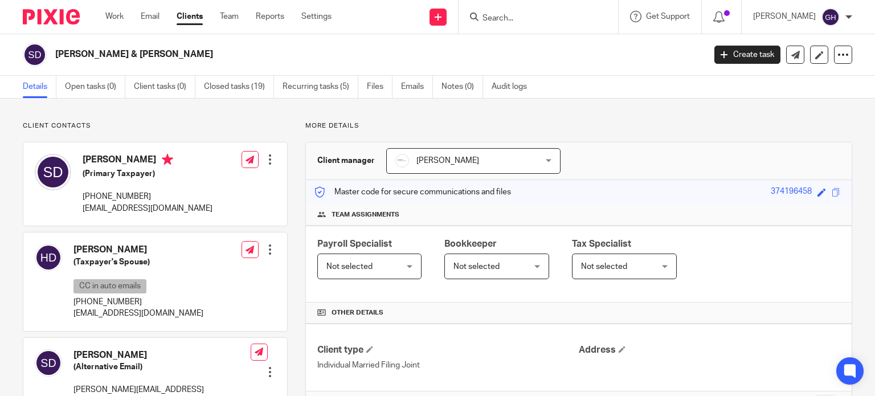
click at [100, 88] on link "Open tasks (0)" at bounding box center [95, 87] width 60 height 22
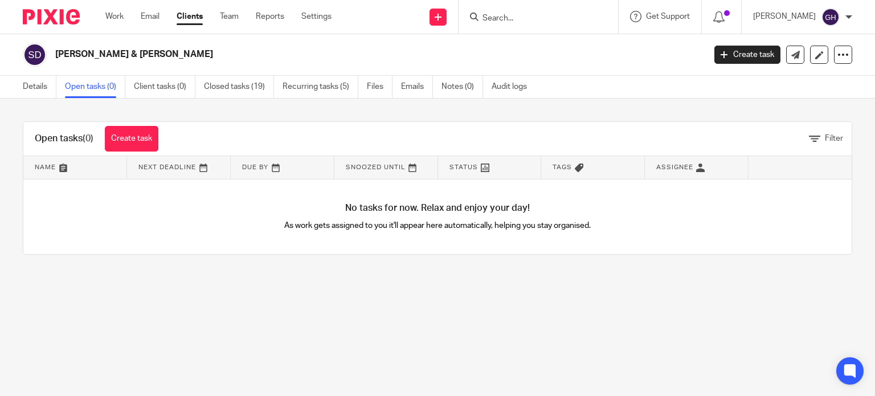
click at [226, 85] on link "Closed tasks (19)" at bounding box center [239, 87] width 70 height 22
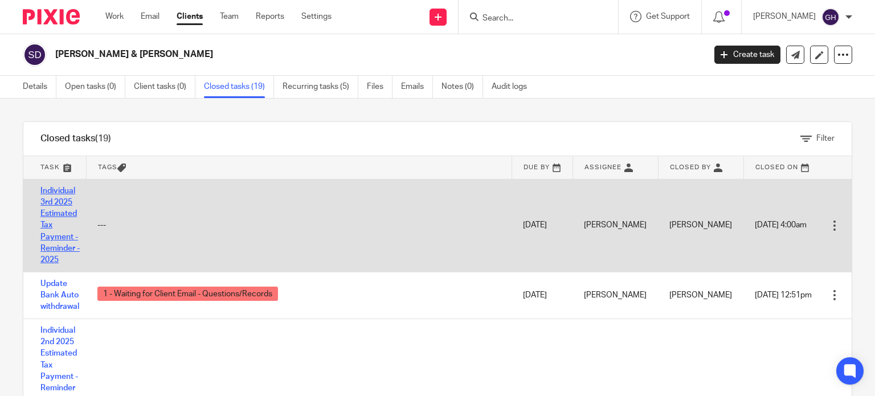
click at [66, 193] on link "Individual 3rd 2025 Estimated Tax Payment - Reminder - 2025" at bounding box center [59, 226] width 39 height 78
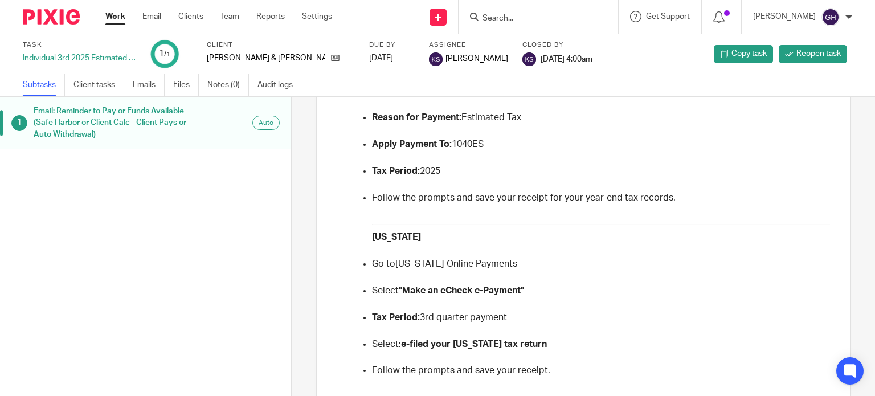
scroll to position [1026, 0]
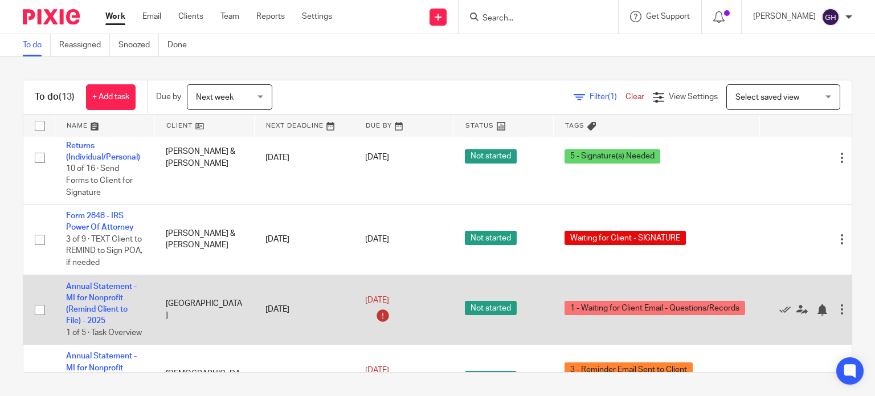
scroll to position [858, 0]
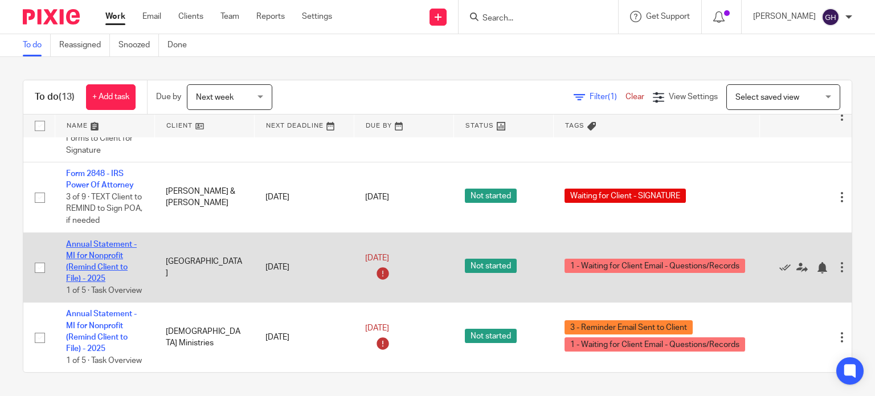
click at [91, 240] on link "Annual Statement - MI for Nonprofit (Remind Client to File) - 2025" at bounding box center [101, 261] width 71 height 43
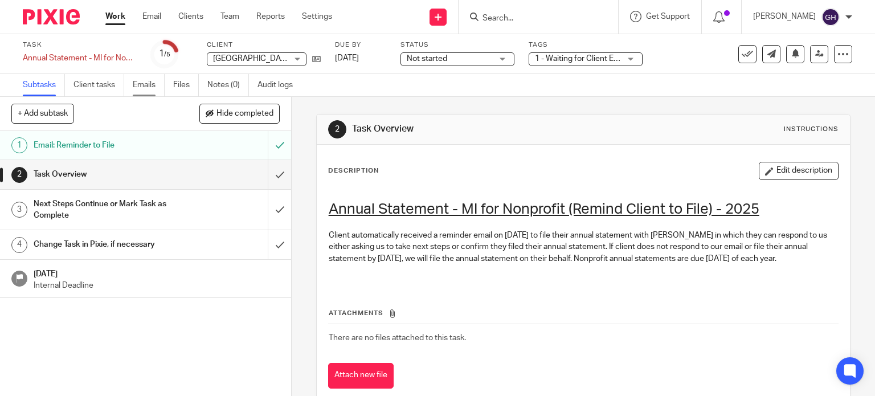
click at [153, 86] on link "Emails" at bounding box center [149, 85] width 32 height 22
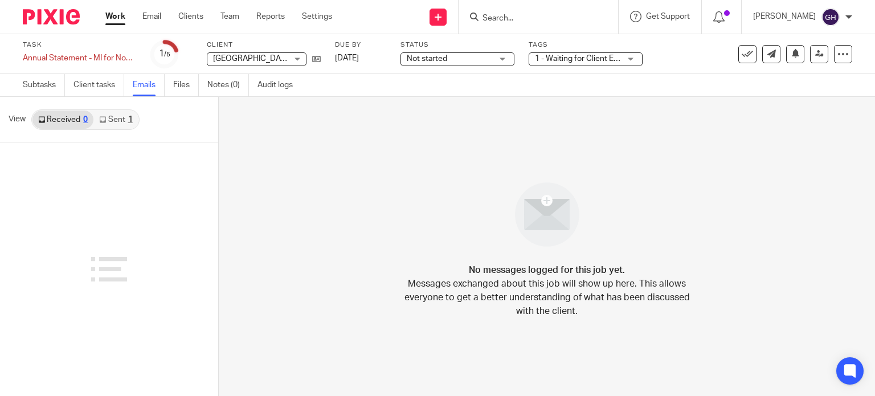
click at [115, 116] on link "Sent 1" at bounding box center [115, 120] width 44 height 18
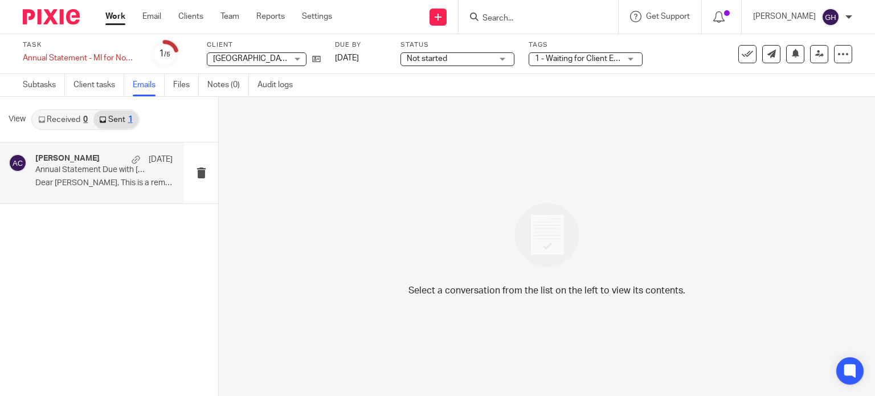
click at [96, 169] on p "Annual Statement Due with LARA" at bounding box center [90, 170] width 110 height 10
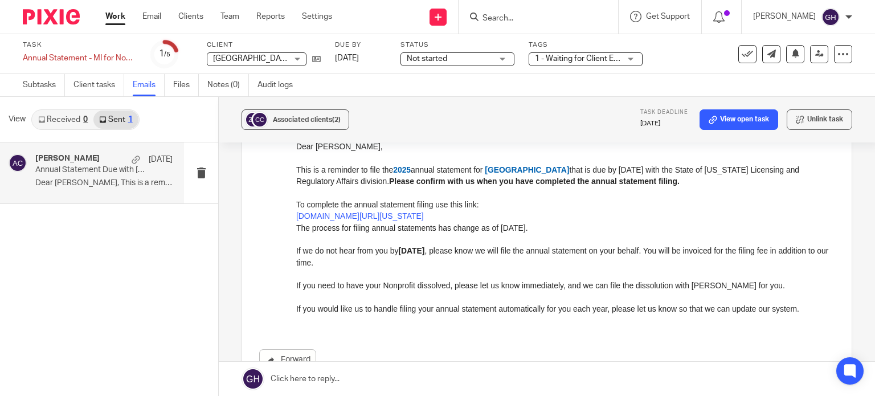
scroll to position [57, 0]
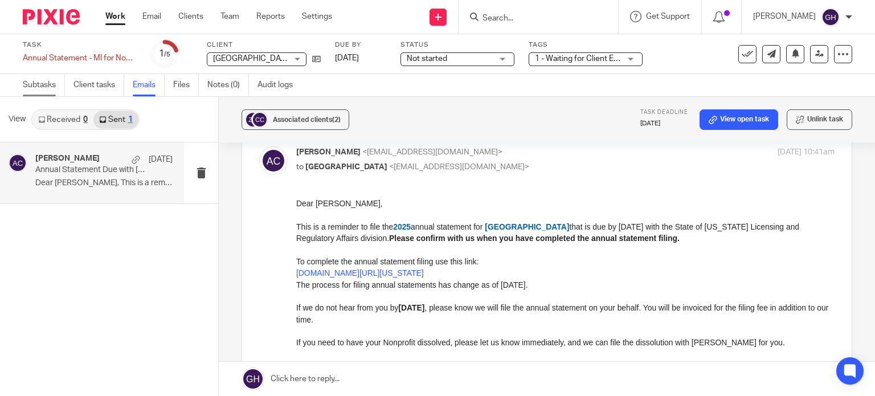
click at [45, 76] on link "Subtasks" at bounding box center [44, 85] width 42 height 22
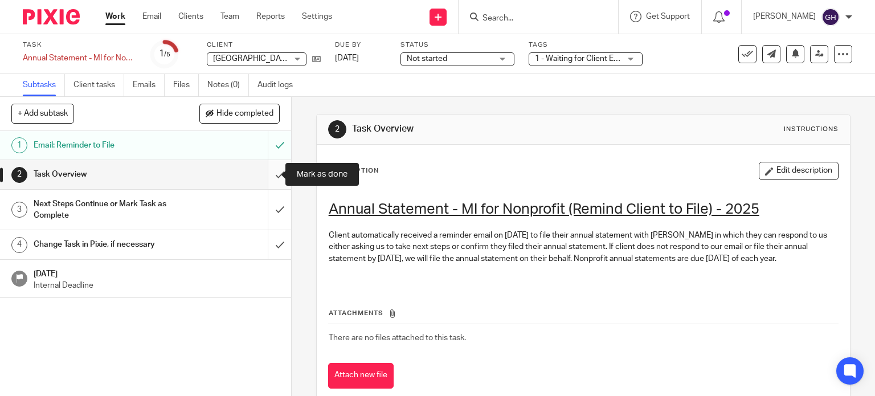
click at [276, 170] on input "submit" at bounding box center [145, 174] width 291 height 28
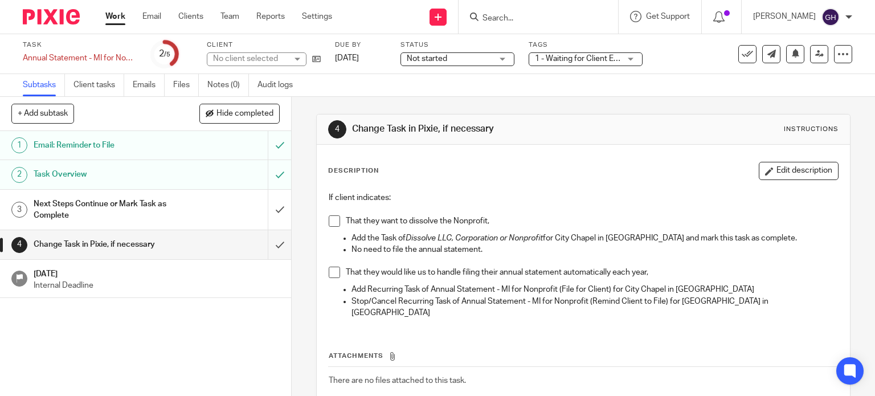
click at [157, 203] on h1 "Next Steps Continue or Mark Task as Complete" at bounding box center [108, 209] width 149 height 29
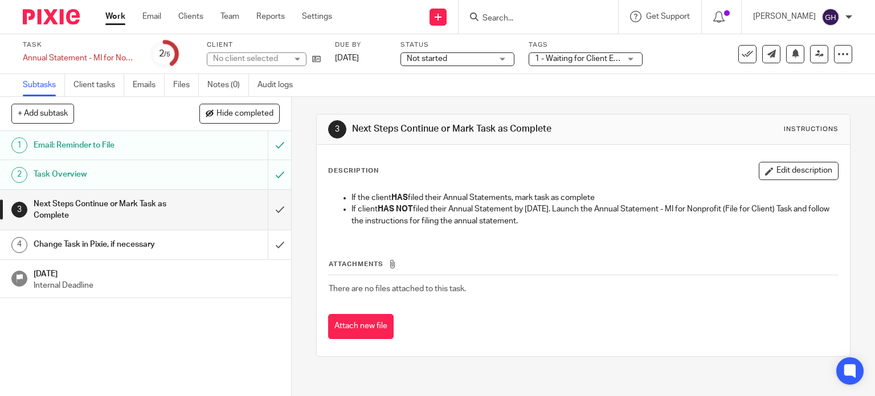
click at [142, 236] on h1 "Change Task in Pixie, if necessary" at bounding box center [108, 244] width 149 height 17
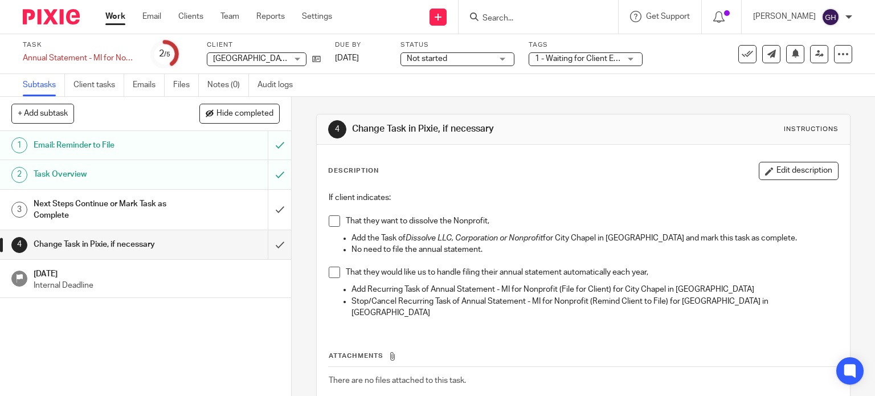
click at [141, 202] on h1 "Next Steps Continue or Mark Task as Complete" at bounding box center [108, 209] width 149 height 29
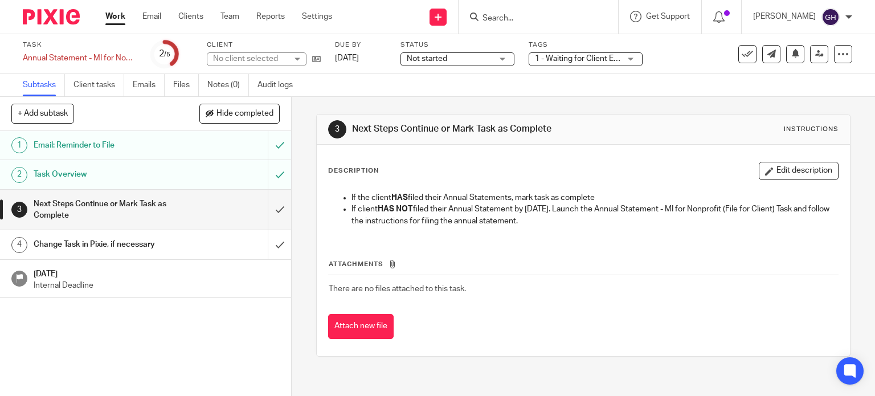
click at [138, 171] on h1 "Task Overview" at bounding box center [108, 174] width 149 height 17
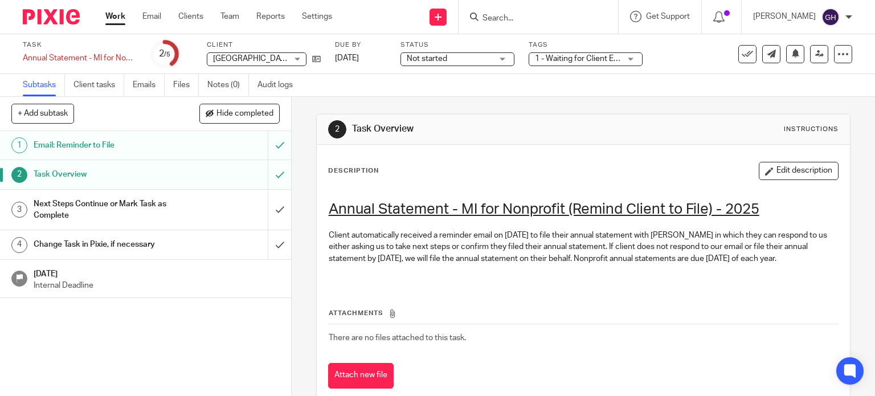
click at [114, 205] on h1 "Next Steps Continue or Mark Task as Complete" at bounding box center [108, 209] width 149 height 29
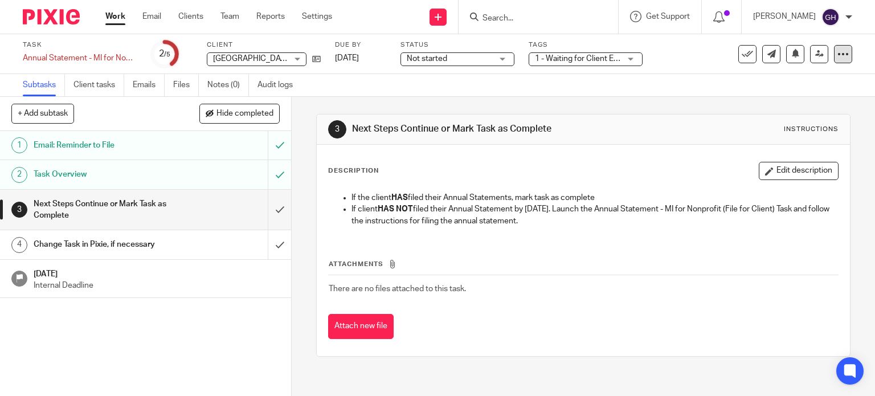
click at [838, 54] on icon at bounding box center [843, 53] width 11 height 11
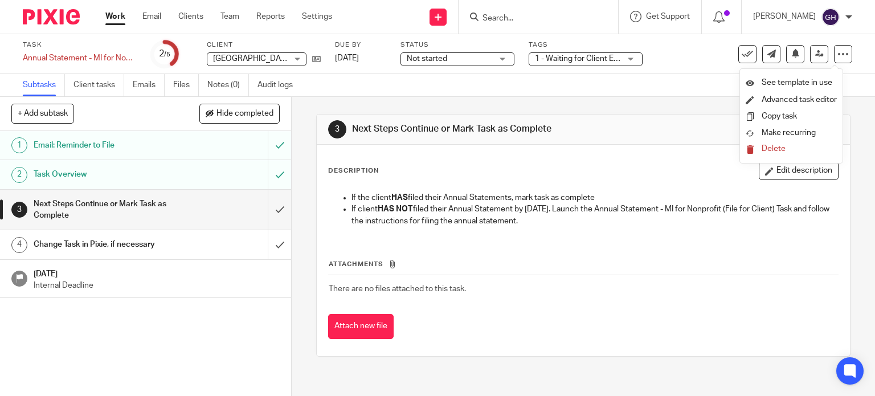
click at [568, 89] on div "Subtasks Client tasks Emails Files Notes (0) Audit logs" at bounding box center [437, 85] width 875 height 23
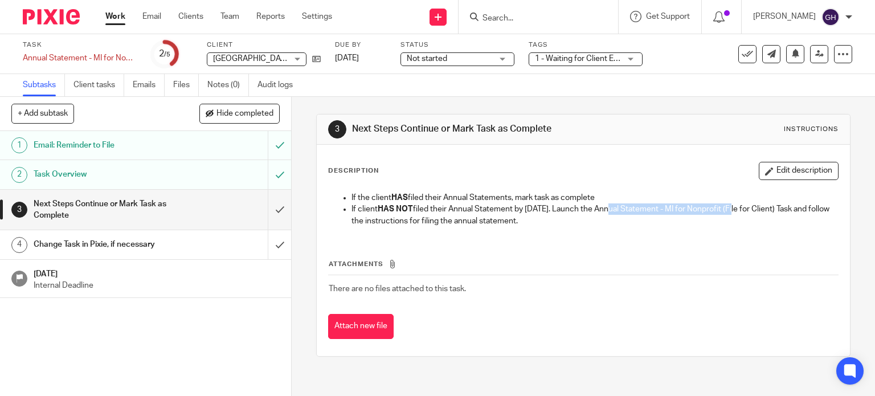
drag, startPoint x: 605, startPoint y: 207, endPoint x: 735, endPoint y: 214, distance: 130.1
click at [735, 214] on p "If client HAS NOT filed their Annual Statement by October 1. Launch the Annual …" at bounding box center [595, 214] width 487 height 23
copy p "Annual Statement - MI for Nonprofit"
click at [613, 227] on div "If the client HAS filed their Annual Statements, mark task as complete If clien…" at bounding box center [583, 210] width 521 height 49
drag, startPoint x: 590, startPoint y: 209, endPoint x: 803, endPoint y: 209, distance: 213.1
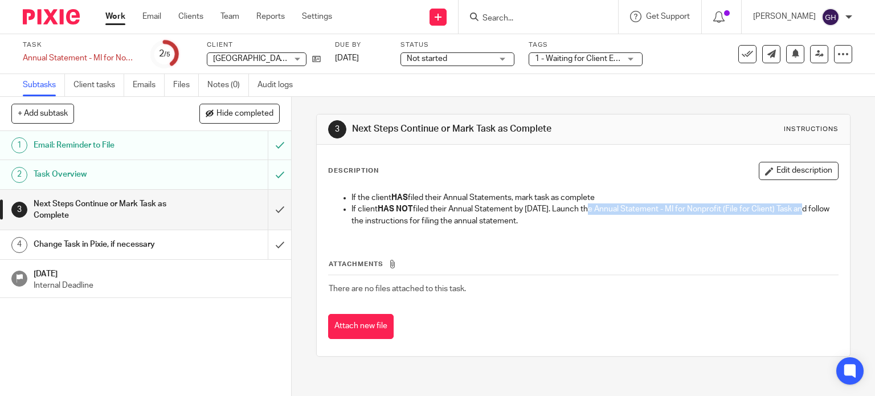
click at [803, 209] on p "If client HAS NOT filed their Annual Statement by October 1. Launch the Annual …" at bounding box center [595, 214] width 487 height 23
click at [123, 273] on h1 "[DATE]" at bounding box center [157, 273] width 246 height 14
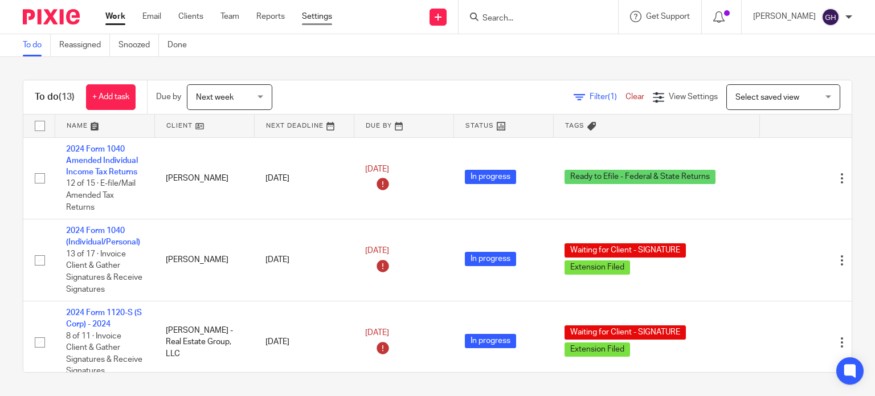
click at [312, 13] on link "Settings" at bounding box center [317, 16] width 30 height 11
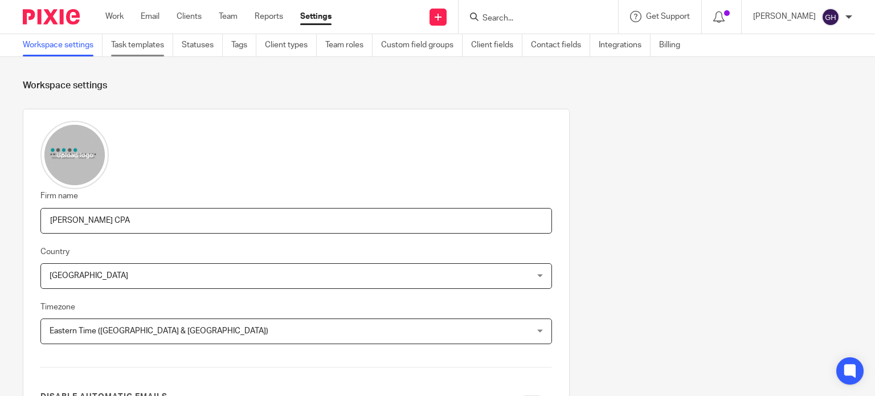
click at [146, 48] on link "Task templates" at bounding box center [142, 45] width 62 height 22
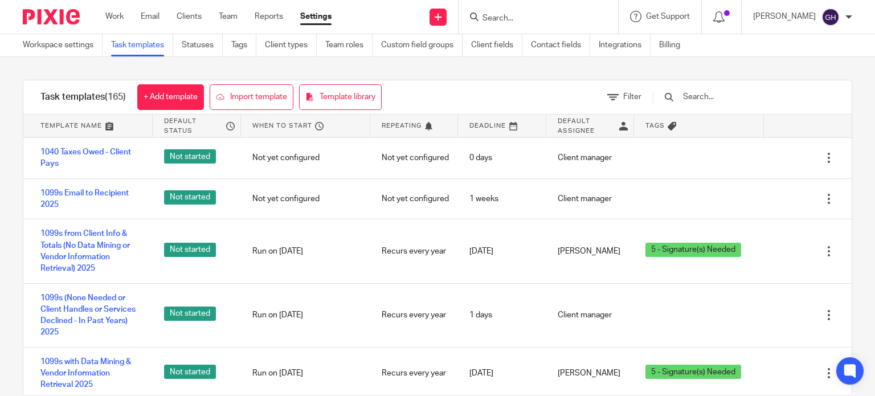
click at [719, 101] on input "text" at bounding box center [748, 97] width 133 height 13
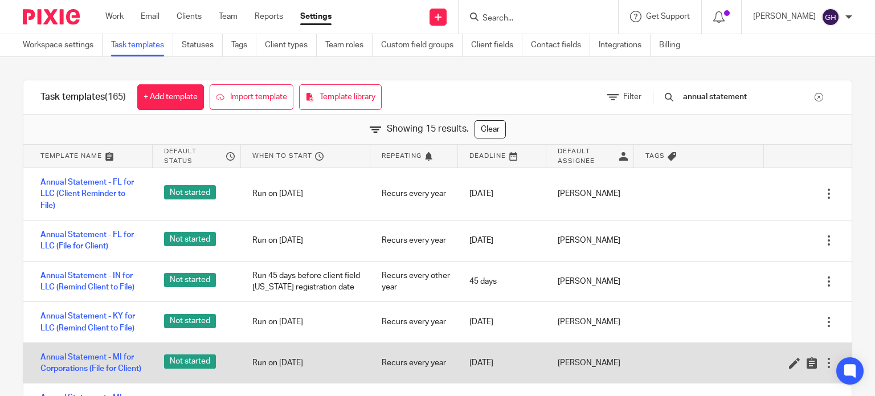
scroll to position [114, 0]
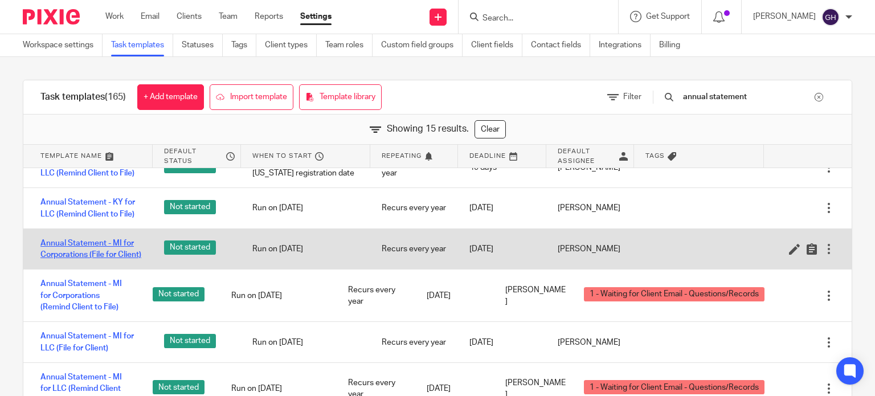
type input "annual statement"
click at [107, 239] on link "Annual Statement - MI for Corporations (File for Client)" at bounding box center [90, 249] width 101 height 23
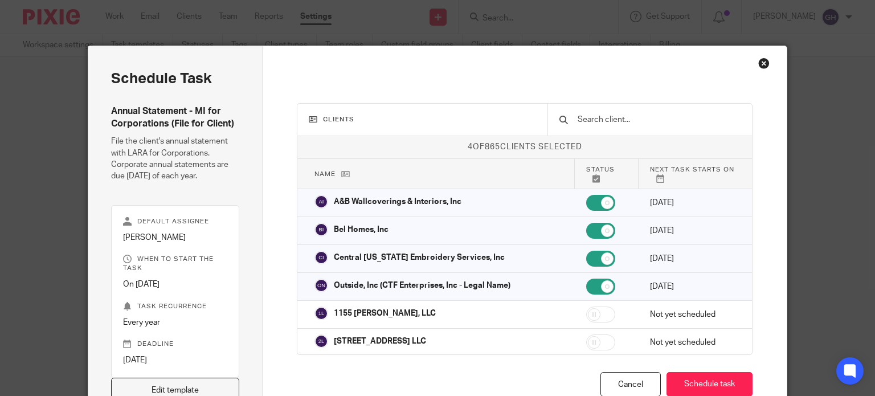
scroll to position [6, 0]
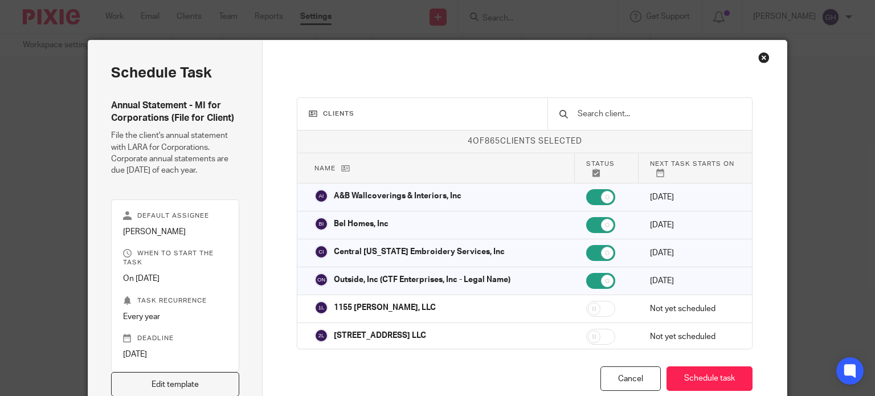
click at [47, 142] on div "Schedule task Annual Statement - MI for Corporations (File for Client) File the…" at bounding box center [437, 198] width 875 height 396
click at [758, 55] on div "Close this dialog window" at bounding box center [763, 57] width 11 height 11
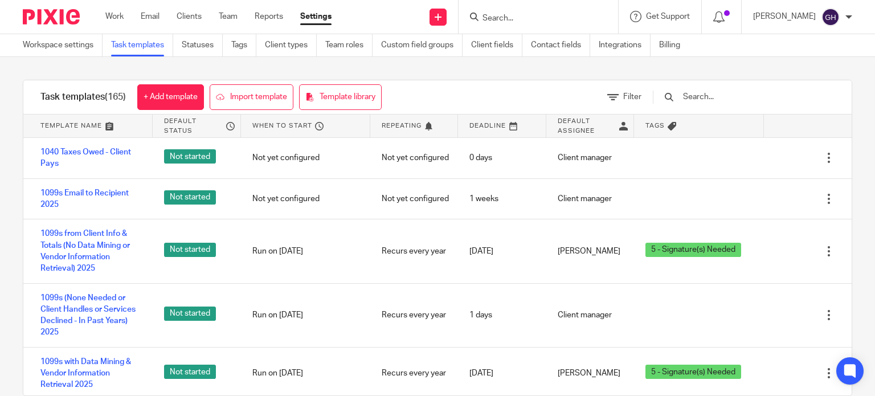
click at [707, 100] on input "text" at bounding box center [748, 97] width 133 height 13
paste input "Annual Statement - MI for Nonprofit"
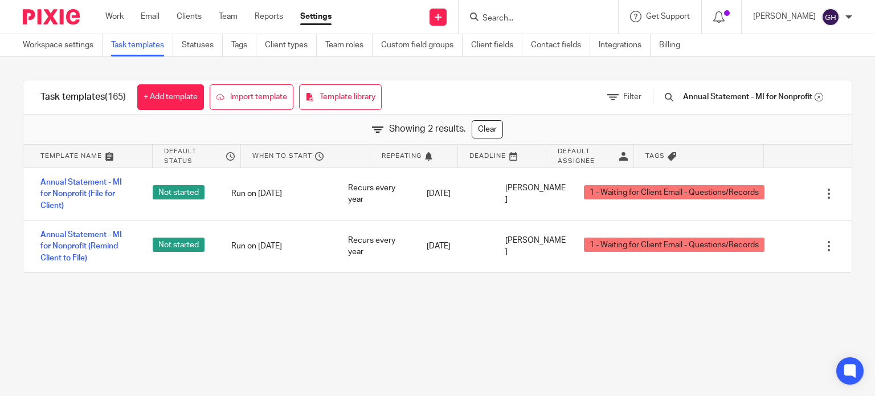
scroll to position [0, 31]
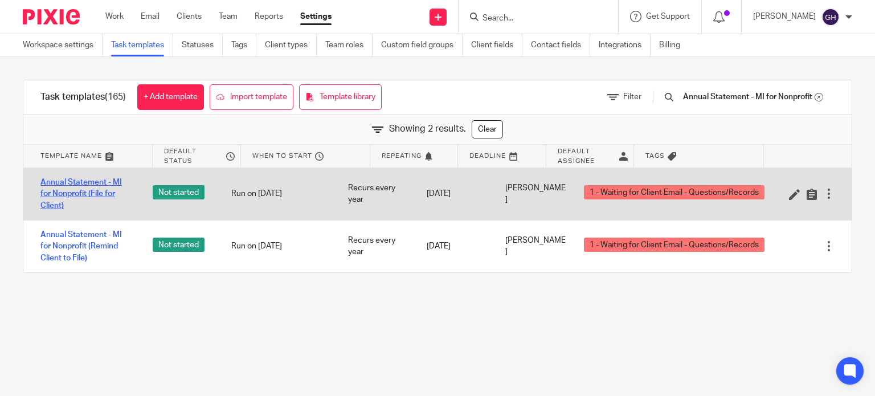
type input "Annual Statement - MI for Nonprofit"
click at [106, 184] on link "Annual Statement - MI for Nonprofit (File for Client)" at bounding box center [84, 194] width 89 height 35
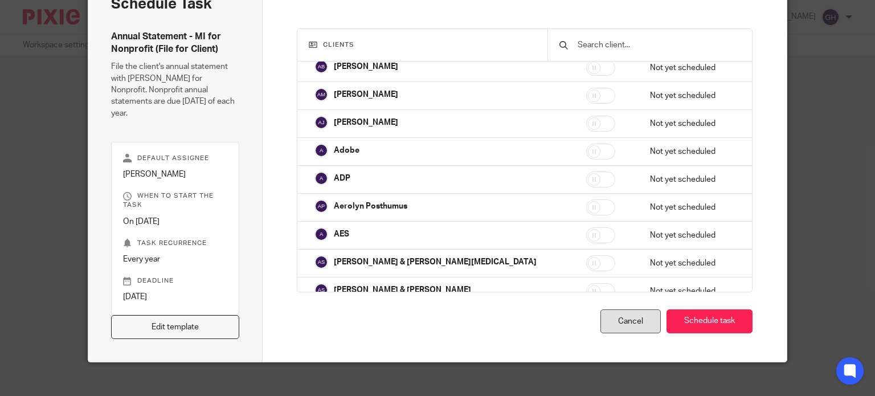
scroll to position [969, 0]
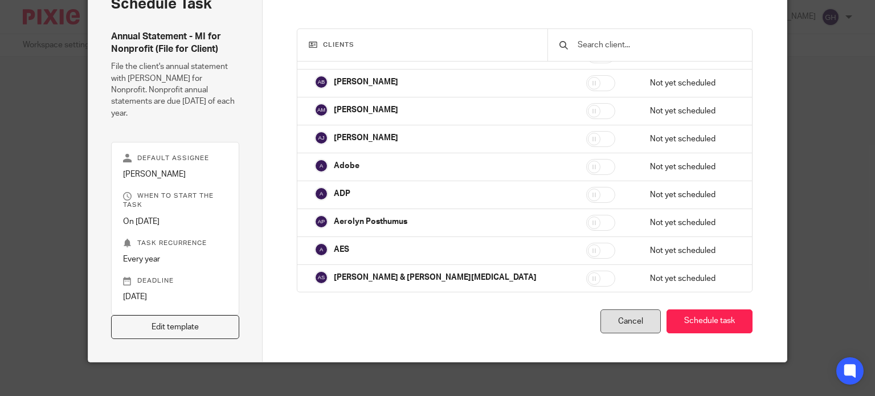
click at [627, 314] on div "Cancel" at bounding box center [631, 321] width 60 height 25
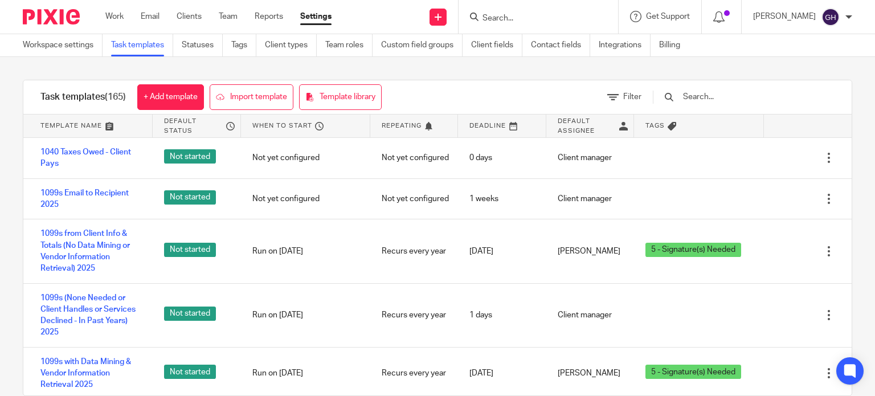
click at [713, 100] on input "text" at bounding box center [748, 97] width 133 height 13
paste input "Annual Statement - MI for Nonprofit"
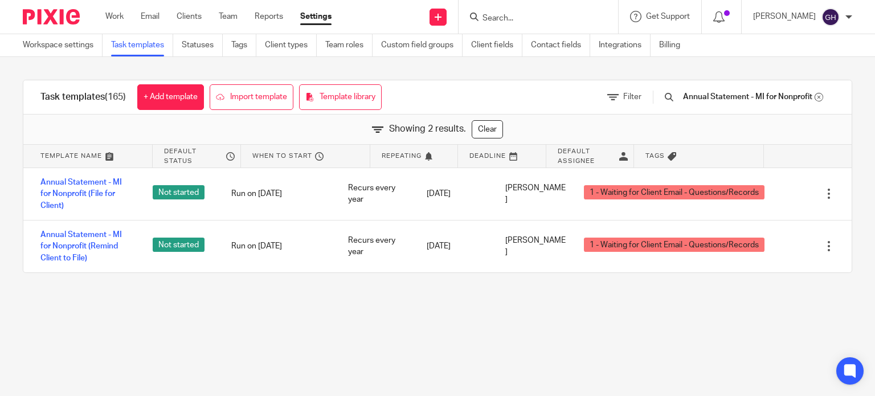
scroll to position [0, 31]
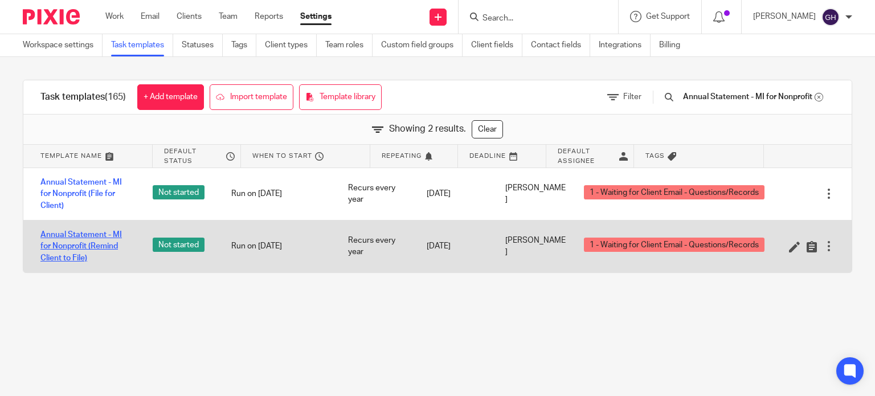
type input "Annual Statement - MI for Nonprofit"
click at [99, 241] on link "Annual Statement - MI for Nonprofit (Remind Client to File)" at bounding box center [84, 246] width 89 height 35
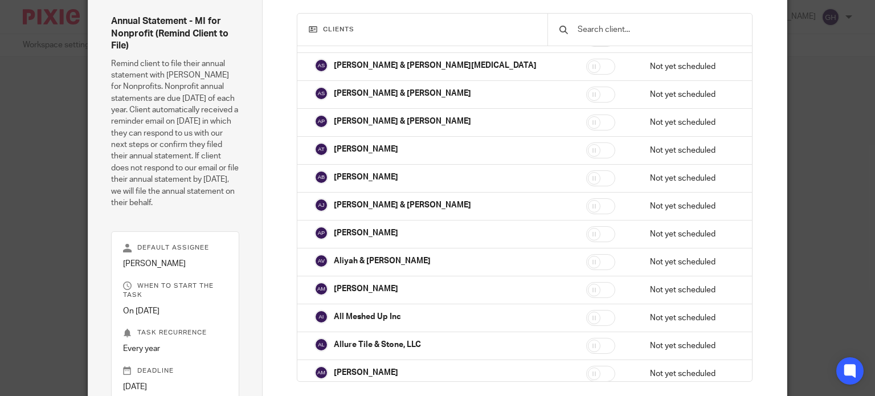
scroll to position [191, 0]
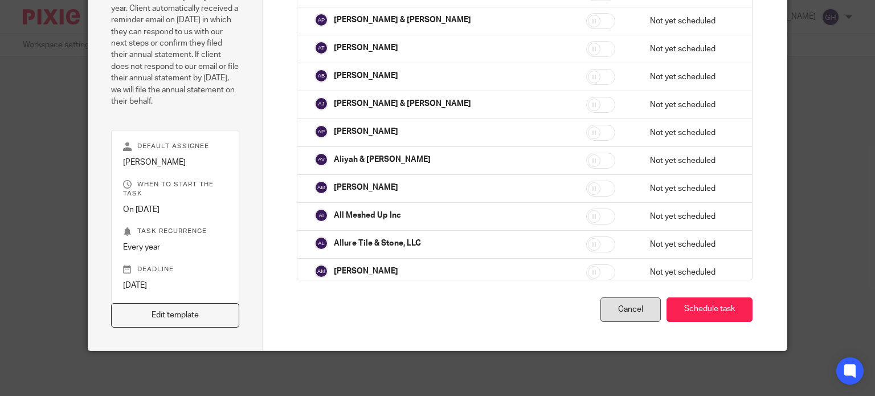
click at [610, 316] on div "Cancel" at bounding box center [631, 309] width 60 height 25
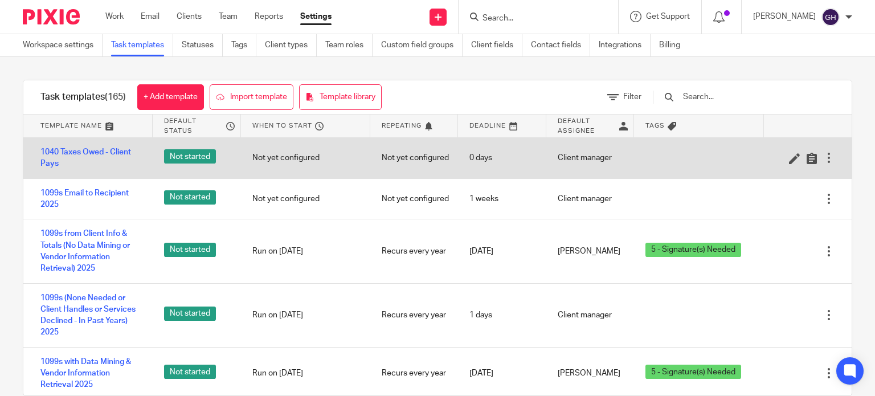
click at [823, 161] on div at bounding box center [828, 157] width 11 height 11
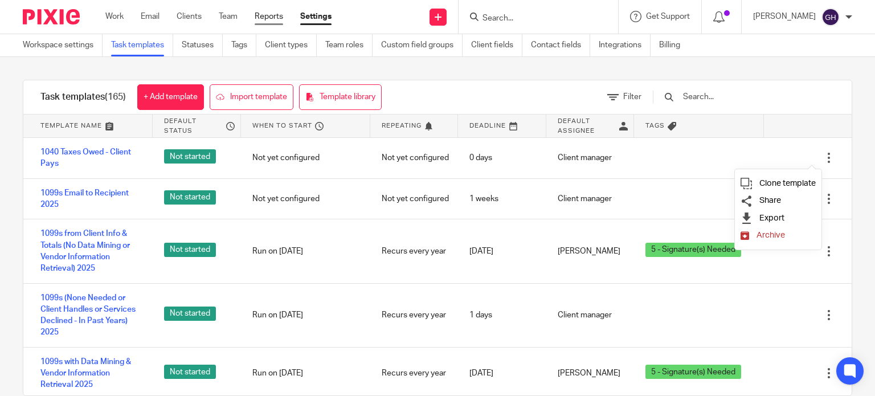
click at [280, 17] on link "Reports" at bounding box center [269, 16] width 28 height 11
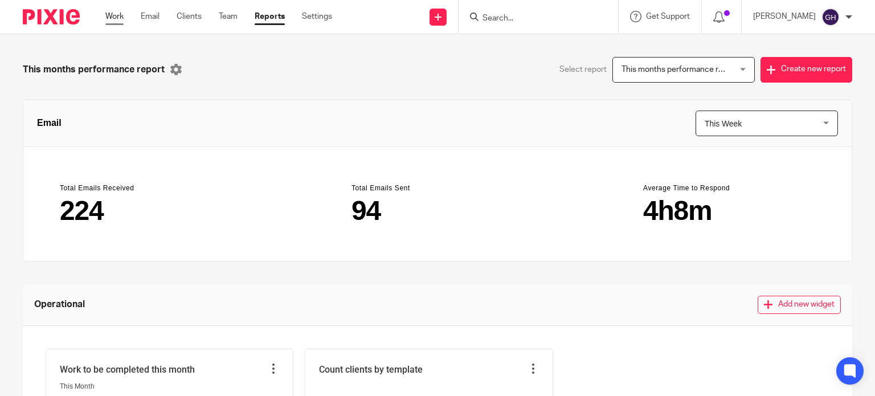
click at [118, 15] on link "Work" at bounding box center [114, 16] width 18 height 11
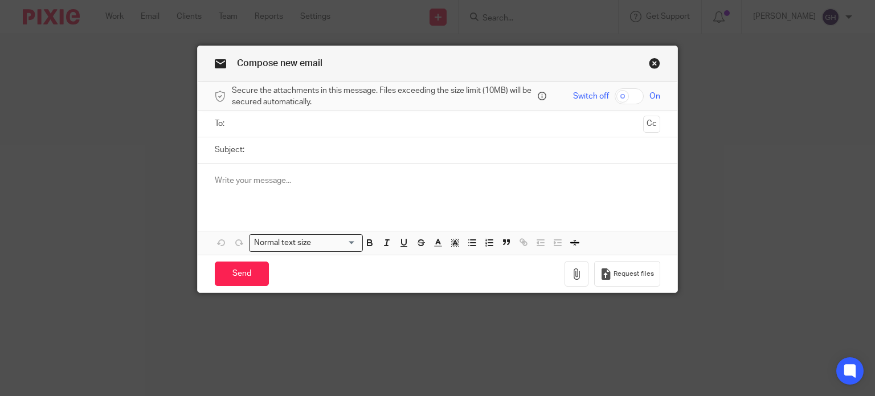
drag, startPoint x: 0, startPoint y: 0, endPoint x: 274, endPoint y: 127, distance: 301.9
click at [274, 127] on input "text" at bounding box center [437, 123] width 403 height 13
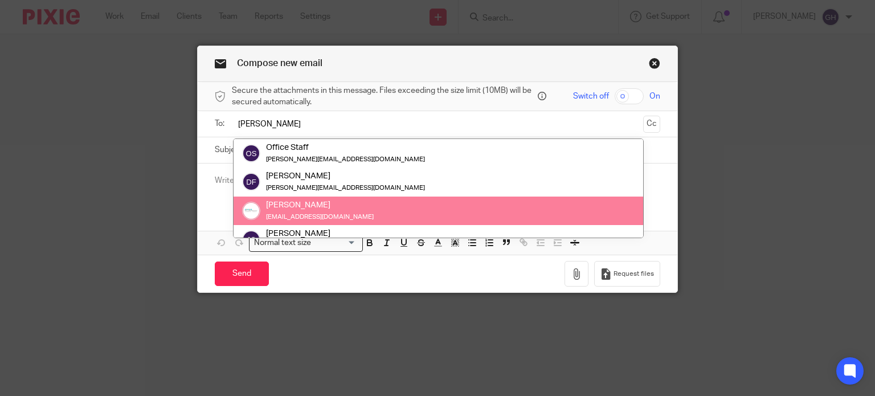
type input "[PERSON_NAME]"
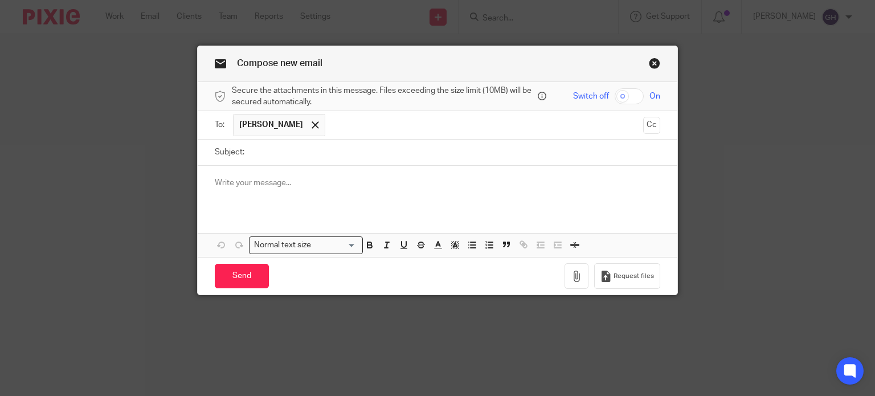
click at [331, 129] on input "text" at bounding box center [485, 125] width 308 height 22
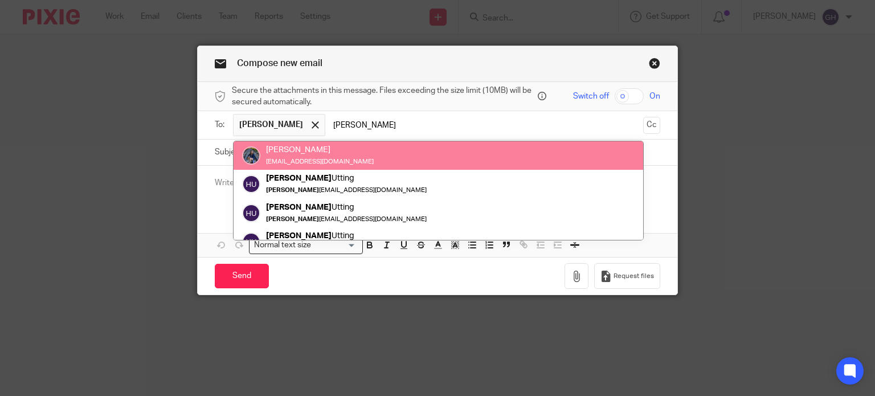
type input "[PERSON_NAME]"
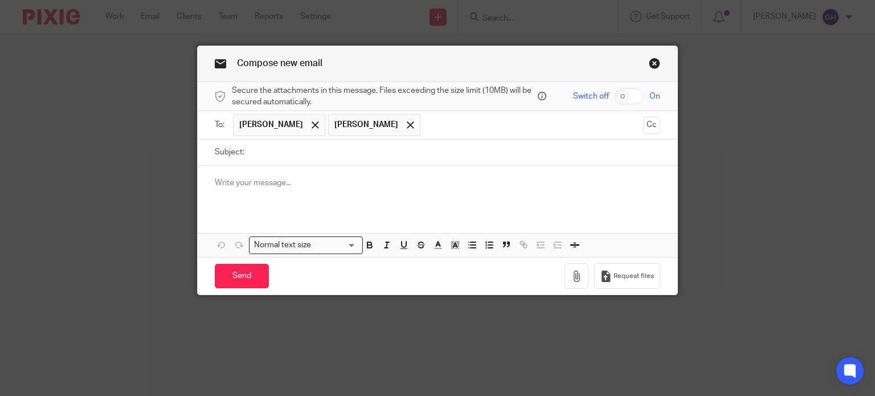
click at [300, 151] on input "Subject:" at bounding box center [455, 153] width 411 height 26
drag, startPoint x: 294, startPoint y: 150, endPoint x: 250, endPoint y: 150, distance: 44.4
click at [250, 150] on input "Launch A" at bounding box center [455, 153] width 411 height 26
type input "L"
type input "How to Launch Tasks"
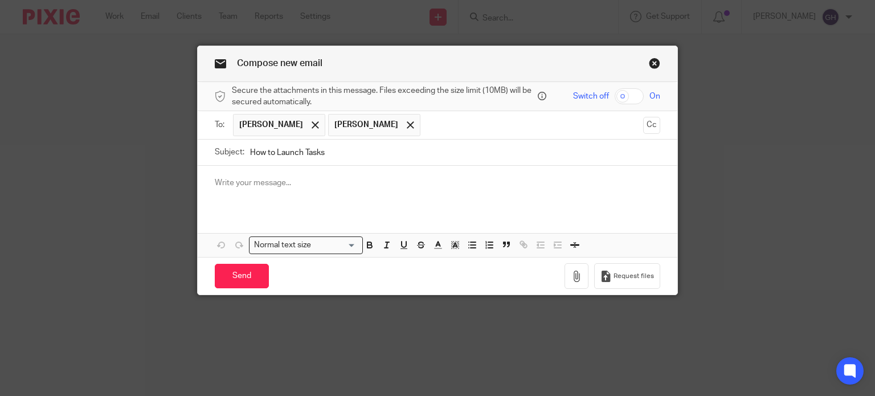
click at [261, 184] on p at bounding box center [438, 182] width 446 height 11
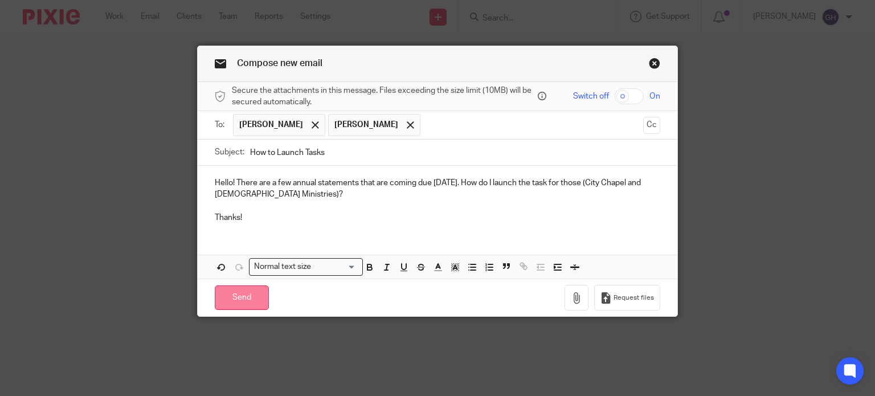
click at [243, 295] on input "Send" at bounding box center [242, 297] width 54 height 25
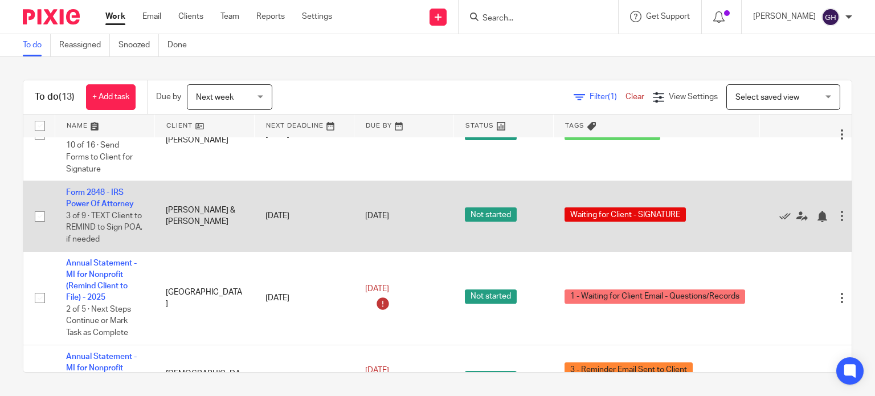
scroll to position [870, 0]
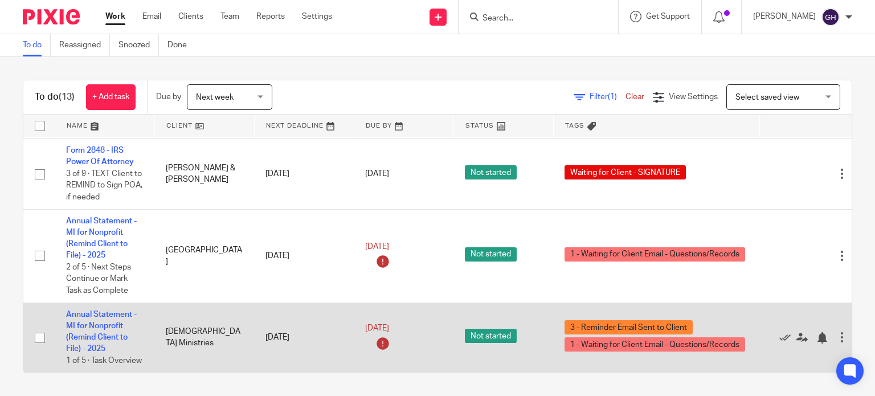
drag, startPoint x: 210, startPoint y: 330, endPoint x: 173, endPoint y: 319, distance: 39.3
click at [173, 319] on td "[DEMOGRAPHIC_DATA] Ministries" at bounding box center [204, 338] width 100 height 70
drag, startPoint x: 166, startPoint y: 315, endPoint x: 205, endPoint y: 330, distance: 41.0
click at [205, 330] on td "[DEMOGRAPHIC_DATA] Ministries" at bounding box center [204, 338] width 100 height 70
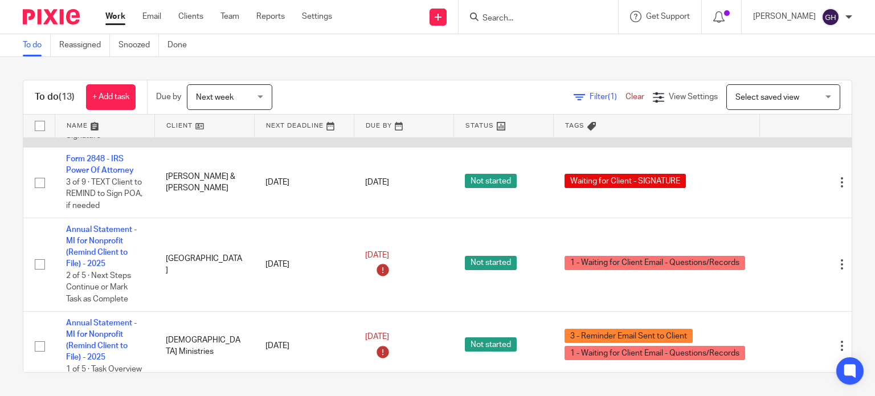
scroll to position [813, 0]
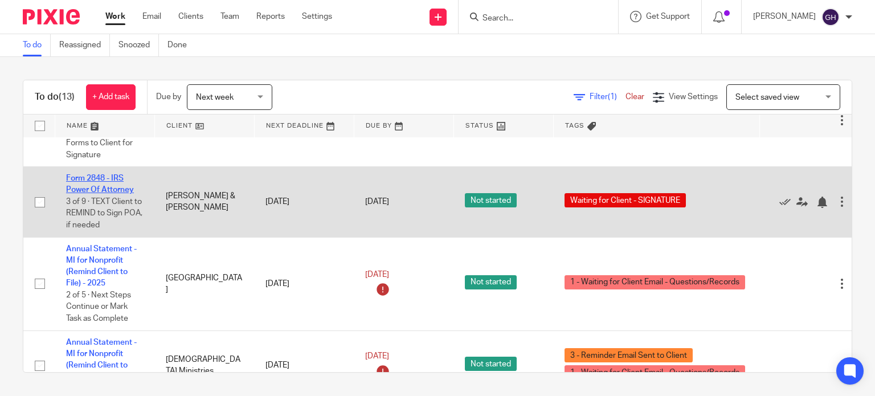
click at [83, 193] on link "Form 2848 - IRS Power Of Attorney" at bounding box center [100, 183] width 68 height 19
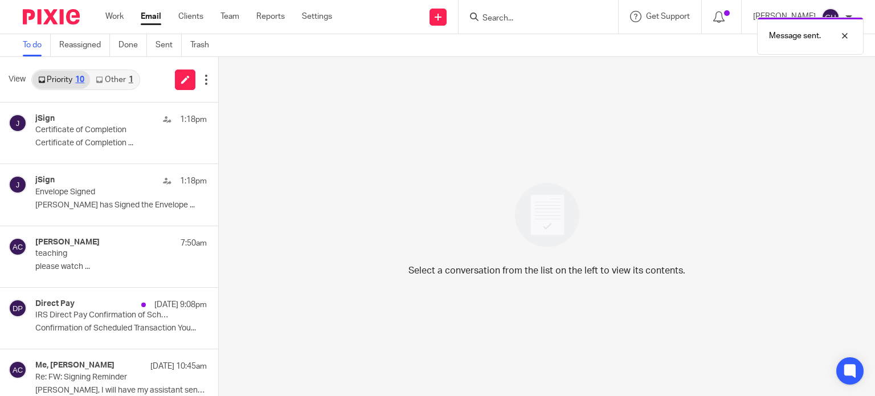
click at [120, 78] on link "Other 1" at bounding box center [114, 80] width 48 height 18
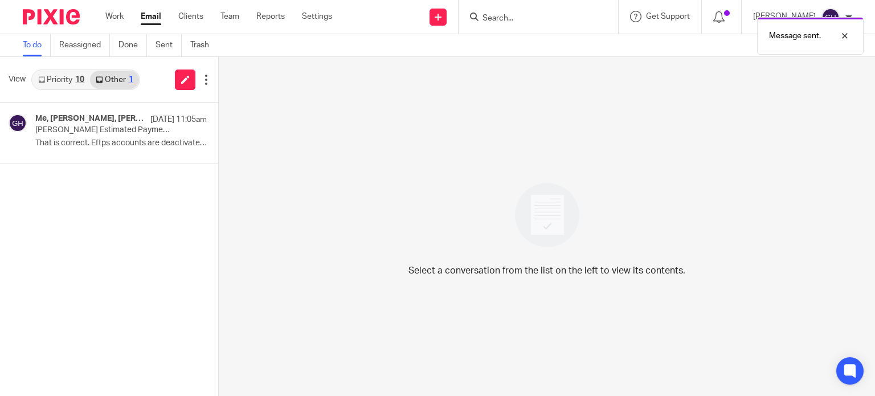
click at [63, 80] on link "Priority 10" at bounding box center [61, 80] width 58 height 18
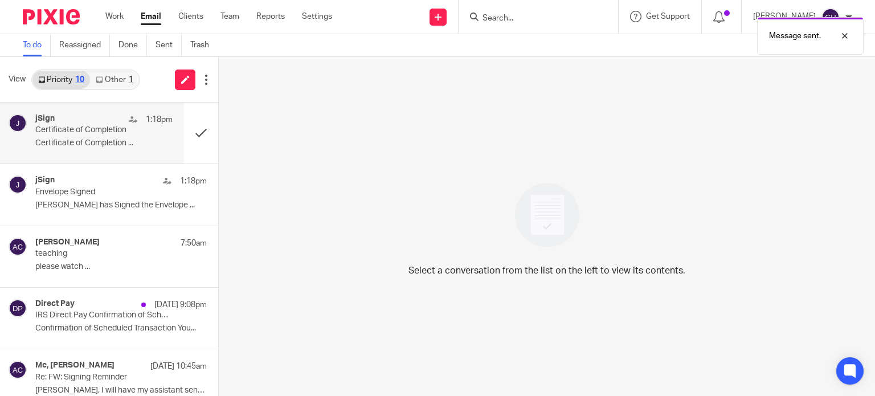
click at [82, 125] on p "Certificate of Completion" at bounding box center [90, 130] width 110 height 10
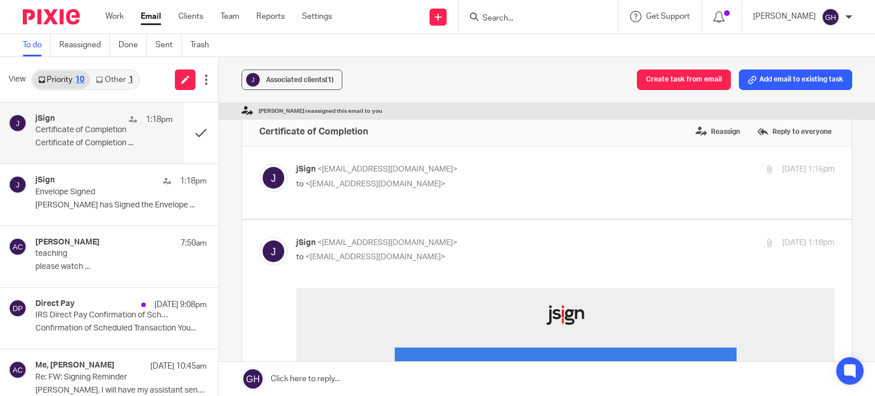
click at [488, 180] on p "to <[EMAIL_ADDRESS][DOMAIN_NAME]>" at bounding box center [475, 184] width 359 height 12
checkbox input "true"
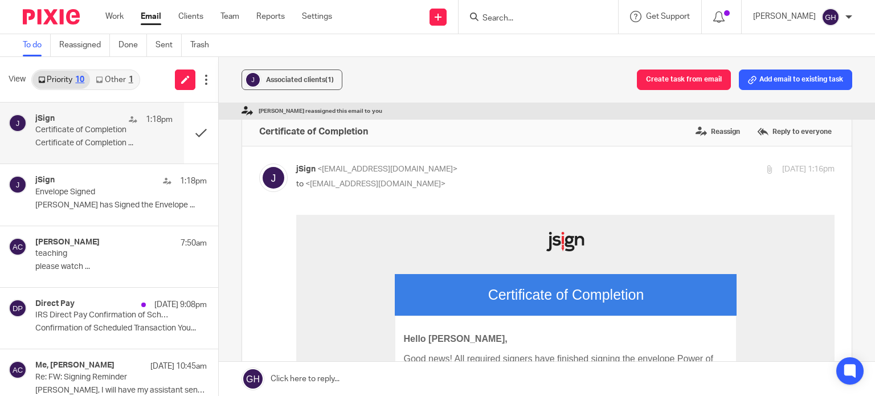
scroll to position [57, 0]
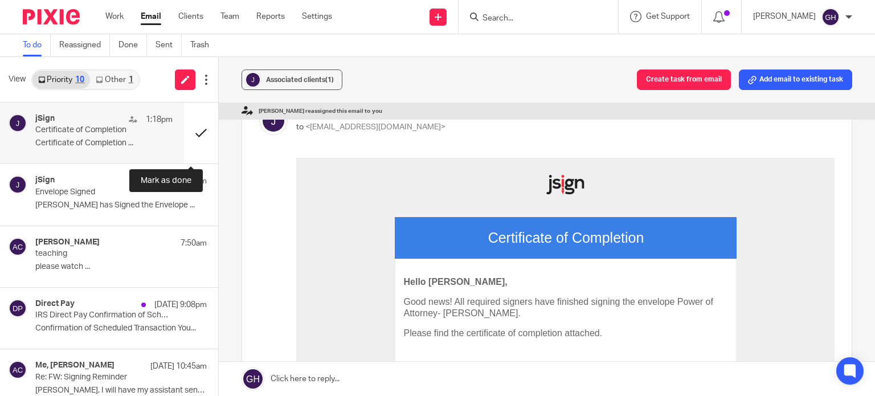
click at [190, 133] on button at bounding box center [201, 133] width 34 height 61
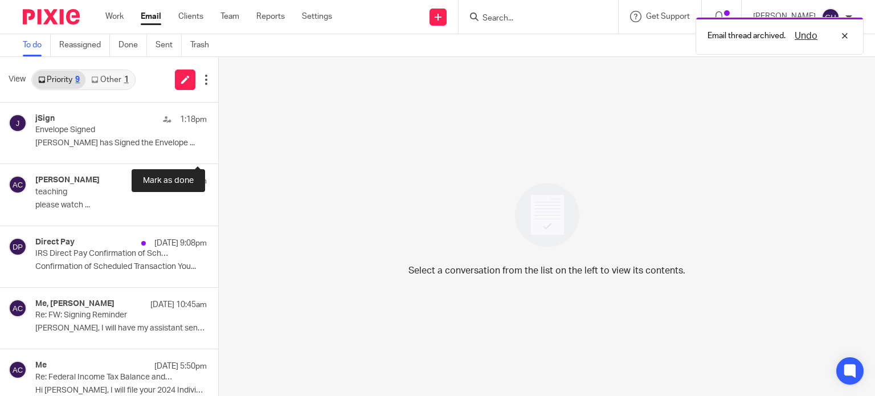
click at [218, 133] on button at bounding box center [222, 133] width 9 height 61
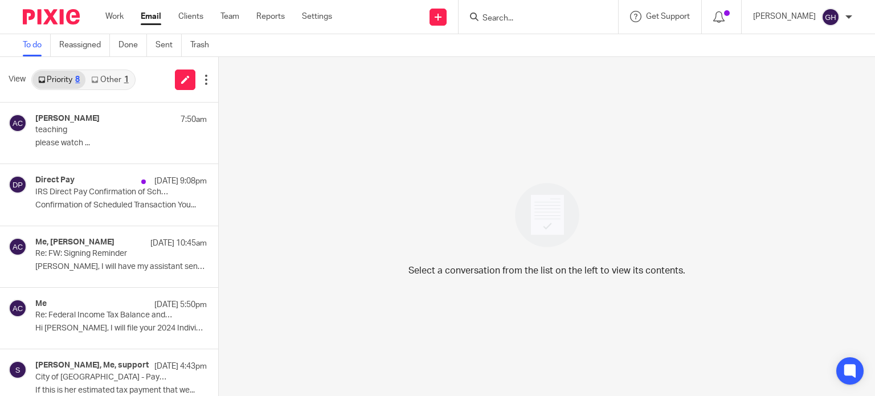
click at [127, 75] on link "Other 1" at bounding box center [109, 80] width 48 height 18
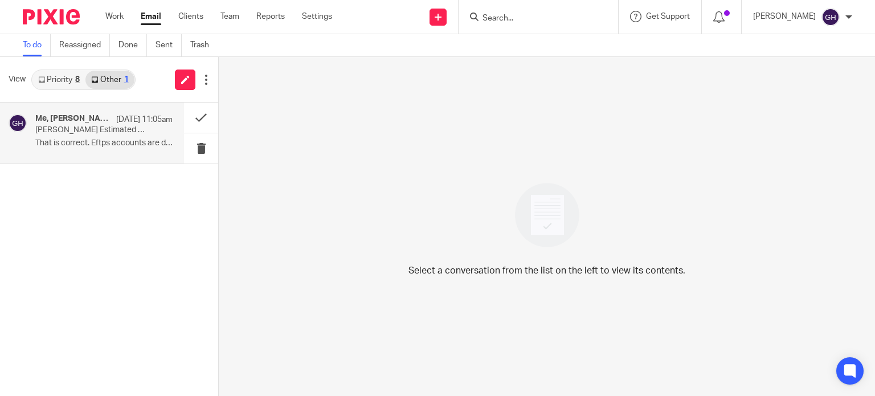
click at [108, 136] on div "Me, [PERSON_NAME], [PERSON_NAME] [DATE] 11:05am [PERSON_NAME] Estimated Payment…" at bounding box center [103, 133] width 137 height 38
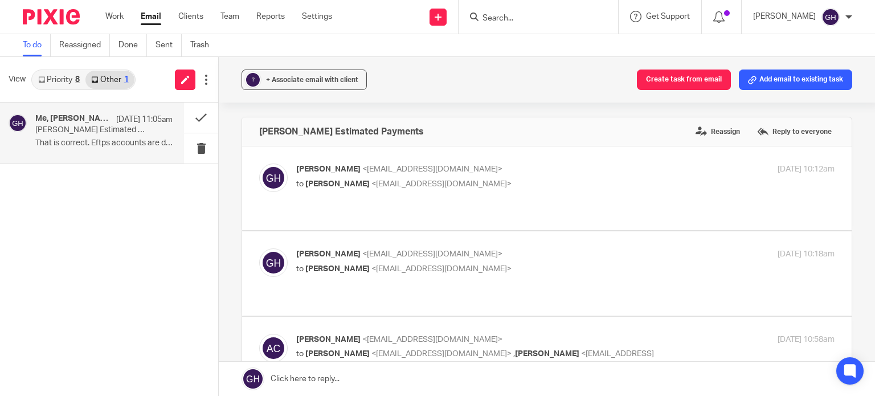
click at [56, 77] on link "Priority 8" at bounding box center [58, 80] width 53 height 18
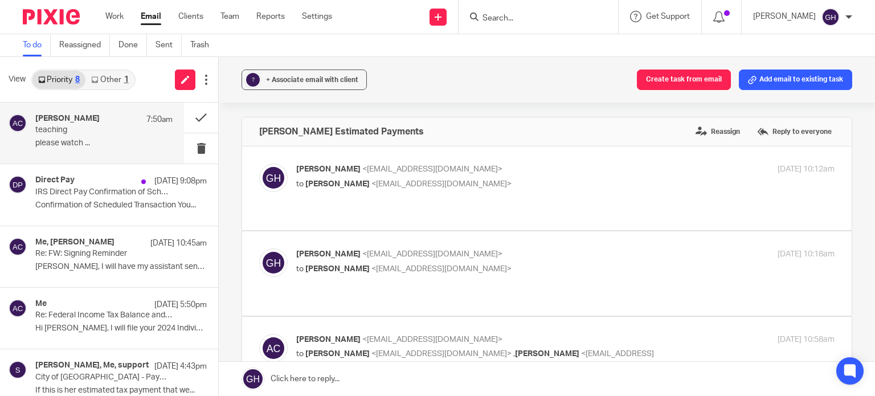
click at [105, 141] on p "please watch ..." at bounding box center [103, 143] width 137 height 10
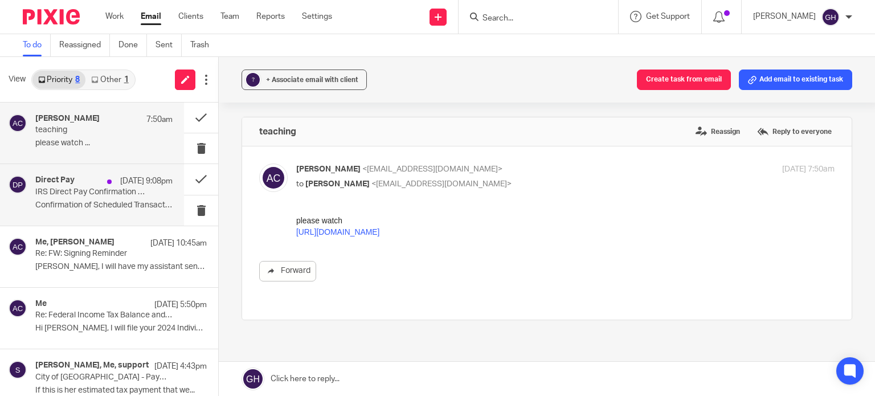
click at [124, 205] on p "Confirmation of Scheduled Transaction You..." at bounding box center [103, 206] width 137 height 10
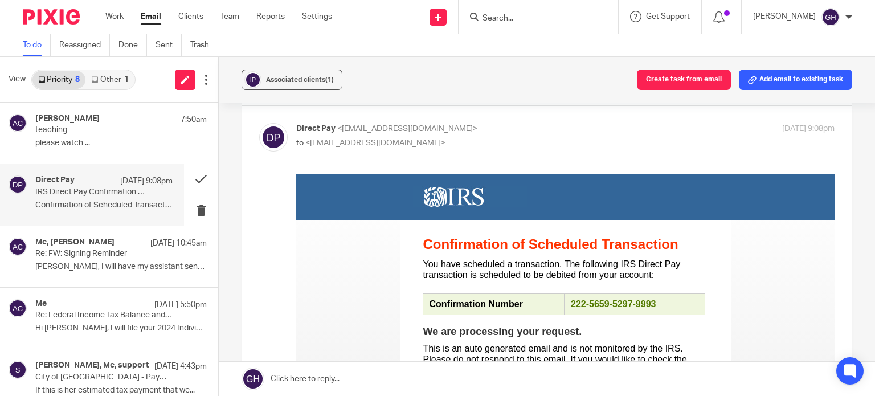
scroll to position [171, 0]
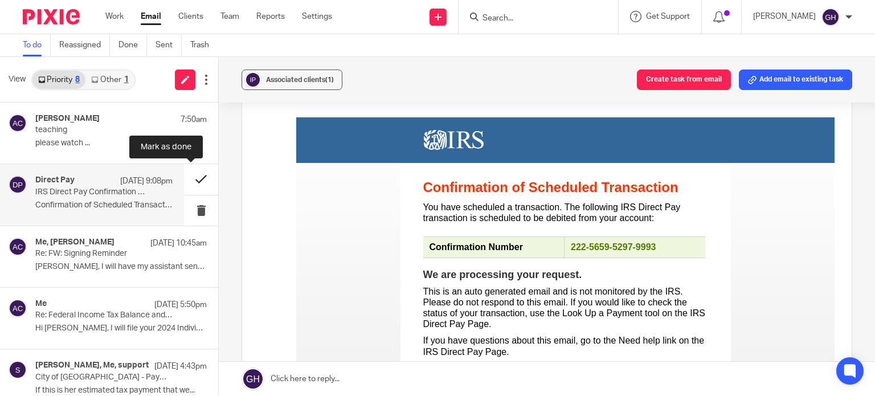
click at [190, 177] on button at bounding box center [201, 179] width 34 height 30
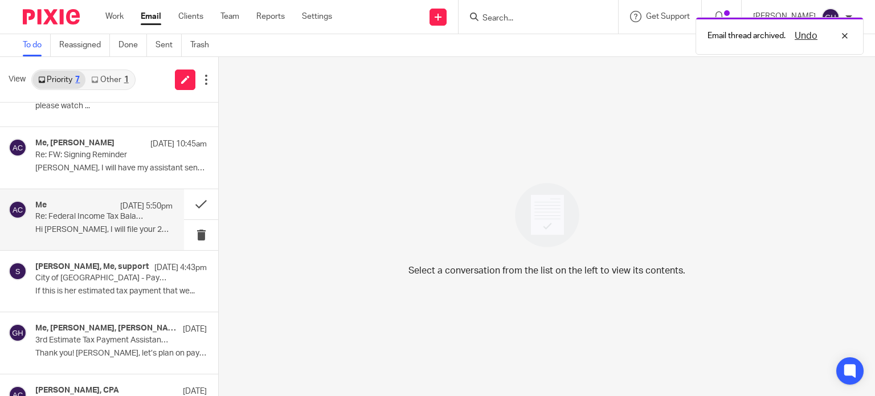
scroll to position [57, 0]
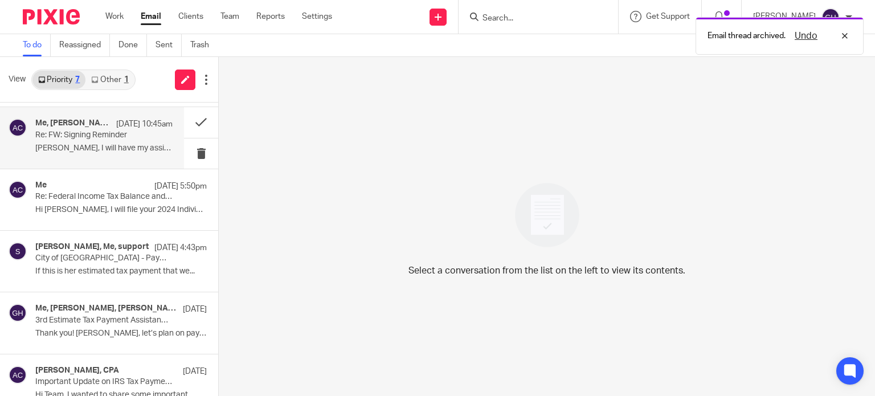
click at [83, 151] on p "Jack, I will have my assistant send it to..." at bounding box center [103, 149] width 137 height 10
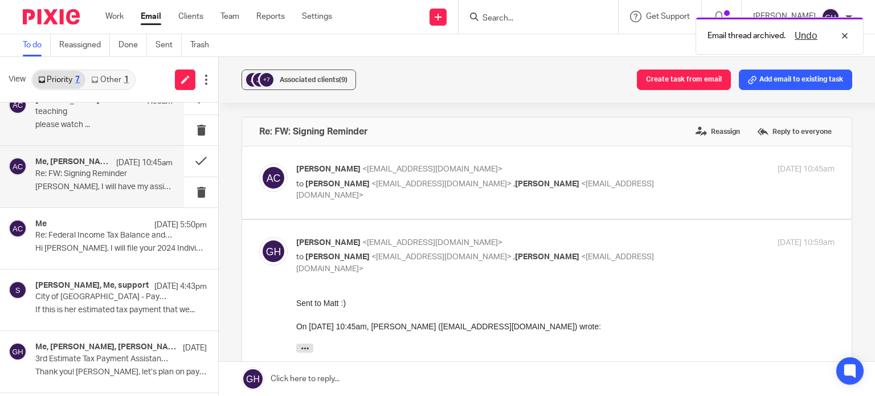
scroll to position [0, 0]
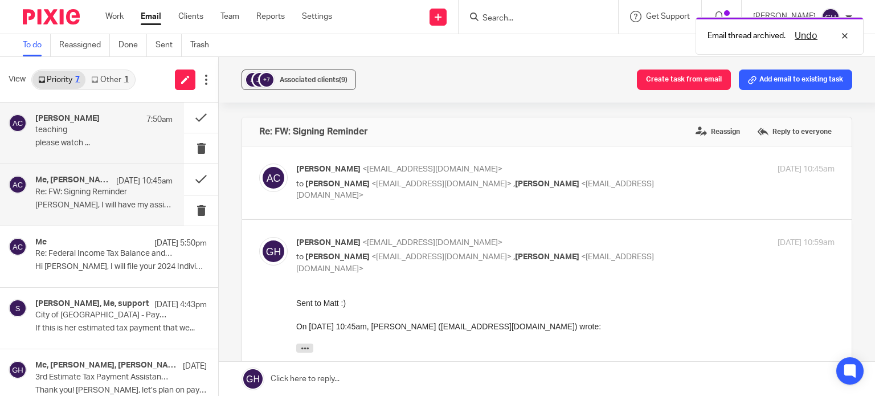
click at [105, 149] on div "Amy Corfixsen 7:50am teaching please watch ..." at bounding box center [103, 133] width 137 height 38
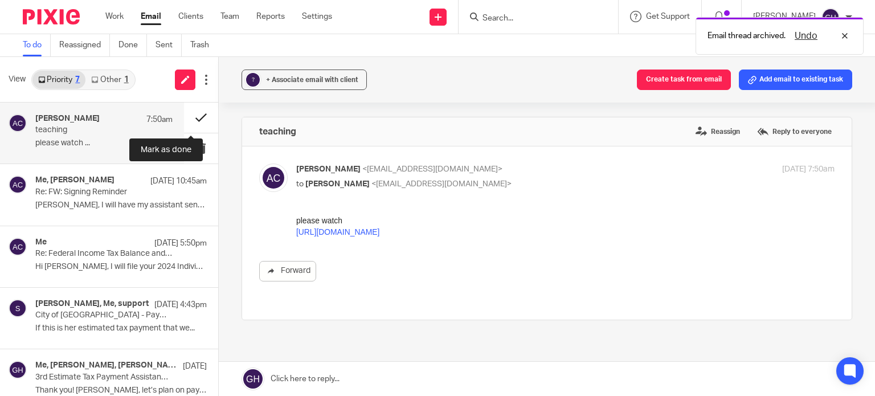
click at [200, 111] on button at bounding box center [201, 118] width 34 height 30
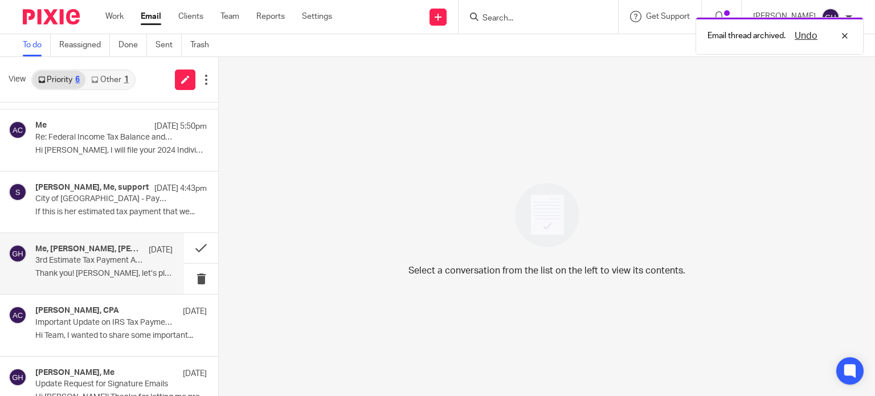
scroll to position [76, 0]
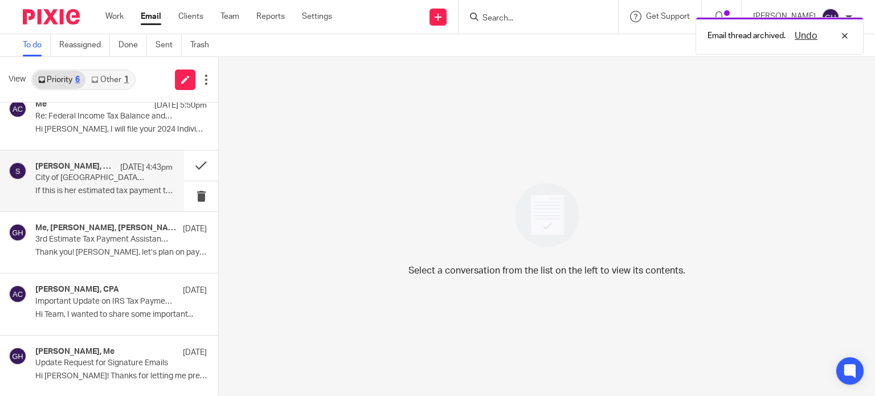
click at [107, 194] on p "If this is her estimated tax payment that we..." at bounding box center [103, 191] width 137 height 10
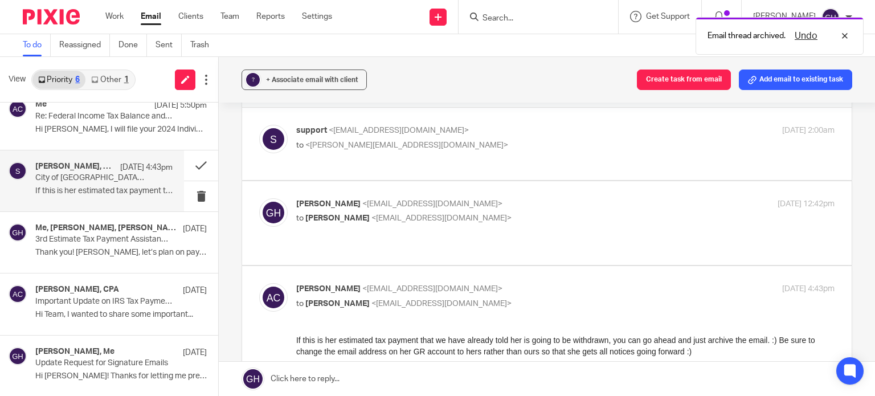
scroll to position [57, 0]
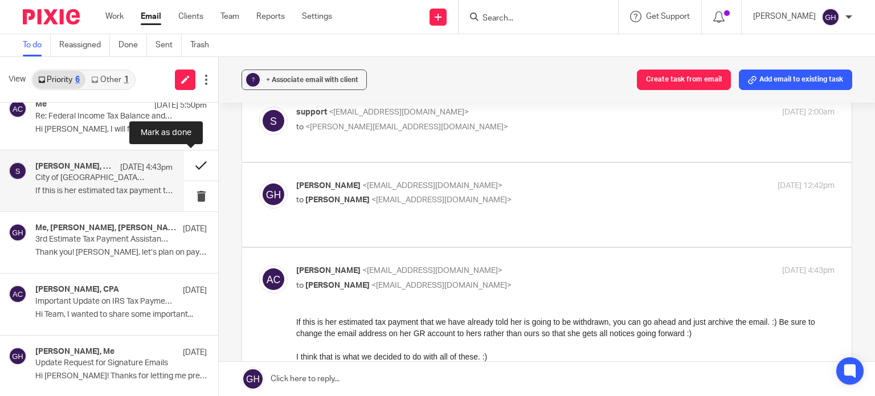
click at [191, 166] on button at bounding box center [201, 165] width 34 height 30
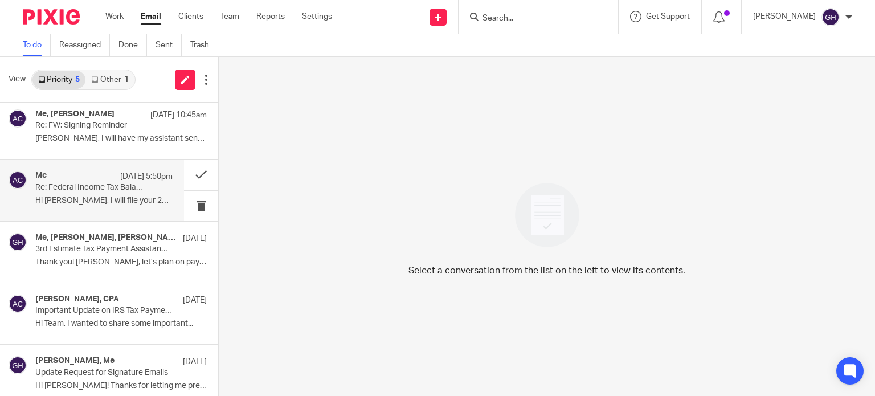
scroll to position [0, 0]
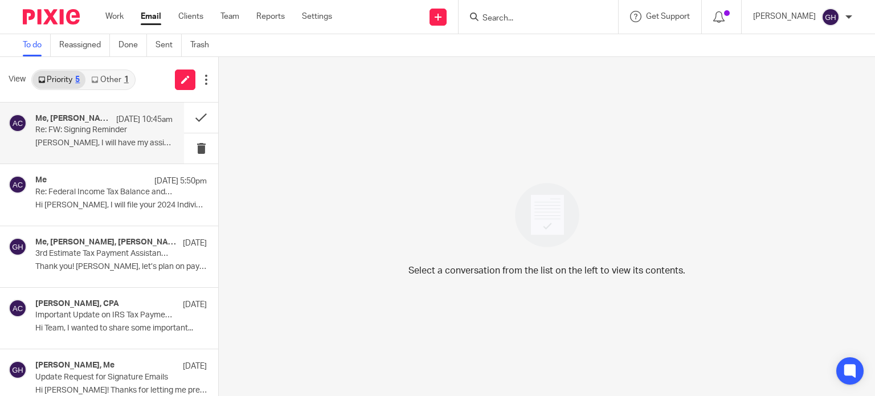
click at [116, 124] on p "Sep 15 10:45am" at bounding box center [144, 119] width 56 height 11
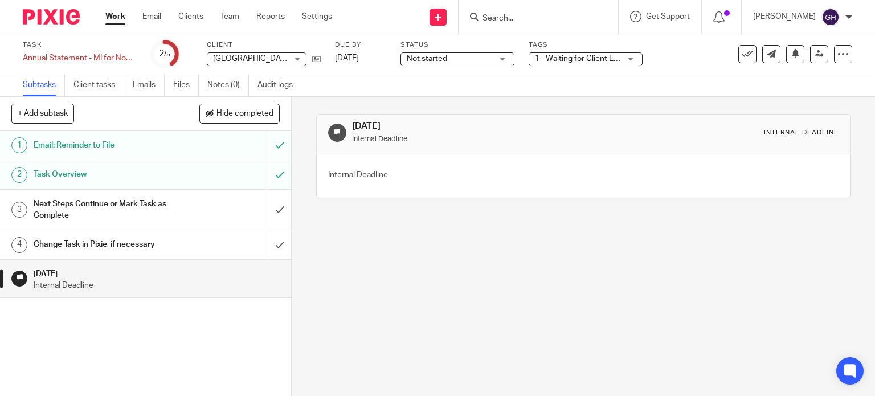
click at [121, 211] on h1 "Next Steps Continue or Mark Task as Complete" at bounding box center [108, 209] width 149 height 29
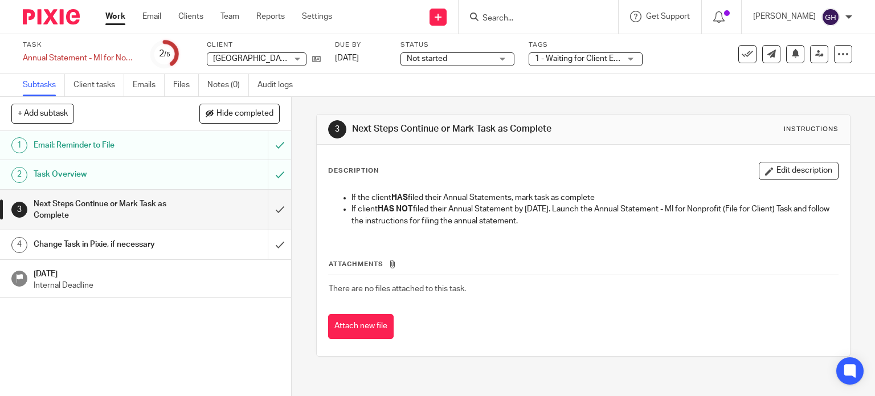
click at [160, 250] on h1 "Change Task in Pixie, if necessary" at bounding box center [108, 244] width 149 height 17
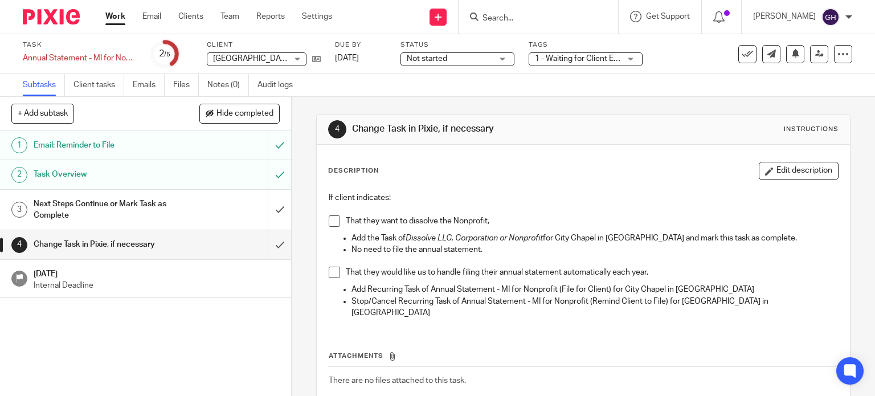
click at [95, 140] on h1 "Email: Reminder to File" at bounding box center [108, 145] width 149 height 17
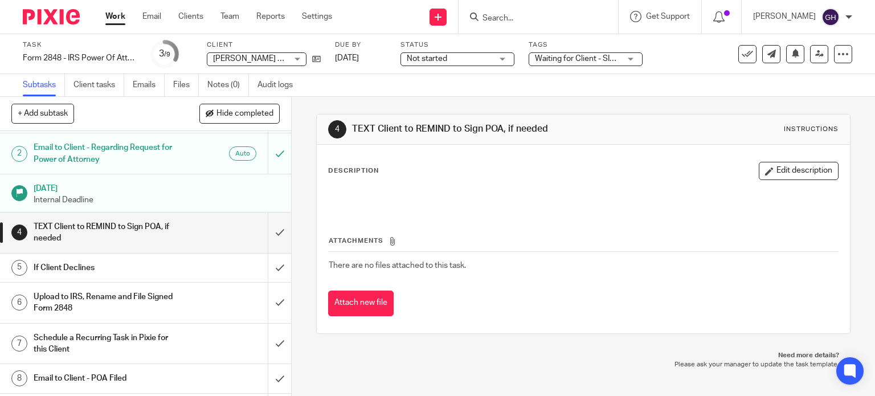
scroll to position [52, 0]
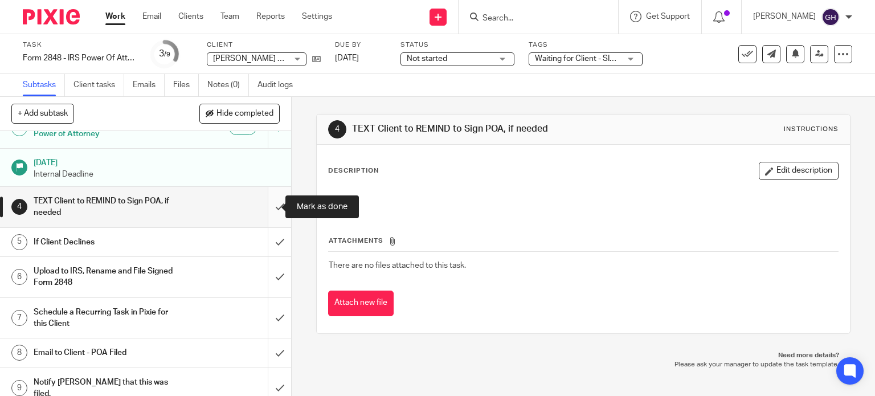
click at [269, 203] on input "submit" at bounding box center [145, 207] width 291 height 40
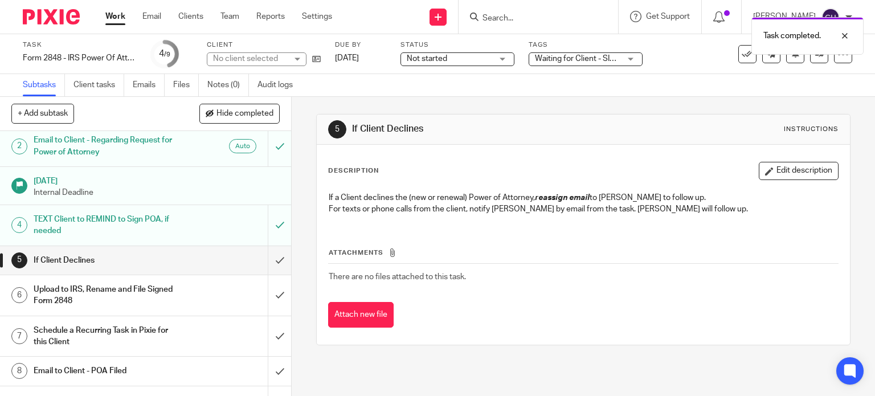
scroll to position [52, 0]
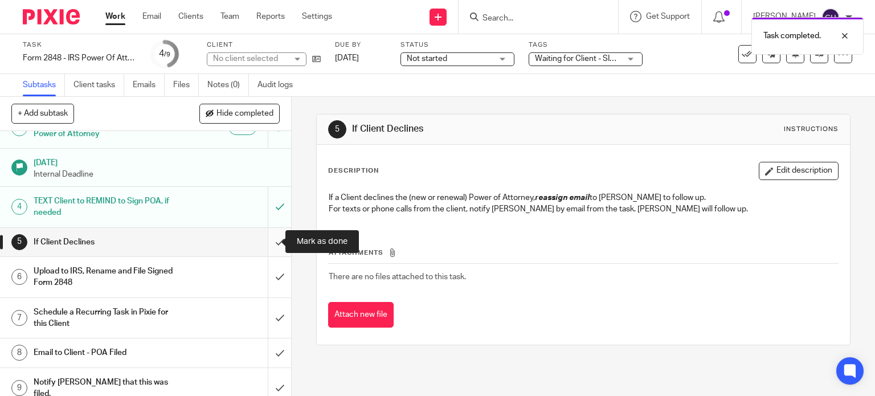
click at [269, 236] on input "submit" at bounding box center [145, 242] width 291 height 28
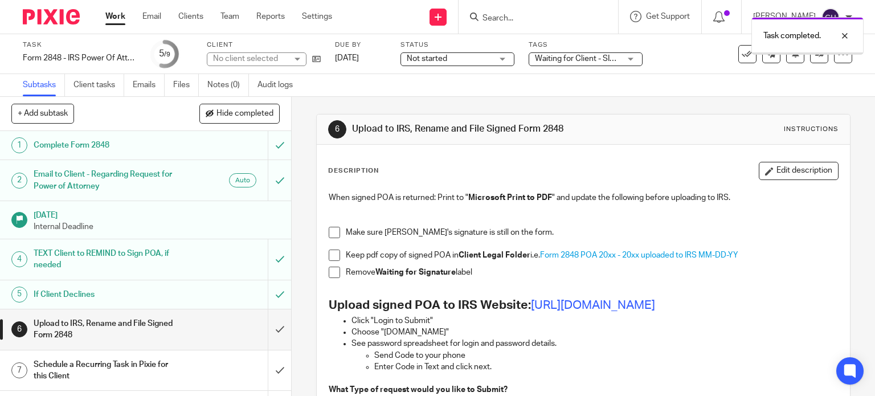
scroll to position [52, 0]
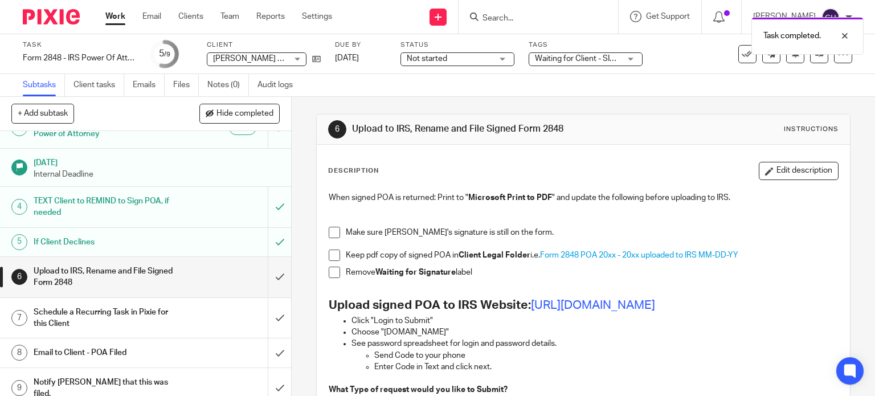
click at [180, 282] on div "Upload to IRS, Rename and File Signed Form 2848" at bounding box center [145, 277] width 223 height 29
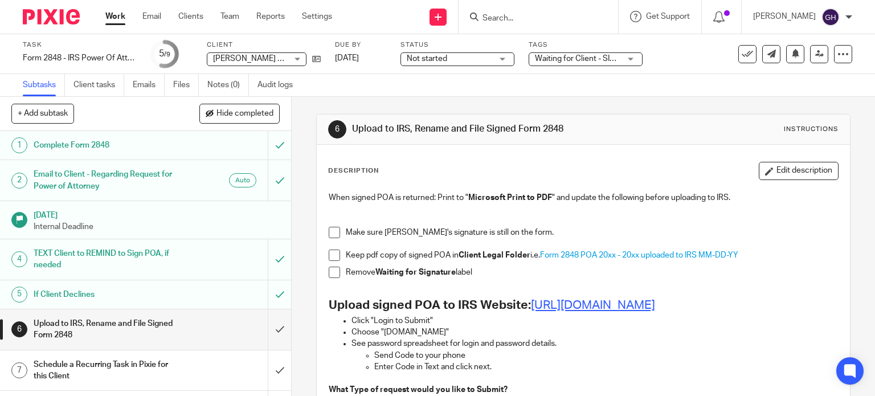
click at [552, 306] on link "[URL][DOMAIN_NAME]" at bounding box center [593, 305] width 124 height 12
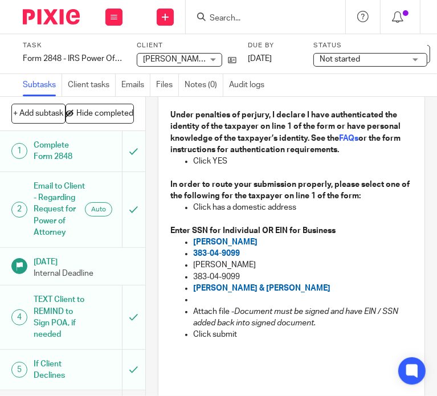
scroll to position [456, 0]
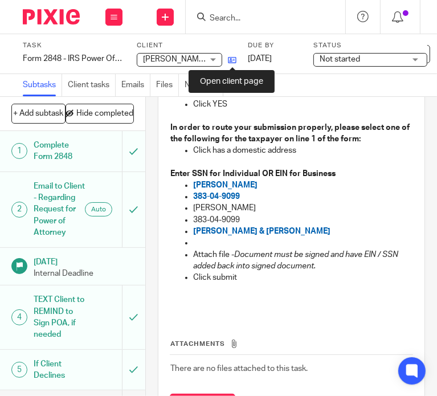
click at [233, 60] on icon at bounding box center [232, 60] width 9 height 9
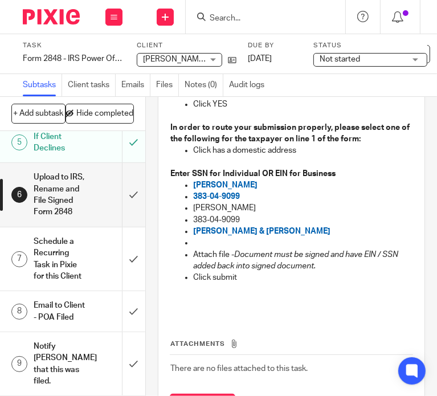
scroll to position [236, 0]
click at [76, 217] on h1 "Upload to IRS, Rename and File Signed Form 2848" at bounding box center [59, 195] width 51 height 52
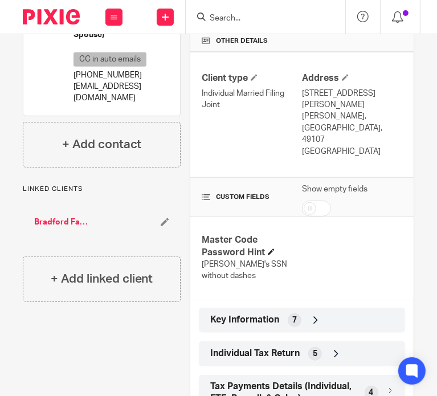
scroll to position [305, 0]
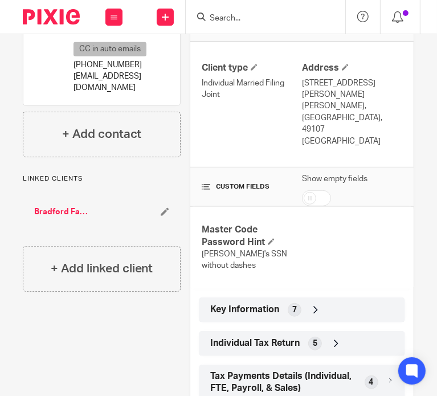
click at [274, 304] on span "Key Information" at bounding box center [244, 310] width 69 height 12
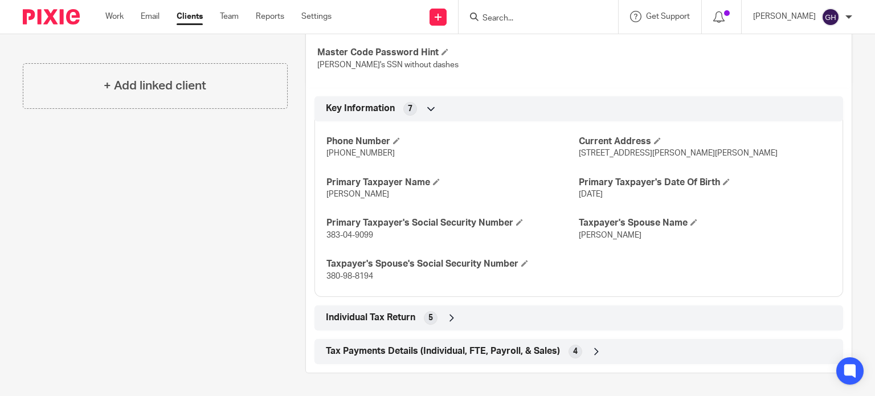
scroll to position [407, 0]
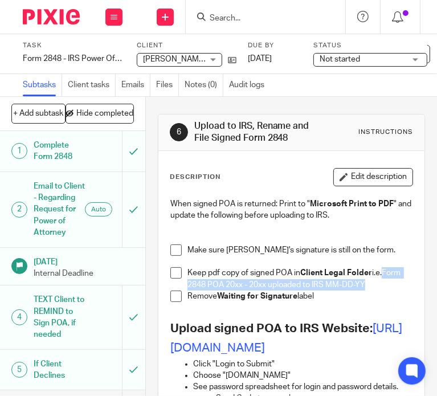
drag, startPoint x: 184, startPoint y: 282, endPoint x: 385, endPoint y: 285, distance: 201.2
click at [385, 285] on p "Keep pdf copy of signed POA in Client Legal Folder i.e. Form 2848 POA 20xx - 20…" at bounding box center [299, 278] width 225 height 23
copy span "Form 2848 POA 20xx - 20xx uploaded to IRS MM-DD-YY"
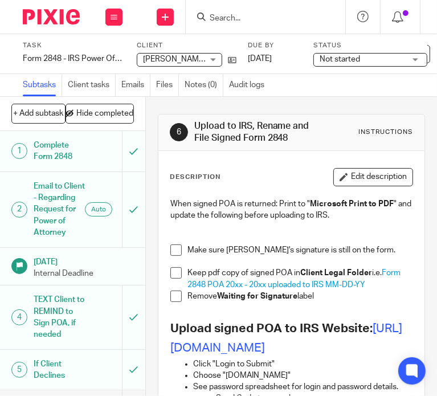
click at [316, 301] on p "Remove Waiting for Signature label" at bounding box center [299, 296] width 225 height 11
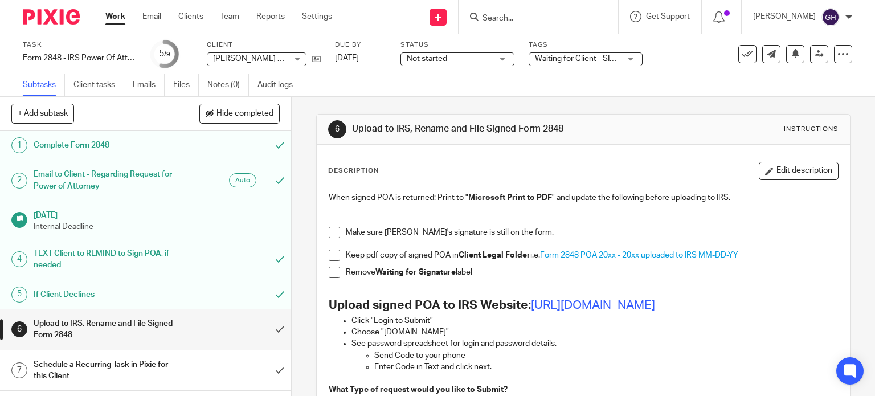
click at [330, 229] on span at bounding box center [334, 232] width 11 height 11
click at [333, 248] on li "Make sure Amy's signature is still on the form." at bounding box center [584, 238] width 510 height 23
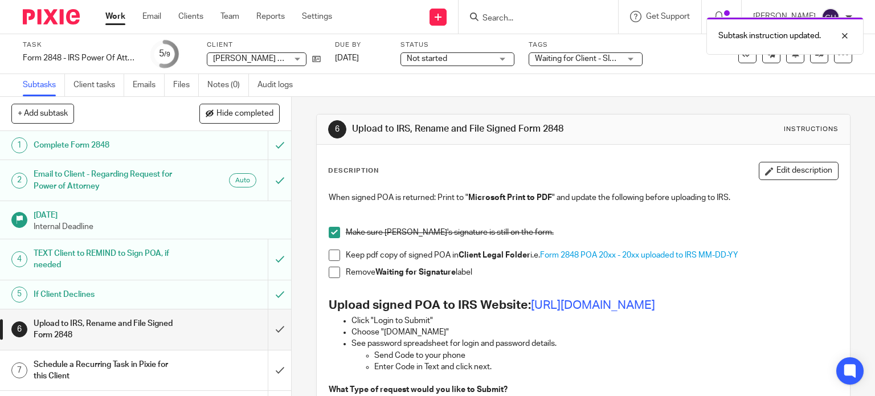
click at [333, 253] on span at bounding box center [334, 255] width 11 height 11
click at [332, 270] on span at bounding box center [334, 272] width 11 height 11
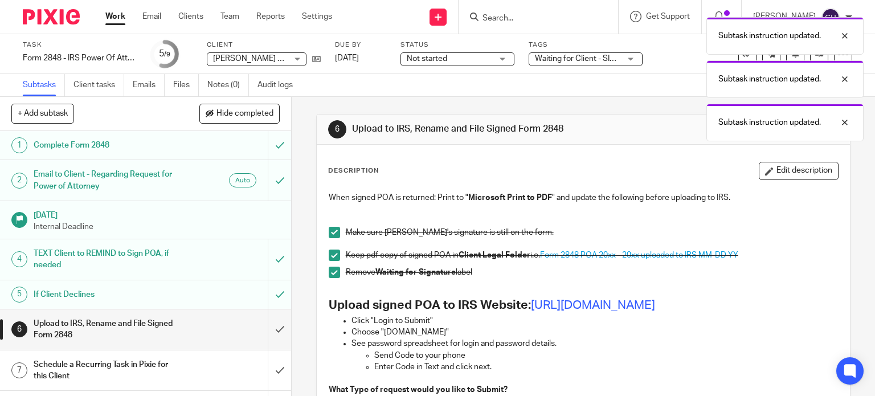
click at [437, 55] on div "Subtask instruction updated. Subtask instruction updated. Subtask instruction u…" at bounding box center [651, 76] width 426 height 130
click at [437, 62] on div "Subtask instruction updated. Subtask instruction updated. Subtask instruction u…" at bounding box center [651, 76] width 426 height 130
click at [437, 35] on div at bounding box center [836, 36] width 31 height 14
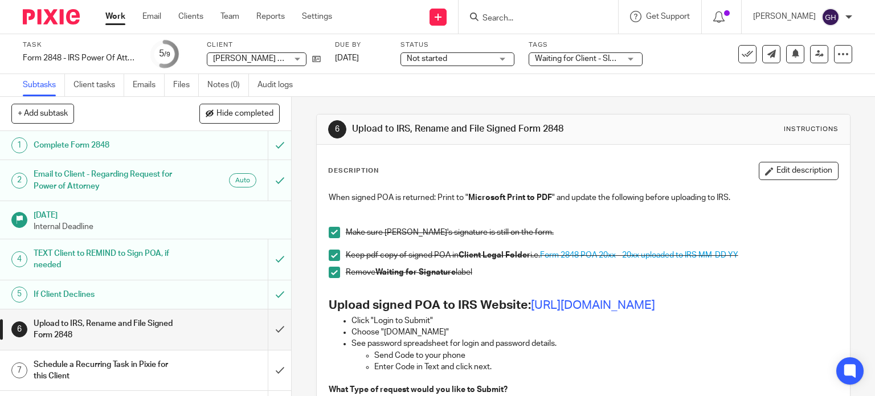
click at [437, 53] on span "Waiting for Client - SIGNATURE" at bounding box center [577, 59] width 85 height 12
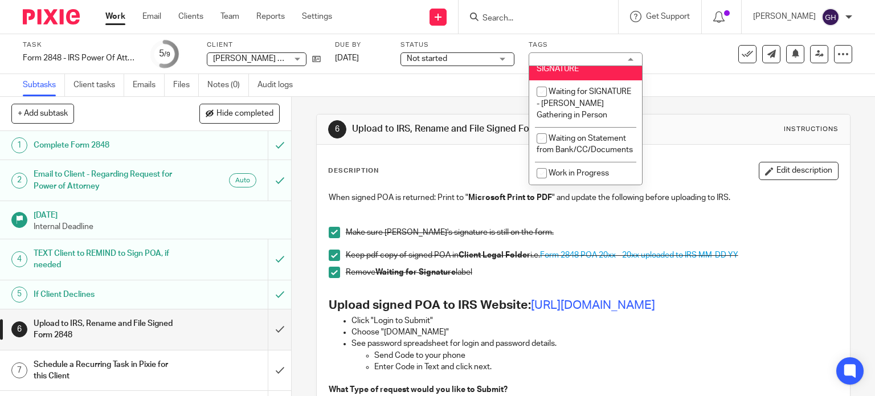
click at [437, 80] on li "Waiting for Client - SIGNATURE" at bounding box center [585, 63] width 113 height 35
checkbox input "false"
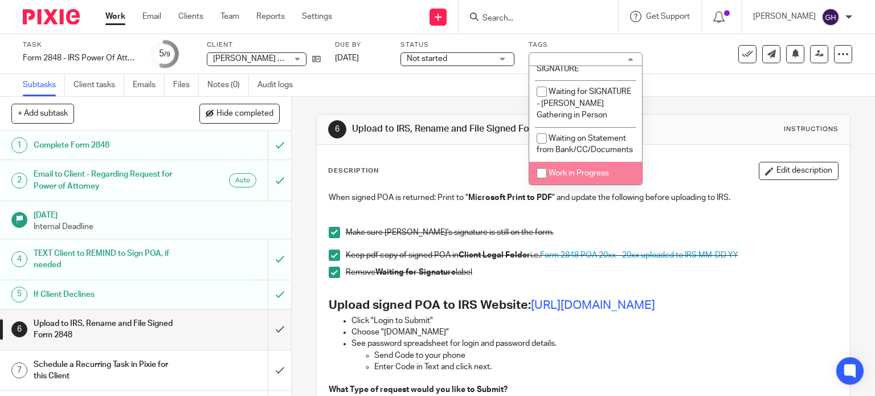
scroll to position [1092, 0]
click at [437, 234] on p "Make sure Amy's signature is still on the form." at bounding box center [592, 232] width 493 height 11
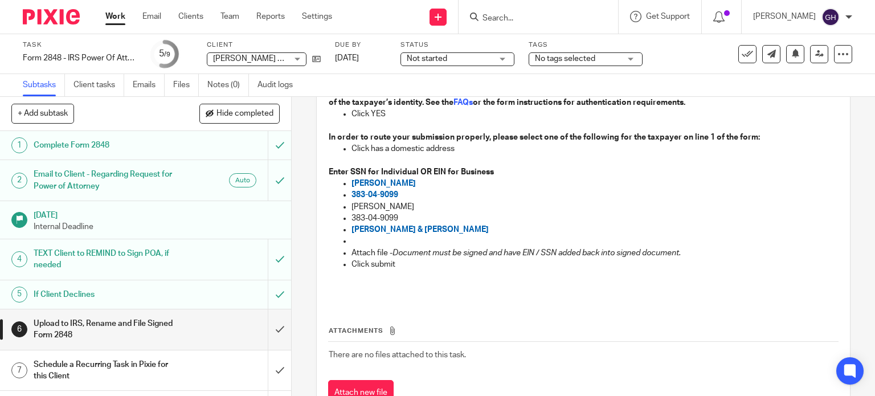
scroll to position [431, 0]
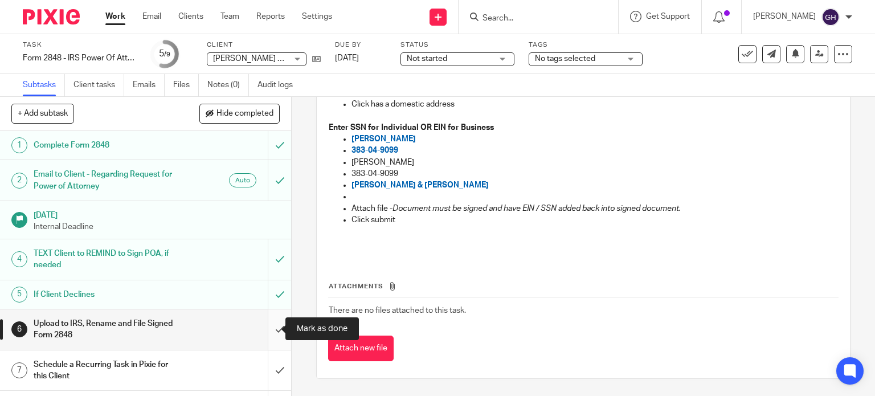
click at [265, 331] on input "submit" at bounding box center [145, 329] width 291 height 40
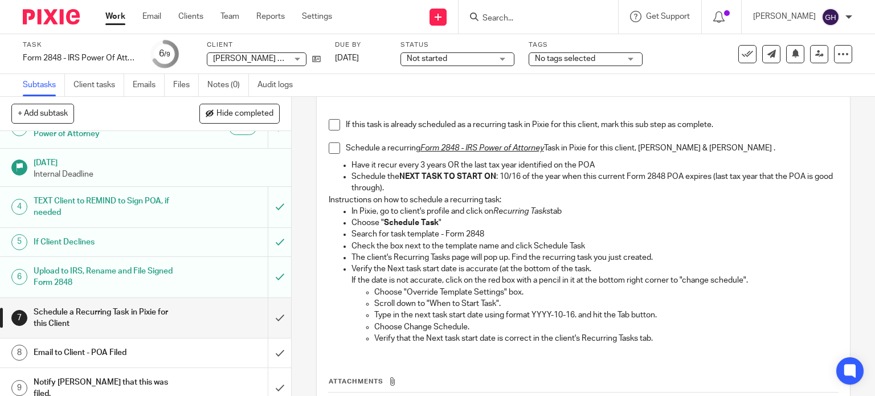
scroll to position [57, 0]
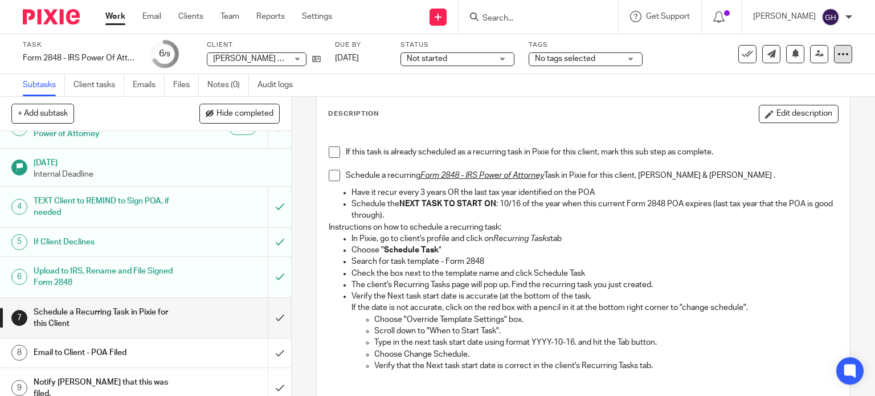
click at [838, 54] on icon at bounding box center [843, 53] width 11 height 11
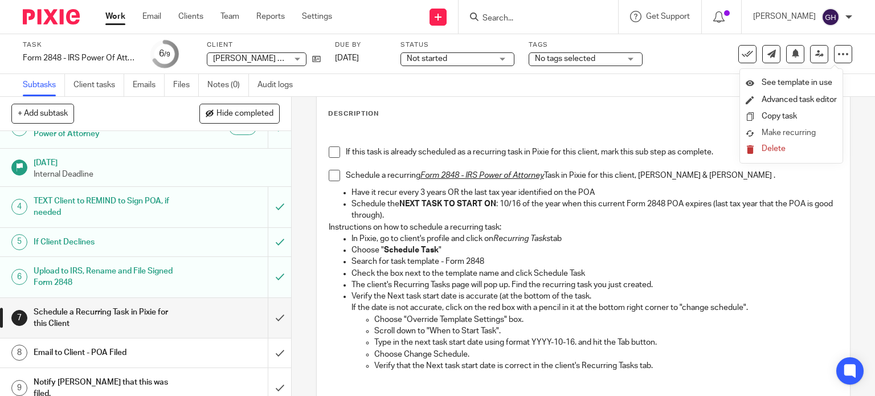
click at [787, 135] on span "Make recurring" at bounding box center [789, 133] width 54 height 8
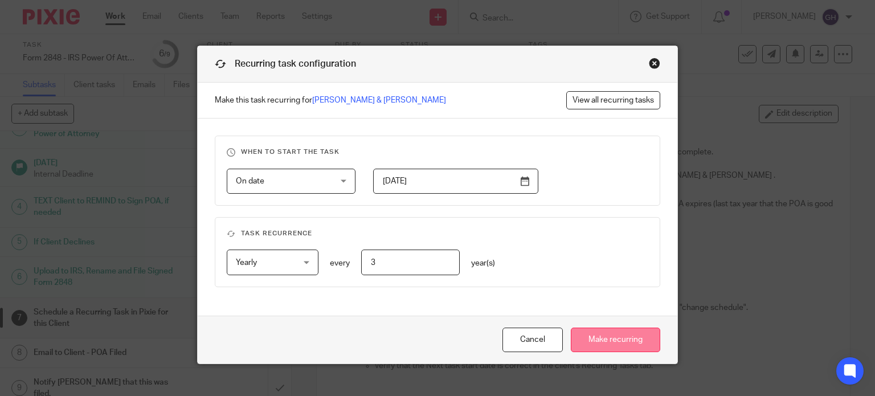
click at [599, 341] on input "Make recurring" at bounding box center [615, 340] width 89 height 25
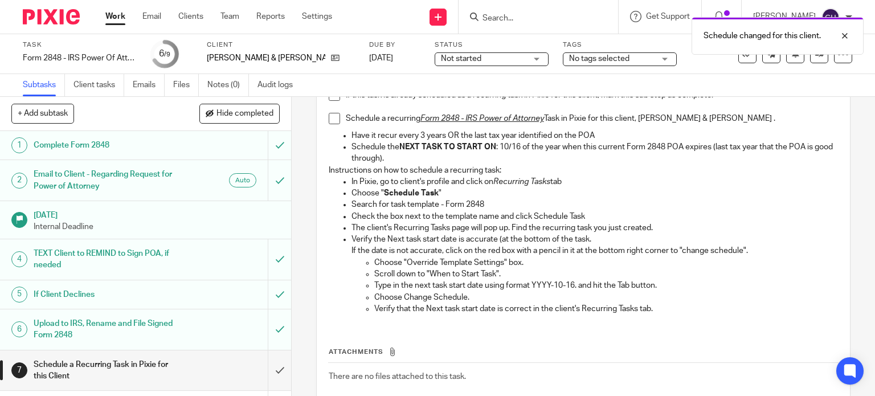
scroll to position [52, 0]
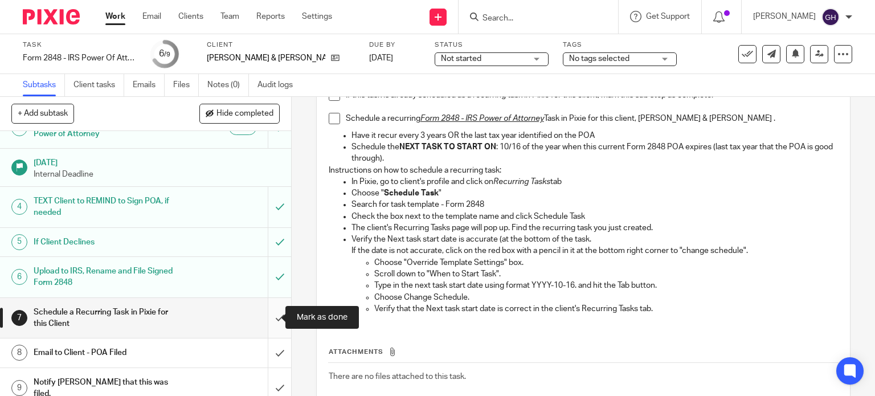
click at [264, 316] on input "submit" at bounding box center [145, 318] width 291 height 40
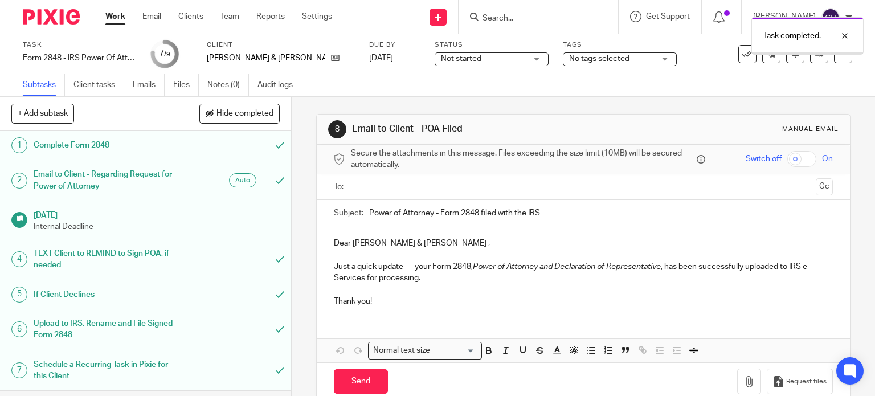
scroll to position [52, 0]
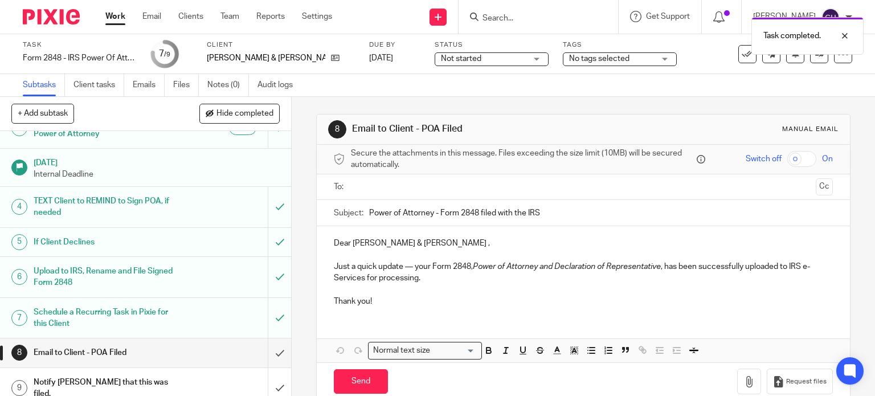
click at [417, 178] on ul at bounding box center [584, 187] width 464 height 19
click at [415, 190] on input "text" at bounding box center [583, 187] width 456 height 13
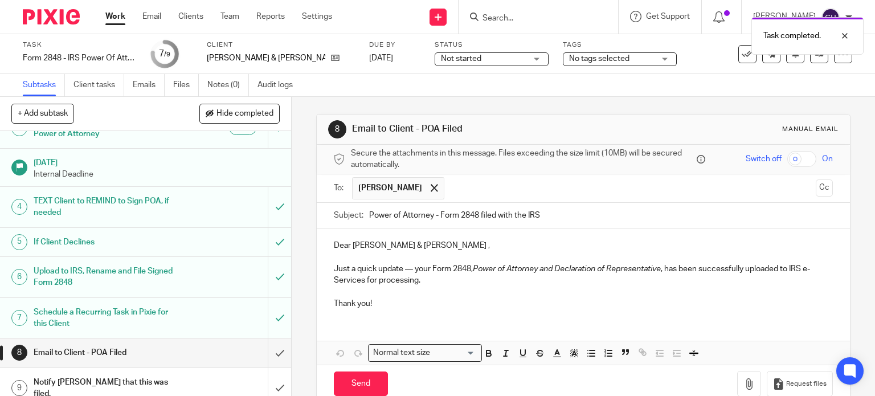
click at [450, 184] on input "text" at bounding box center [630, 188] width 361 height 22
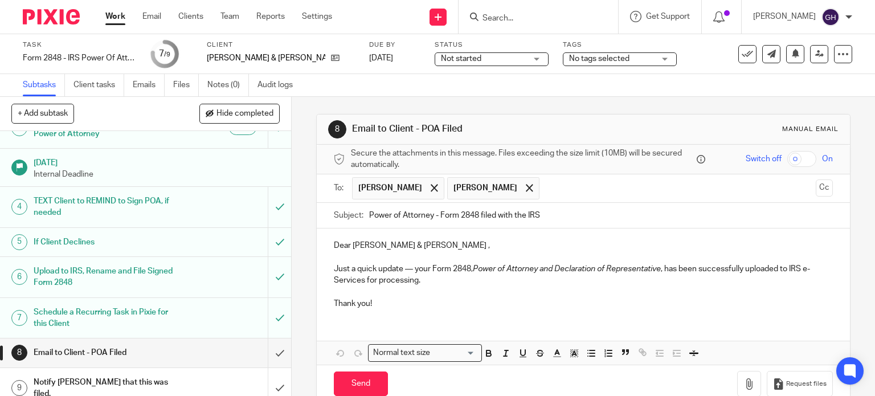
scroll to position [22, 0]
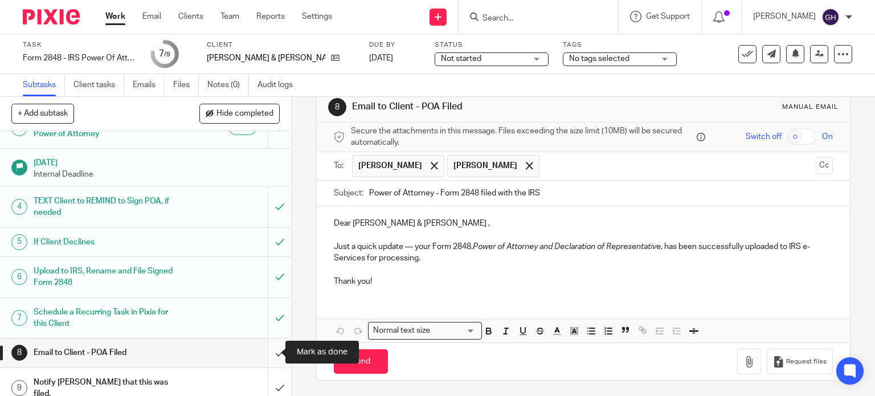
click at [266, 352] on input "submit" at bounding box center [145, 352] width 291 height 28
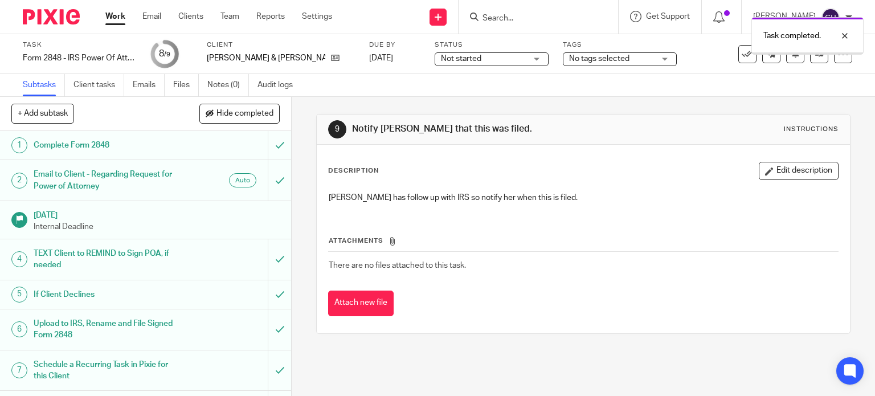
scroll to position [52, 0]
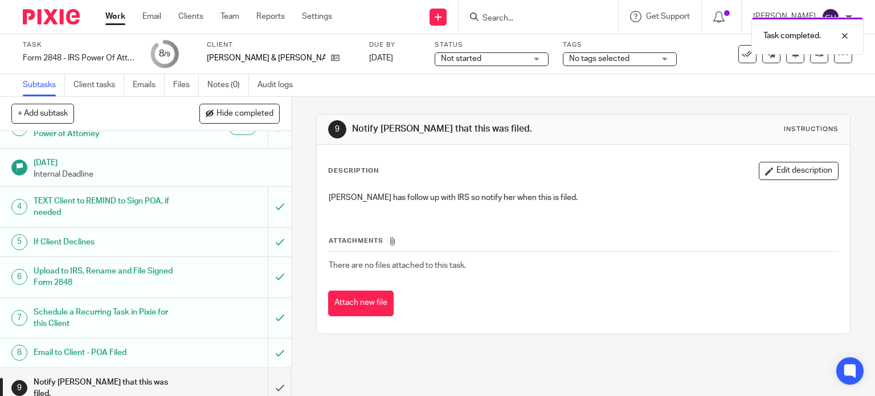
click at [572, 53] on div "Task completed." at bounding box center [651, 32] width 426 height 43
click at [572, 64] on span "No tags selected" at bounding box center [611, 59] width 85 height 12
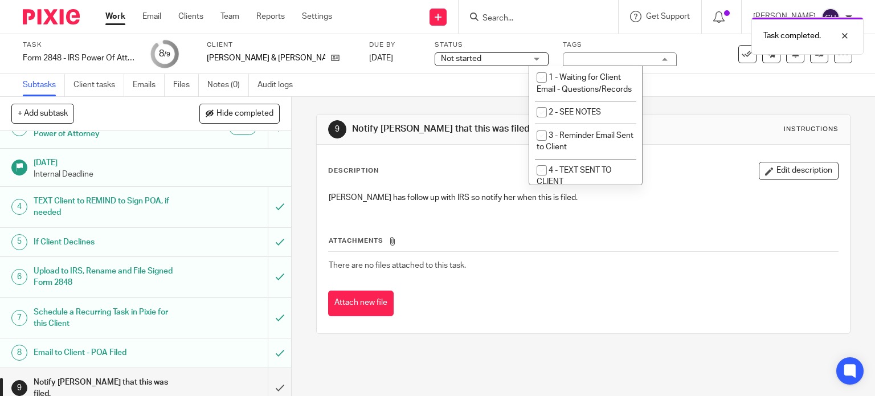
click at [572, 60] on div "No tags selected" at bounding box center [620, 59] width 114 height 14
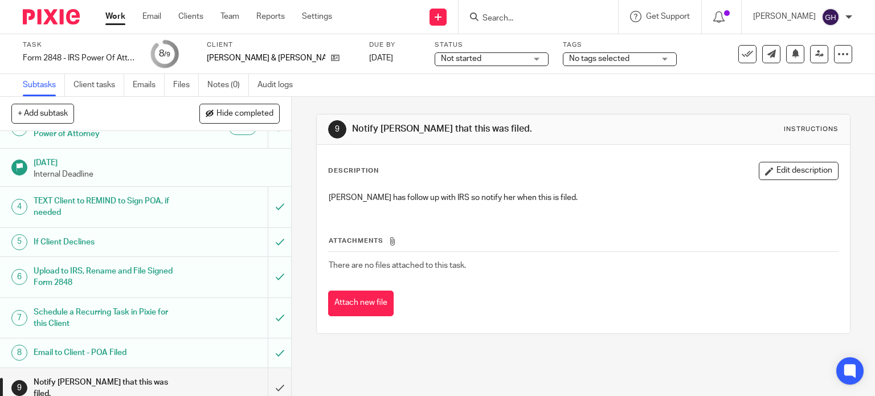
click at [449, 54] on span "Not started" at bounding box center [483, 59] width 85 height 12
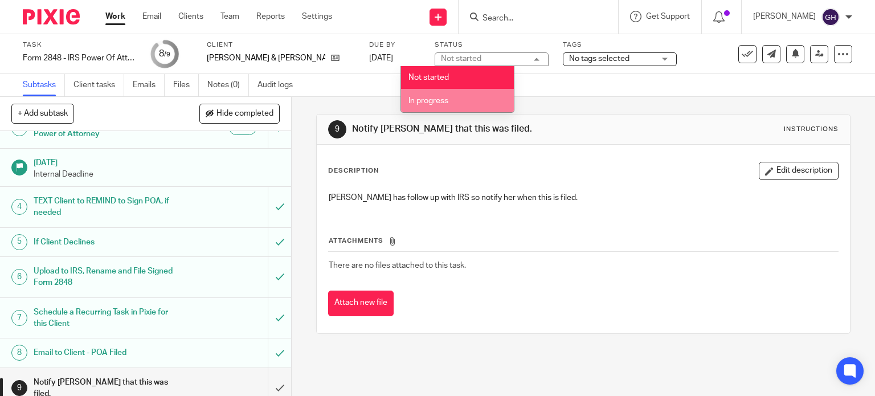
click at [448, 101] on span "In progress" at bounding box center [429, 101] width 40 height 8
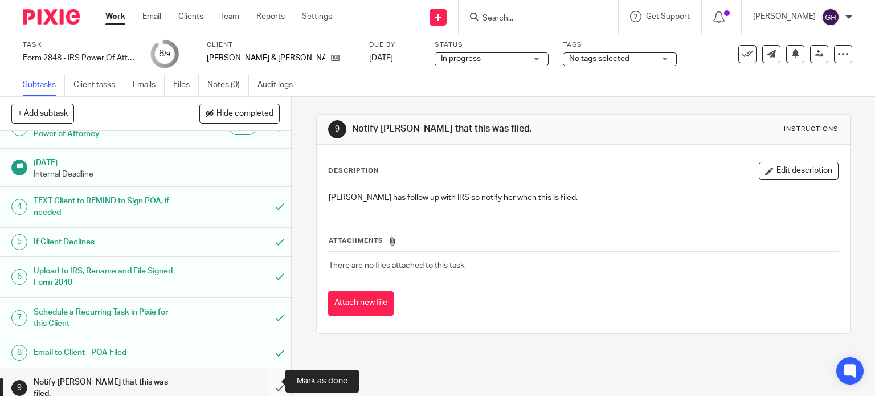
click at [266, 382] on input "submit" at bounding box center [145, 388] width 291 height 40
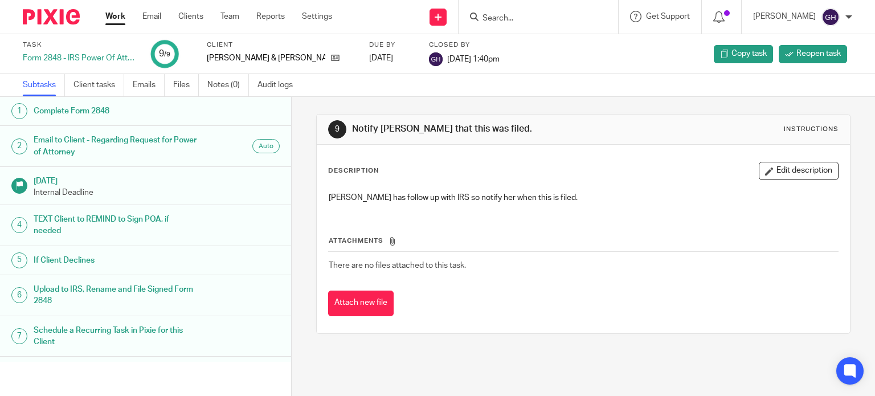
click at [105, 121] on link "1 Complete Form 2848" at bounding box center [145, 111] width 291 height 28
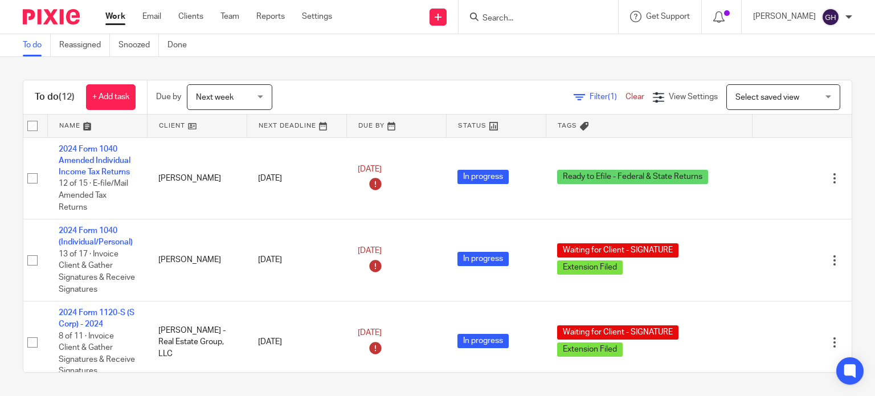
scroll to position [0, 34]
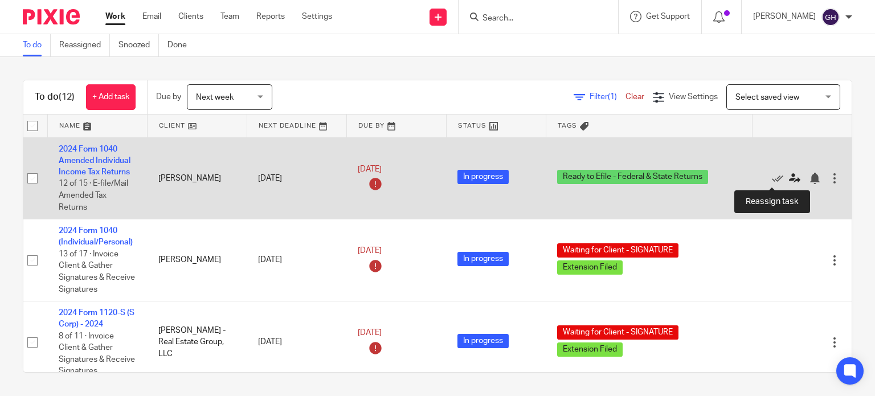
click at [789, 180] on icon at bounding box center [794, 178] width 11 height 11
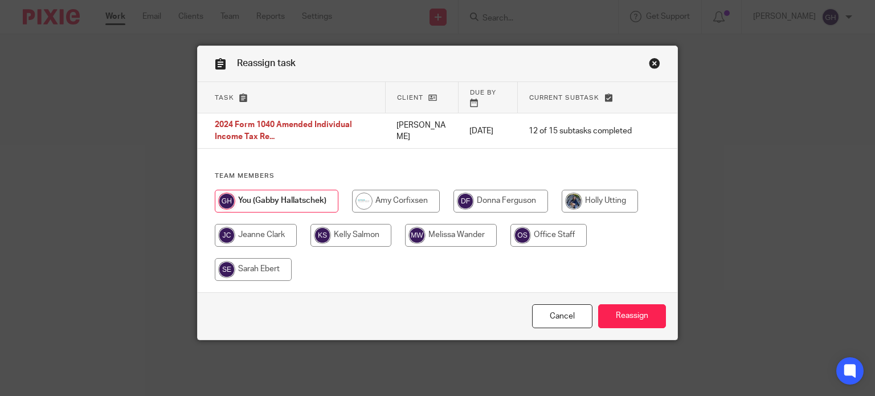
click at [415, 201] on input "radio" at bounding box center [396, 201] width 88 height 23
radio input "true"
click at [641, 303] on div "Cancel Reassign" at bounding box center [438, 316] width 480 height 48
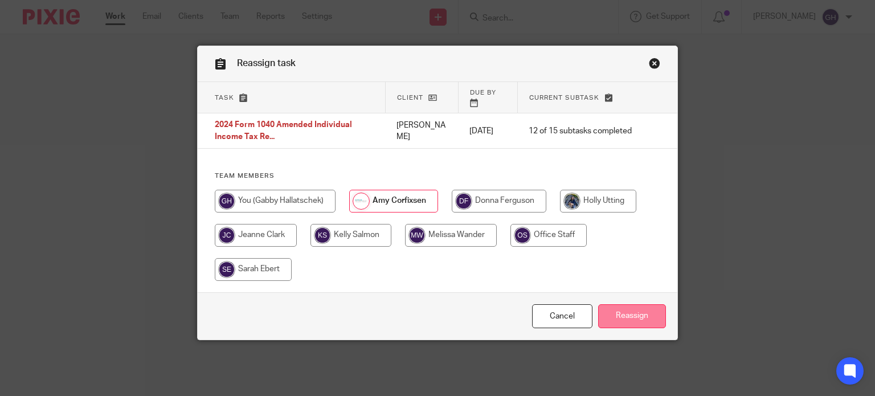
click at [641, 314] on input "Reassign" at bounding box center [632, 316] width 68 height 25
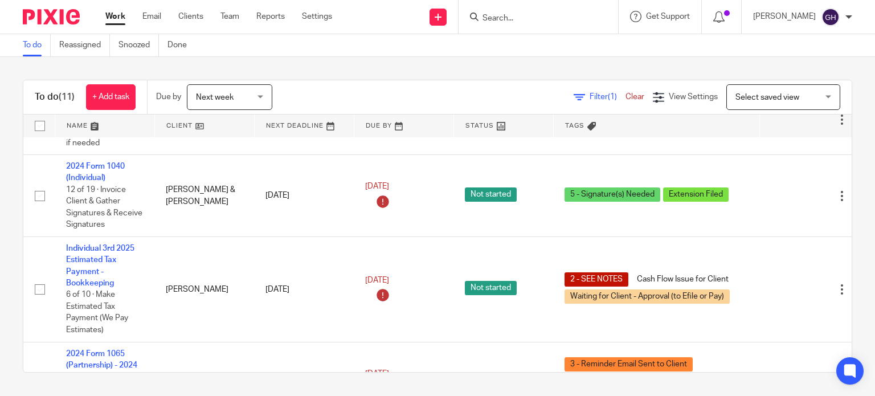
scroll to position [261, 0]
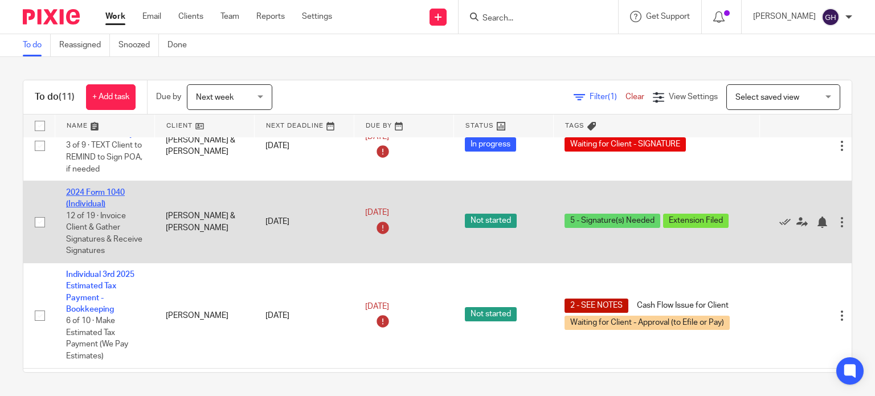
click at [91, 192] on link "2024 Form 1040 (Individual)" at bounding box center [95, 198] width 59 height 19
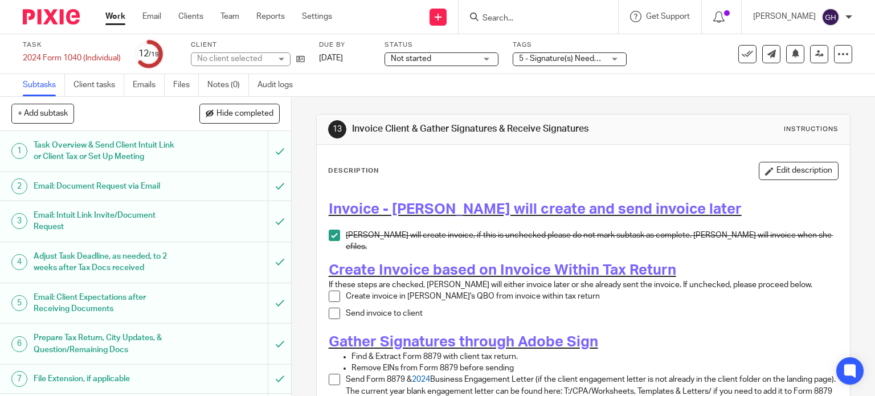
scroll to position [114, 0]
